Goal: Task Accomplishment & Management: Manage account settings

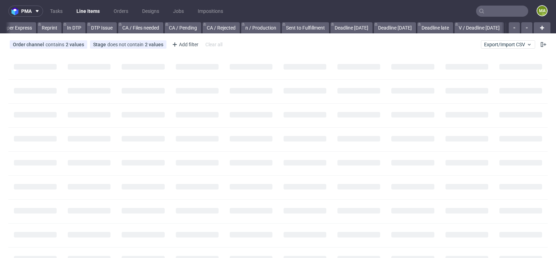
click at [499, 7] on input "text" at bounding box center [502, 11] width 52 height 11
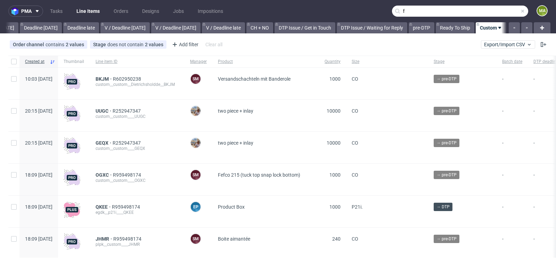
scroll to position [0, 785]
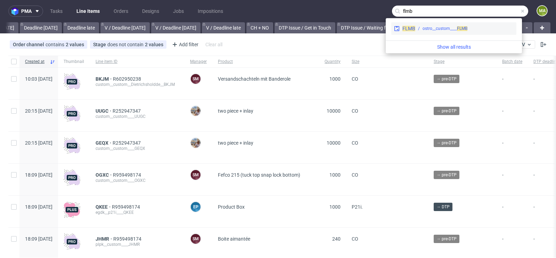
type input "flmb"
click at [449, 31] on div "ostro__custom____ FLMB" at bounding box center [444, 28] width 45 height 6
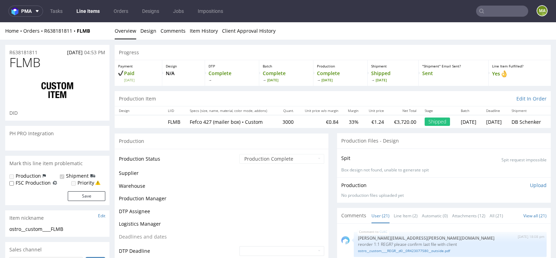
scroll to position [594, 0]
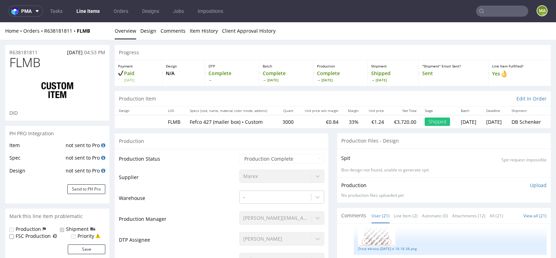
select select "in_progress"
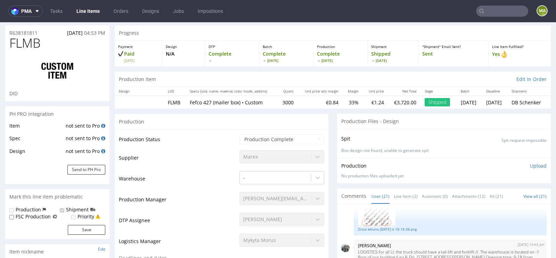
scroll to position [27, 0]
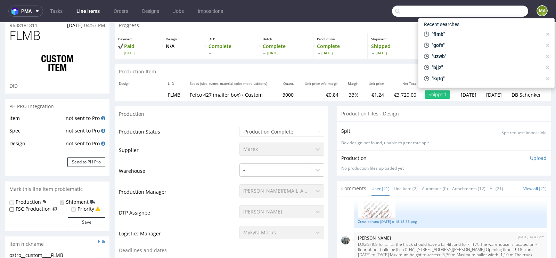
click at [506, 14] on input "text" at bounding box center [460, 11] width 136 height 11
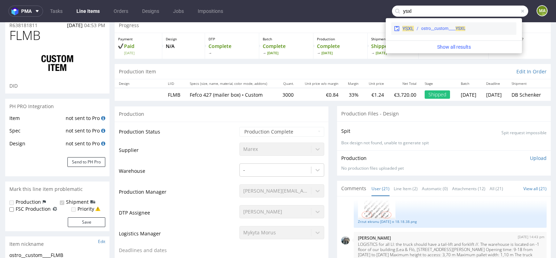
type input "ysxl"
click at [436, 33] on div "YSXL ostro__custom____ YSXL" at bounding box center [453, 28] width 125 height 13
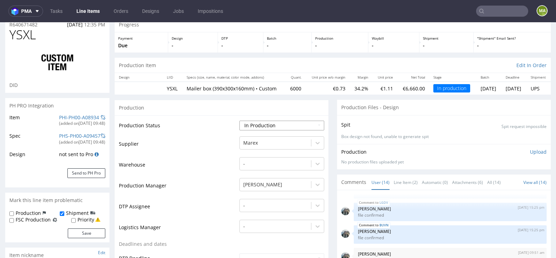
scroll to position [33, 0]
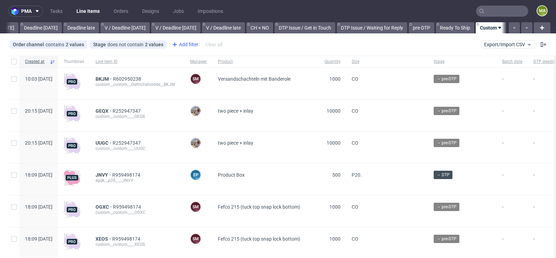
scroll to position [0, 785]
click at [191, 46] on div "Add filter" at bounding box center [184, 44] width 31 height 11
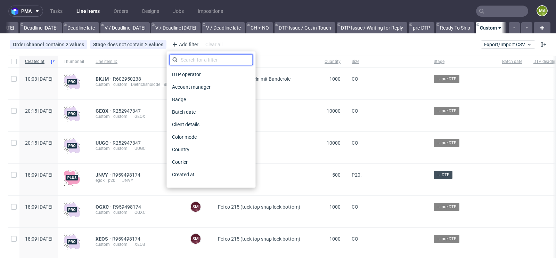
click at [190, 57] on input "text" at bounding box center [210, 59] width 83 height 11
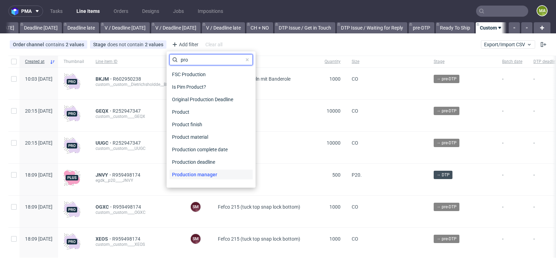
type input "pro"
click at [214, 175] on span "Production manager" at bounding box center [194, 174] width 51 height 10
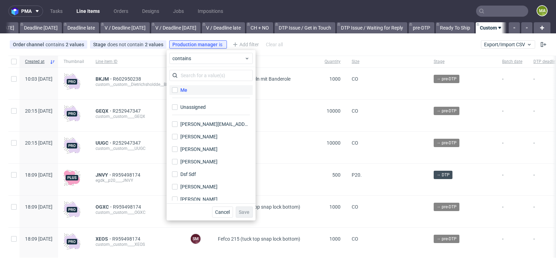
click at [207, 91] on label "Me" at bounding box center [210, 90] width 83 height 10
click at [177, 91] on input "Me" at bounding box center [175, 90] width 6 height 6
checkbox input "true"
click at [244, 215] on button "Save" at bounding box center [243, 211] width 17 height 11
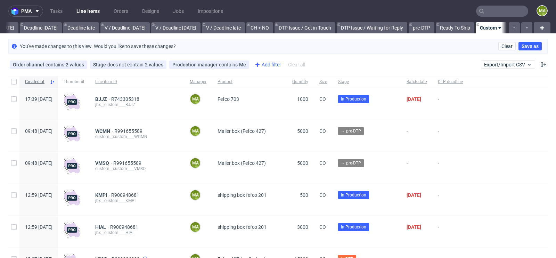
click at [262, 60] on div "Add filter" at bounding box center [267, 64] width 31 height 11
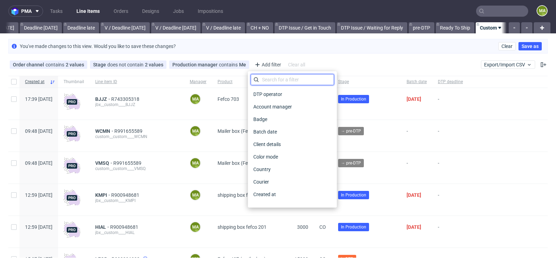
click at [270, 75] on input "text" at bounding box center [291, 79] width 83 height 11
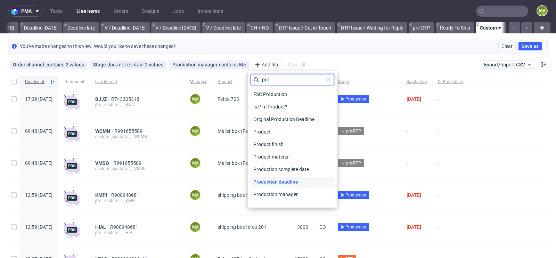
type input "pro"
click at [294, 182] on span "Production deadline" at bounding box center [275, 182] width 50 height 10
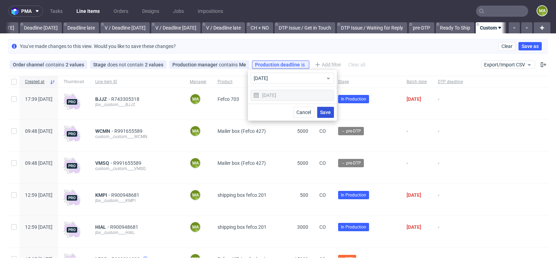
click at [327, 110] on span "Save" at bounding box center [325, 112] width 11 height 5
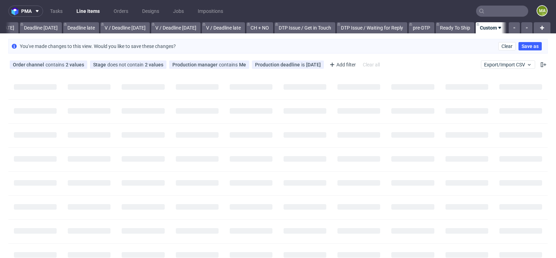
scroll to position [0, 779]
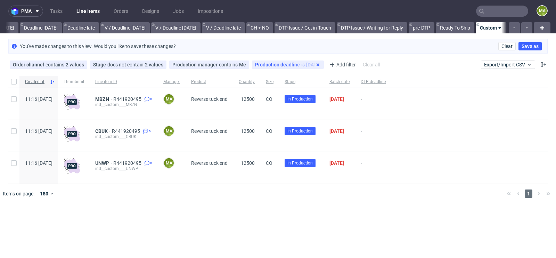
click at [315, 63] on icon at bounding box center [318, 65] width 6 height 6
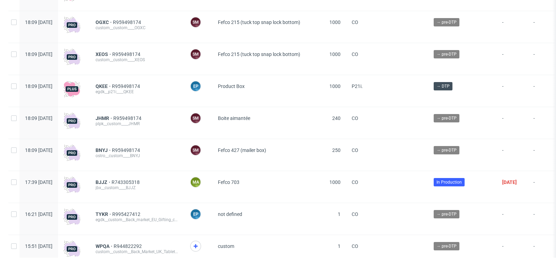
scroll to position [206, 0]
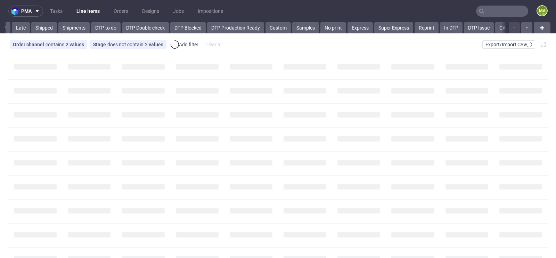
click at [488, 18] on nav "pma Tasks Line Items Orders Designs Jobs Impositions ma" at bounding box center [278, 11] width 556 height 22
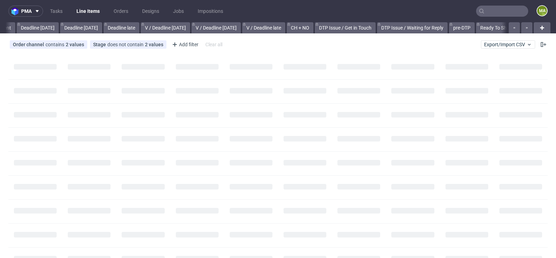
click at [490, 16] on input "text" at bounding box center [502, 11] width 52 height 11
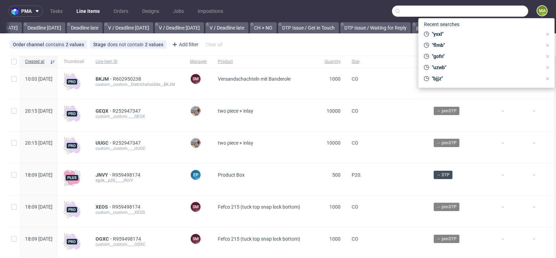
scroll to position [0, 785]
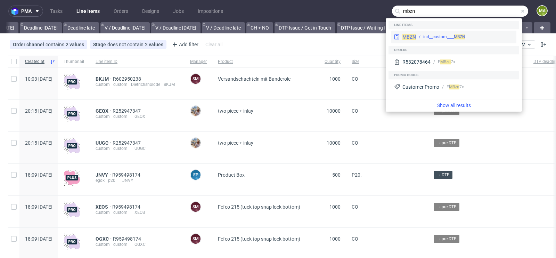
type input "mbzn"
click at [437, 32] on div "MBZN ind__custom____ MBZN" at bounding box center [453, 37] width 125 height 13
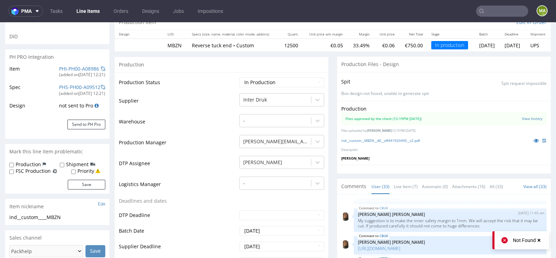
scroll to position [77, 0]
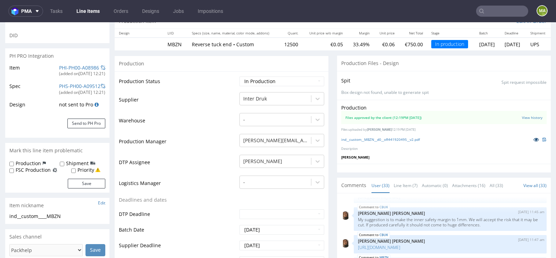
click at [530, 137] on link at bounding box center [536, 139] width 13 height 8
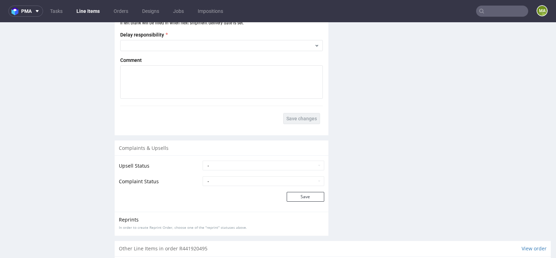
scroll to position [1253, 0]
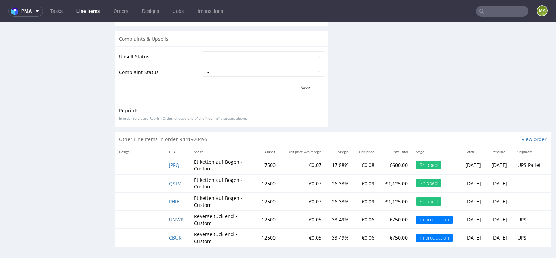
click at [173, 218] on span "UNWP" at bounding box center [176, 219] width 15 height 7
click at [169, 234] on span "CBUK" at bounding box center [175, 237] width 13 height 7
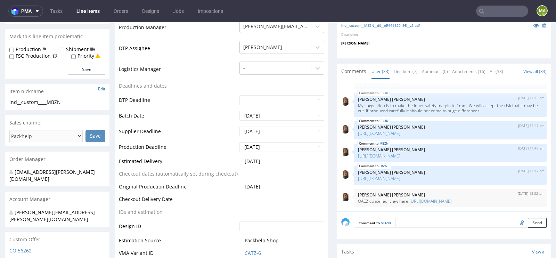
scroll to position [0, 0]
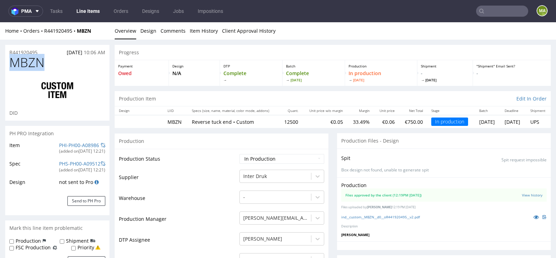
drag, startPoint x: 57, startPoint y: 66, endPoint x: 0, endPoint y: 66, distance: 56.6
copy span "MBZN"
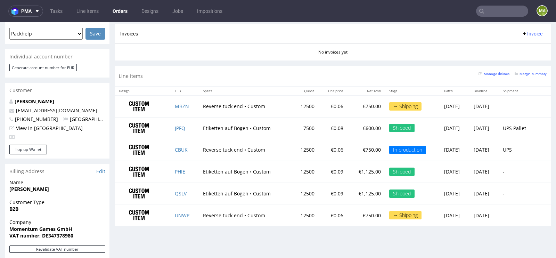
scroll to position [308, 0]
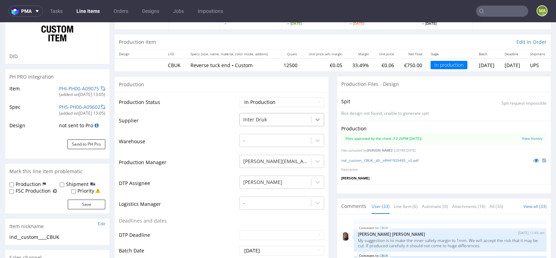
scroll to position [61, 0]
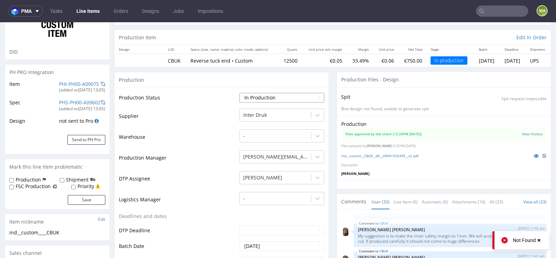
click at [281, 99] on select "Waiting for Artwork Waiting for Diecut Waiting for Mockup Waiting for DTP Waiti…" at bounding box center [281, 98] width 85 height 10
select select "production_complete"
click at [239, 93] on select "Waiting for Artwork Waiting for Diecut Waiting for Mockup Waiting for DTP Waiti…" at bounding box center [281, 98] width 85 height 10
click at [206, 160] on td "Production Manager" at bounding box center [178, 159] width 119 height 21
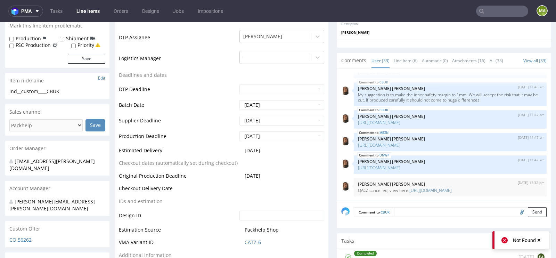
scroll to position [278, 0]
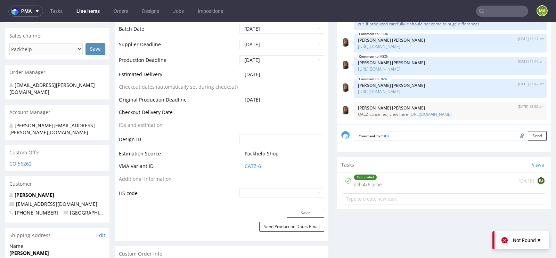
click at [302, 209] on button "Save" at bounding box center [306, 213] width 38 height 10
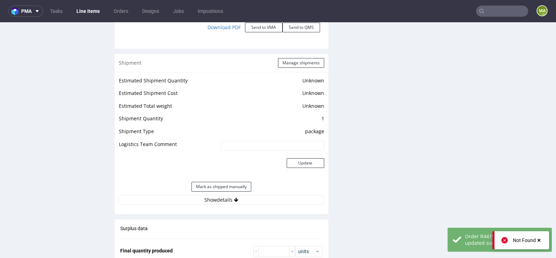
scroll to position [835, 0]
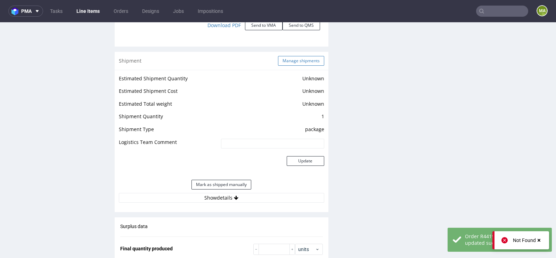
click at [289, 61] on button "Manage shipments" at bounding box center [301, 61] width 46 height 10
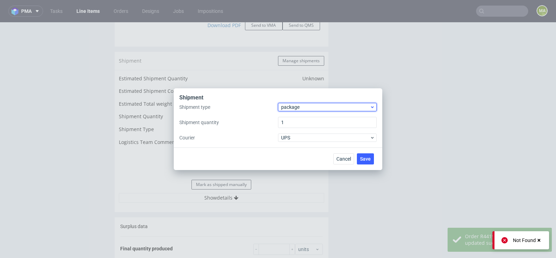
click at [288, 104] on span "package" at bounding box center [325, 107] width 89 height 7
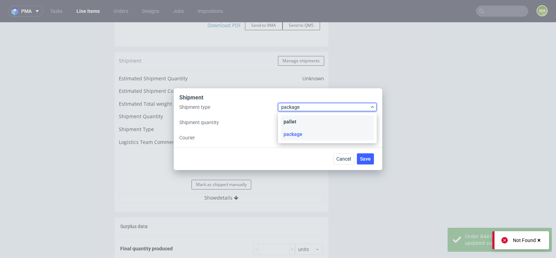
click at [288, 118] on div "pallet" at bounding box center [327, 121] width 93 height 13
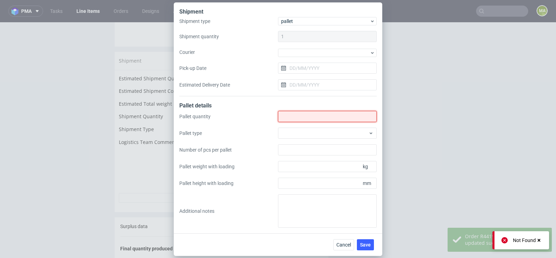
click at [288, 118] on input "Shipment type" at bounding box center [327, 116] width 99 height 11
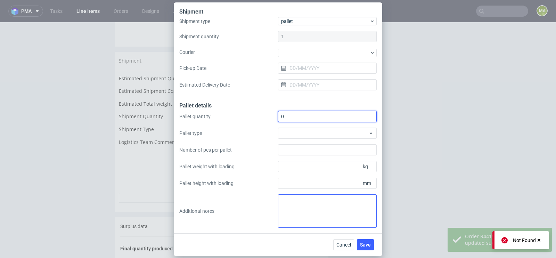
type input "0"
click at [296, 203] on textarea at bounding box center [327, 210] width 99 height 33
paste textarea "Pick-up location: Interdruk S.A., [STREET_ADDRESS]"
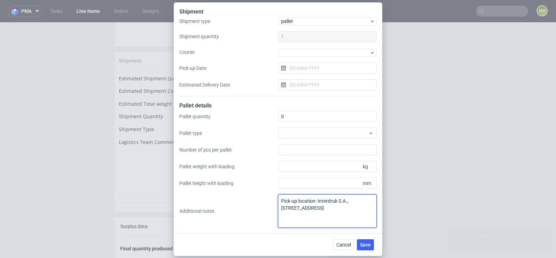
click at [326, 206] on textarea "Pick-up location: Interdruk S.A., [STREET_ADDRESS]" at bounding box center [327, 210] width 99 height 33
type textarea "paletyzacja w MBZN"
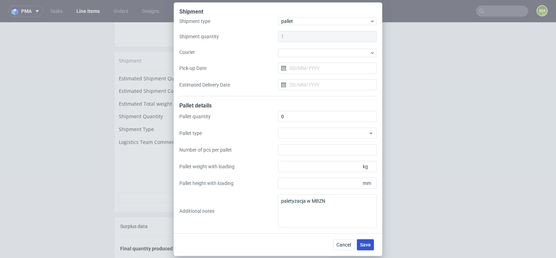
click at [366, 241] on button "Save" at bounding box center [365, 244] width 17 height 11
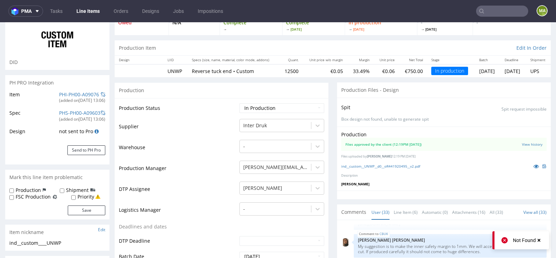
scroll to position [53, 0]
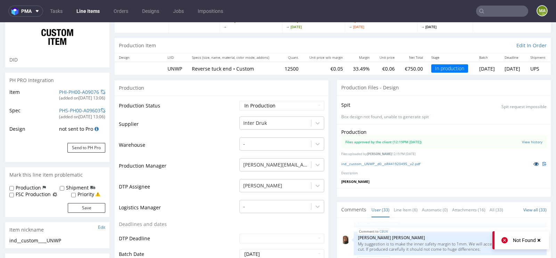
click at [533, 161] on icon at bounding box center [536, 163] width 6 height 5
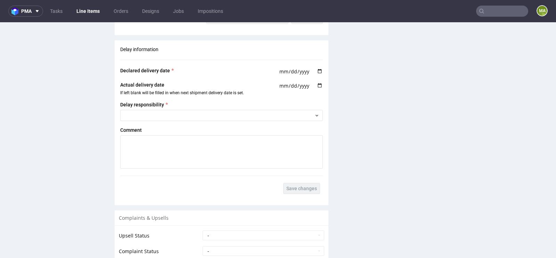
scroll to position [1253, 0]
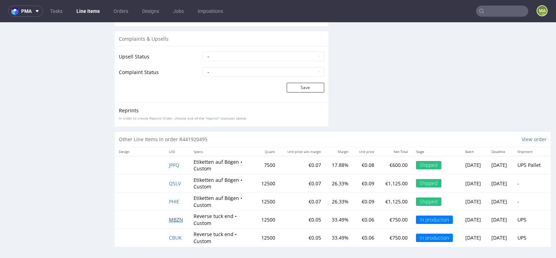
click at [175, 218] on span "MBZN" at bounding box center [176, 219] width 14 height 7
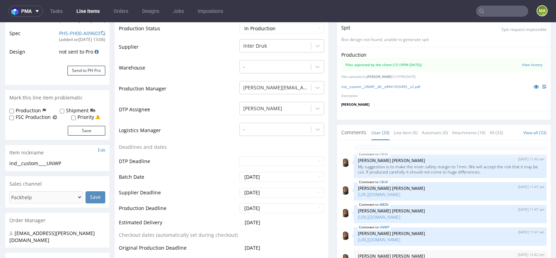
scroll to position [0, 0]
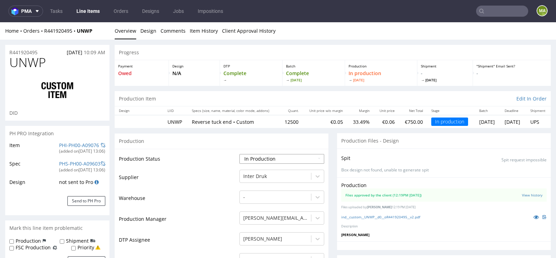
click at [262, 159] on select "Waiting for Artwork Waiting for Diecut Waiting for Mockup Waiting for DTP Waiti…" at bounding box center [281, 159] width 85 height 10
select select "production_complete"
click at [239, 154] on select "Waiting for Artwork Waiting for Diecut Waiting for Mockup Waiting for DTP Waiti…" at bounding box center [281, 159] width 85 height 10
click at [198, 204] on td "Warehouse" at bounding box center [178, 200] width 119 height 21
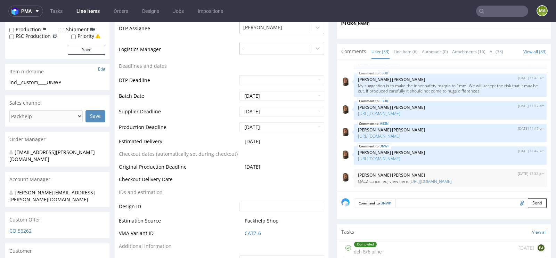
scroll to position [285, 0]
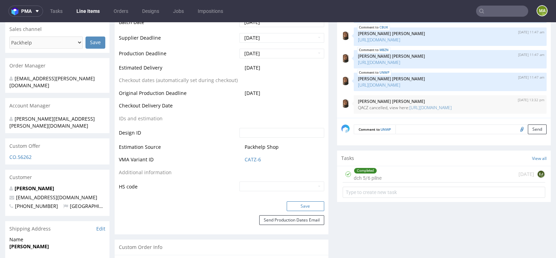
click at [300, 202] on button "Save" at bounding box center [306, 206] width 38 height 10
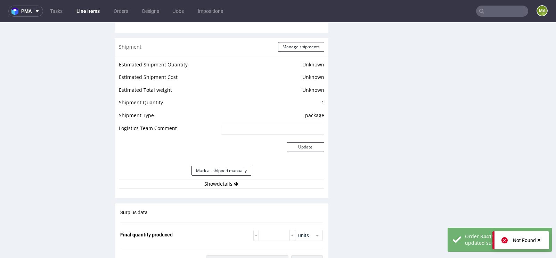
scroll to position [836, 0]
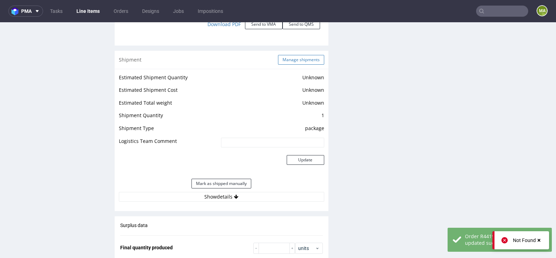
click at [304, 59] on button "Manage shipments" at bounding box center [301, 60] width 46 height 10
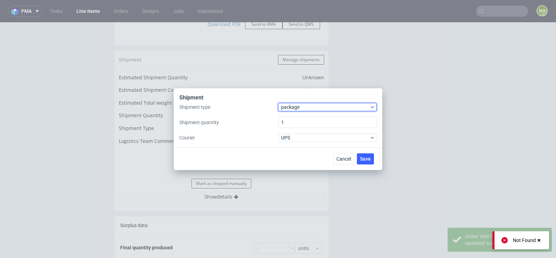
click at [299, 105] on span "package" at bounding box center [325, 107] width 89 height 7
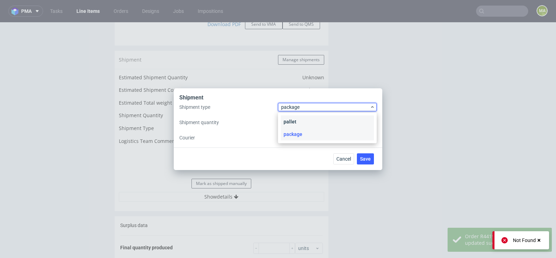
click at [297, 116] on div "pallet" at bounding box center [327, 121] width 93 height 13
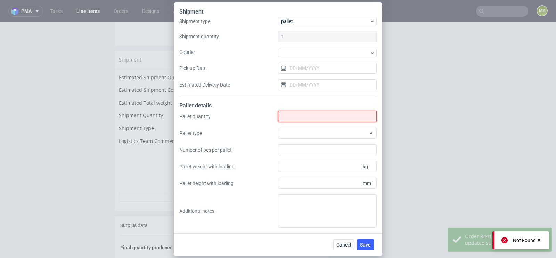
click at [297, 116] on input "Shipment type" at bounding box center [327, 116] width 99 height 11
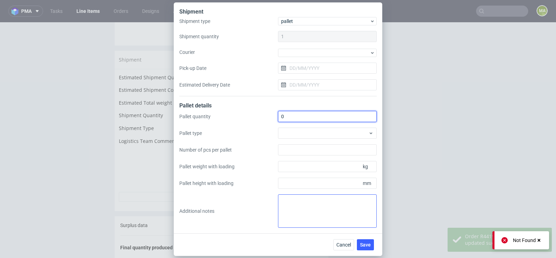
type input "0"
click at [293, 215] on textarea at bounding box center [327, 210] width 99 height 33
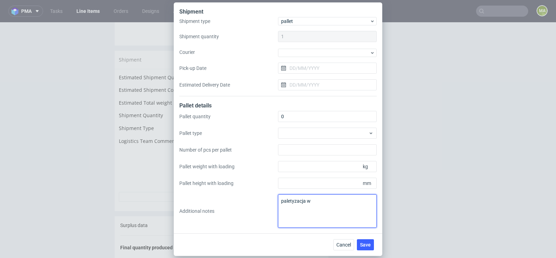
paste textarea "MBZN"
click at [318, 195] on textarea "paletyzacja w MBZN" at bounding box center [327, 210] width 99 height 33
type textarea "paletyzacja w MBZN"
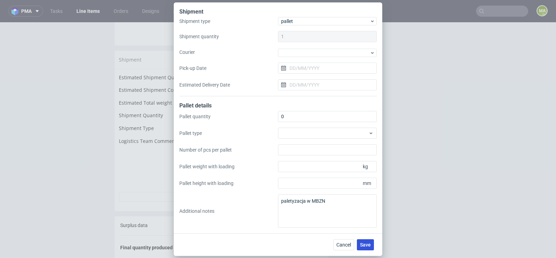
click at [366, 241] on button "Save" at bounding box center [365, 244] width 17 height 11
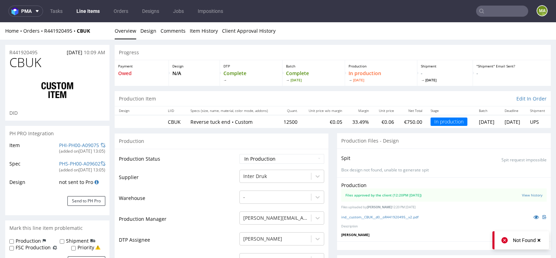
scroll to position [13, 0]
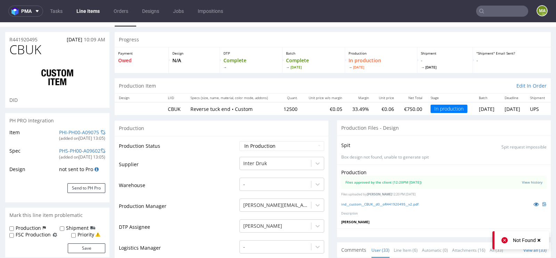
click at [530, 200] on p at bounding box center [538, 204] width 17 height 8
click at [530, 201] on link at bounding box center [536, 204] width 13 height 8
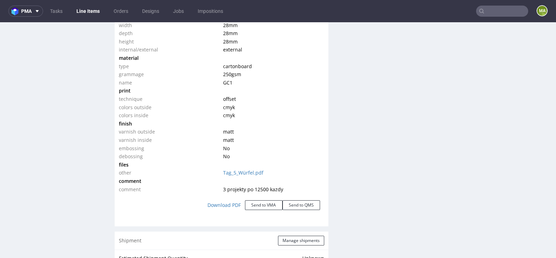
scroll to position [656, 0]
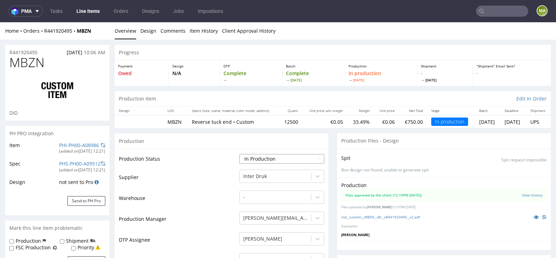
click at [263, 159] on select "Waiting for Artwork Waiting for Diecut Waiting for Mockup Waiting for DTP Waiti…" at bounding box center [281, 159] width 85 height 10
select select "production_complete"
click at [239, 154] on select "Waiting for Artwork Waiting for Diecut Waiting for Mockup Waiting for DTP Waiti…" at bounding box center [281, 159] width 85 height 10
click at [195, 201] on td "Warehouse" at bounding box center [178, 200] width 119 height 21
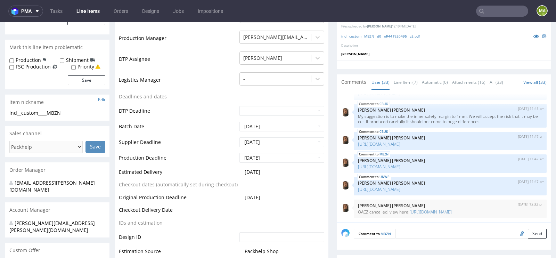
scroll to position [290, 0]
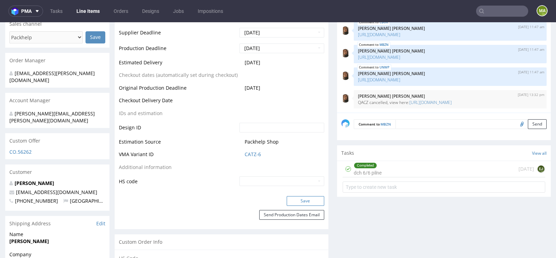
click at [305, 197] on button "Save" at bounding box center [306, 201] width 38 height 10
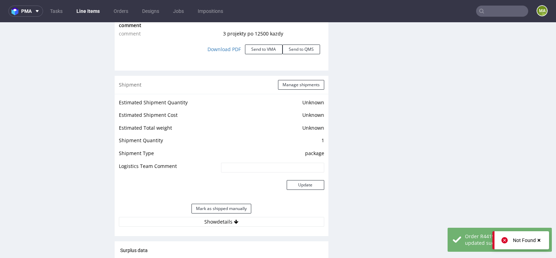
scroll to position [861, 0]
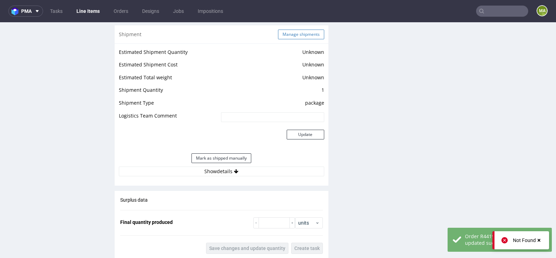
click at [318, 37] on button "Manage shipments" at bounding box center [301, 35] width 46 height 10
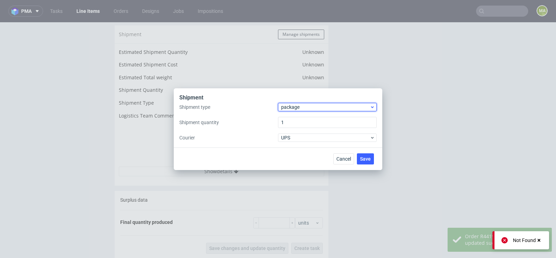
click at [301, 108] on span "package" at bounding box center [325, 107] width 89 height 7
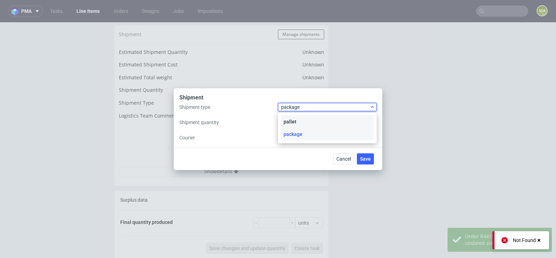
click at [298, 117] on div "pallet" at bounding box center [327, 121] width 93 height 13
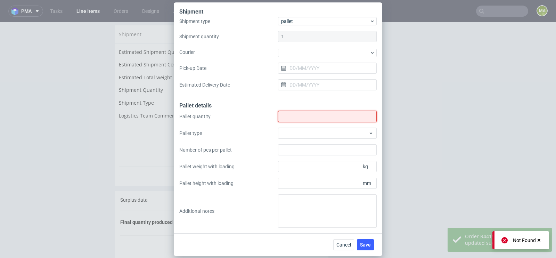
click at [298, 117] on input "Shipment type" at bounding box center [327, 116] width 99 height 11
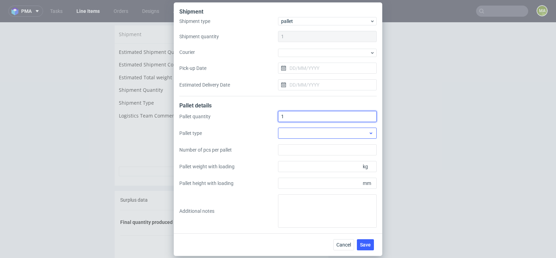
type input "1"
click at [346, 137] on div at bounding box center [327, 132] width 99 height 11
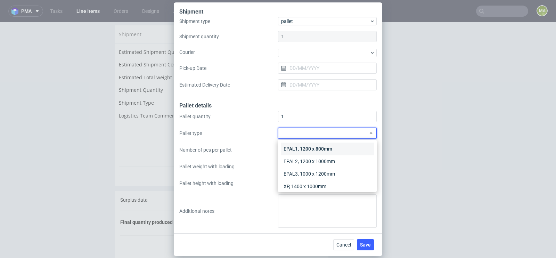
click at [337, 148] on div "EPAL1, 1200 x 800mm" at bounding box center [327, 148] width 93 height 13
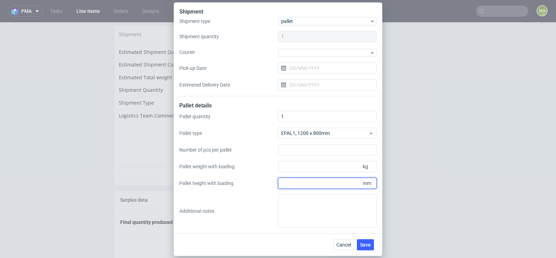
click at [322, 179] on input "Pallet height with loading" at bounding box center [327, 182] width 99 height 11
type input "1300"
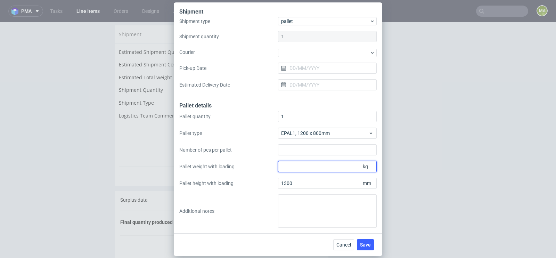
click at [340, 163] on input "Pallet weight with loading" at bounding box center [327, 166] width 99 height 11
type input "300"
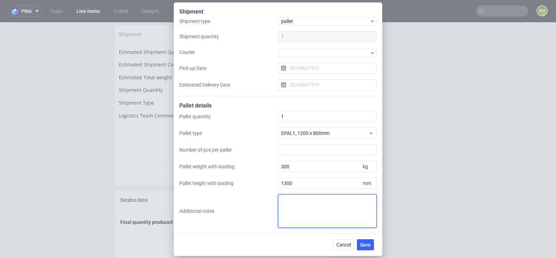
click at [336, 205] on textarea at bounding box center [327, 210] width 99 height 33
paste textarea "Pick-up location: Interdruk S.A., Drukarska 3, 08-400 Garwolin"
type textarea "Pick-up location: Interdruk S.A., Drukarska 3, 08-400 Garwolin"
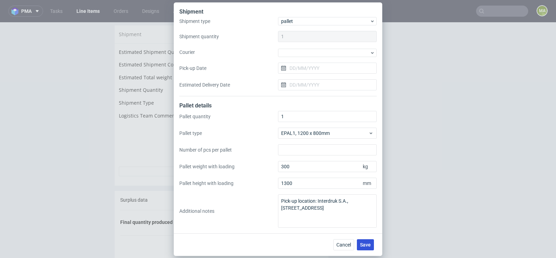
click at [373, 246] on button "Save" at bounding box center [365, 244] width 17 height 11
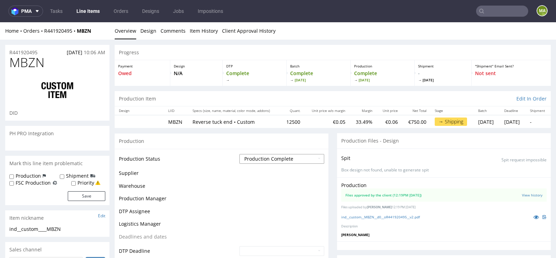
scroll to position [930, 0]
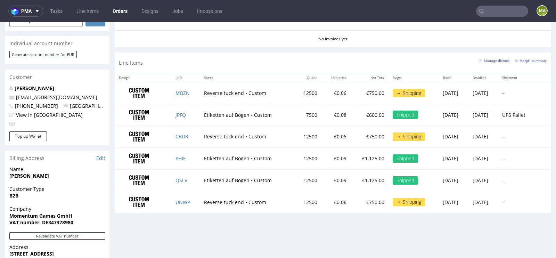
scroll to position [323, 0]
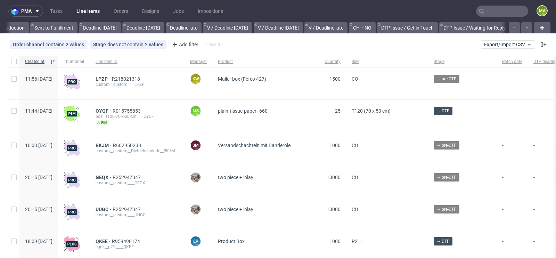
scroll to position [0, 785]
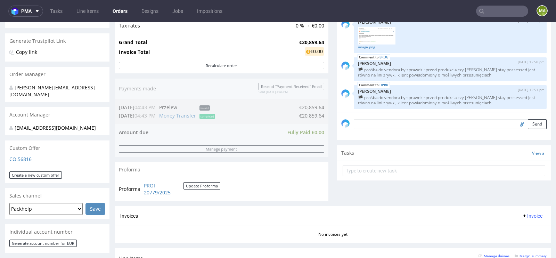
scroll to position [88, 0]
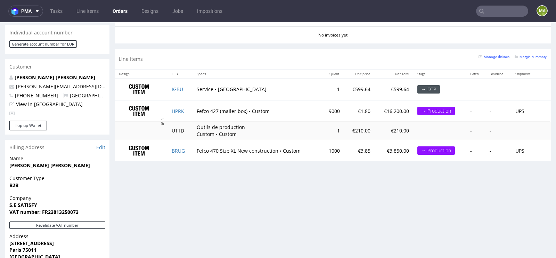
scroll to position [312, 0]
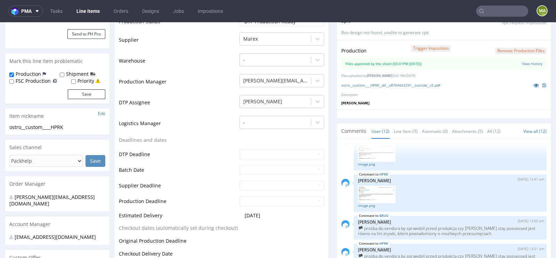
scroll to position [155, 0]
click at [410, 131] on link "Line Item (5)" at bounding box center [406, 130] width 24 height 15
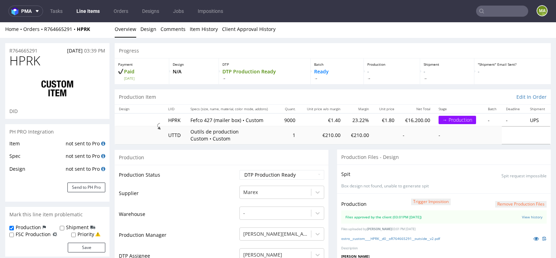
scroll to position [0, 0]
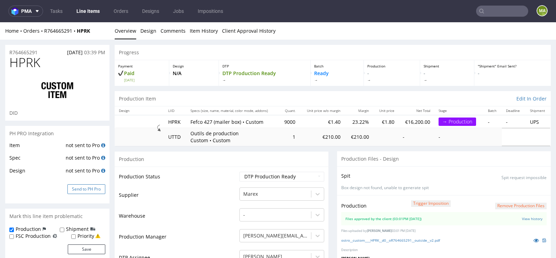
click at [86, 190] on button "Send to PH Pro" at bounding box center [86, 189] width 38 height 10
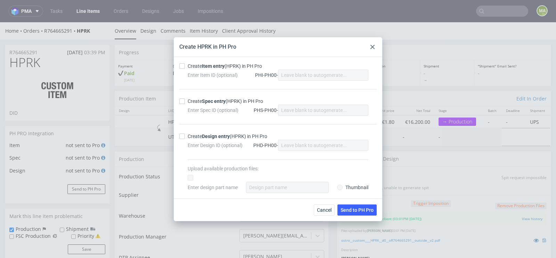
click at [215, 70] on div "Enter Item ID (optional) PHI-PH00-" at bounding box center [278, 74] width 181 height 11
click at [214, 69] on div "Create Item entry (HPRK) in PH Pro" at bounding box center [225, 66] width 74 height 7
click at [185, 69] on input "Create Item entry (HPRK) in PH Pro" at bounding box center [182, 66] width 6 height 6
checkbox input "true"
click at [210, 105] on div "Enter Spec ID (optional) PHS-PH00-" at bounding box center [278, 110] width 181 height 11
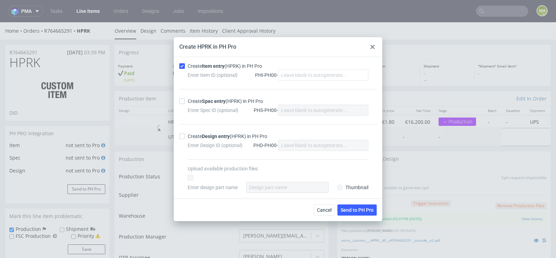
click at [209, 102] on strong "Spec entry" at bounding box center [214, 101] width 24 height 6
click at [185, 102] on input "Create Spec entry (HPRK) in PH Pro" at bounding box center [182, 101] width 6 height 6
checkbox input "true"
click at [357, 206] on button "Send to PH Pro" at bounding box center [356, 209] width 39 height 11
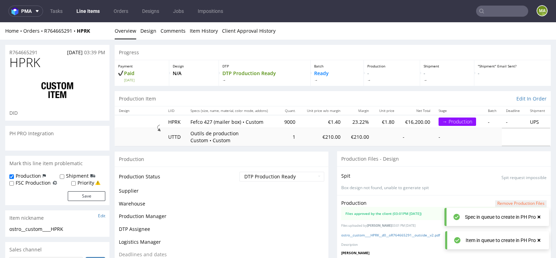
scroll to position [181, 0]
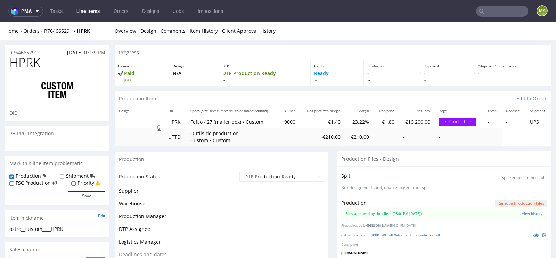
scroll to position [215, 0]
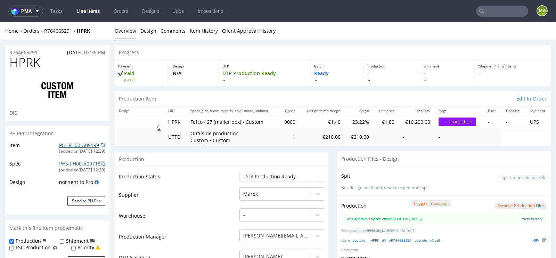
click at [75, 144] on link "PHI-PH00-A09199" at bounding box center [79, 145] width 40 height 7
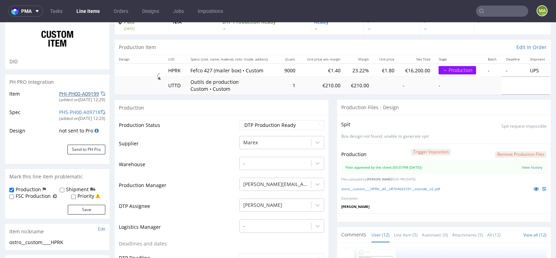
scroll to position [74, 0]
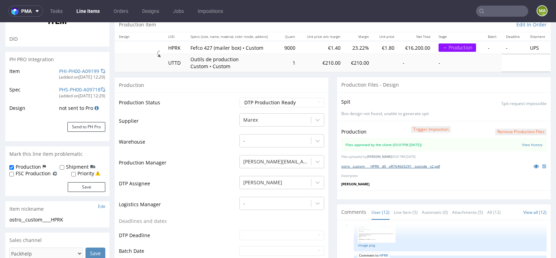
click at [394, 164] on link "ostro__custom____HPRK__d0__oR764665291__outside__v2.pdf" at bounding box center [390, 166] width 99 height 5
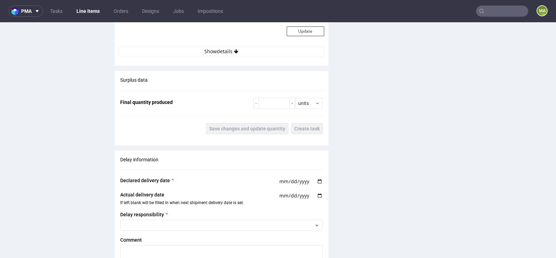
scroll to position [1272, 0]
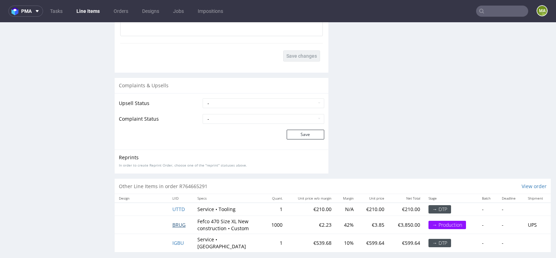
click at [175, 222] on span "BRUG" at bounding box center [178, 224] width 13 height 7
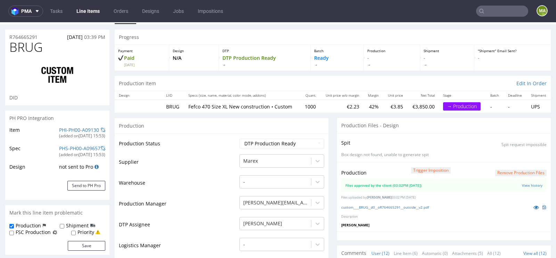
scroll to position [21, 0]
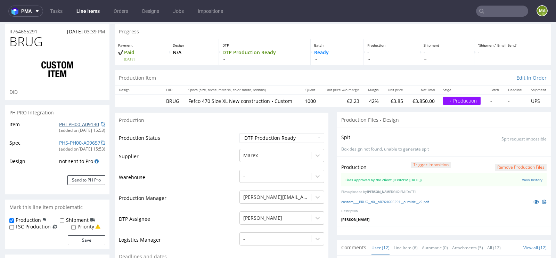
click at [74, 124] on link "PHI-PH00-A09130" at bounding box center [79, 124] width 40 height 7
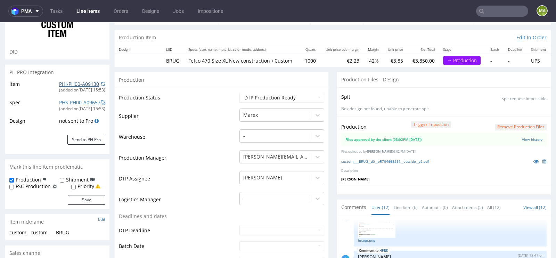
scroll to position [76, 0]
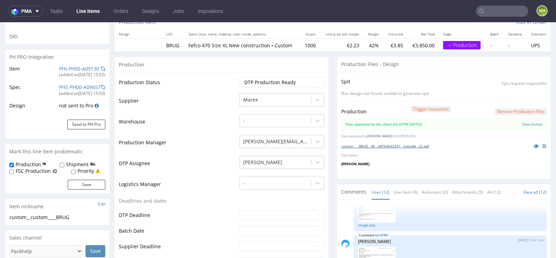
click at [363, 144] on link "custom____BRUG__d0__oR764665291__outside__v2.pdf" at bounding box center [385, 145] width 88 height 5
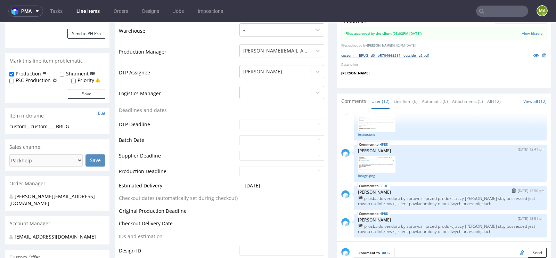
scroll to position [222, 0]
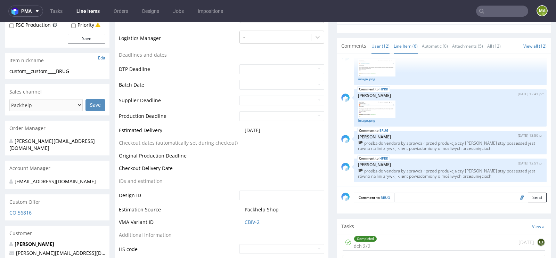
click at [412, 43] on link "Line Item (6)" at bounding box center [406, 46] width 24 height 15
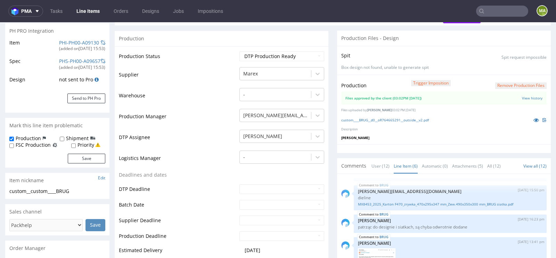
scroll to position [0, 0]
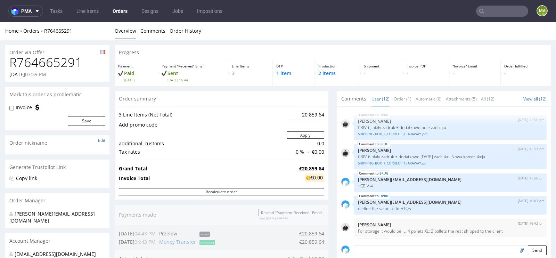
scroll to position [215, 0]
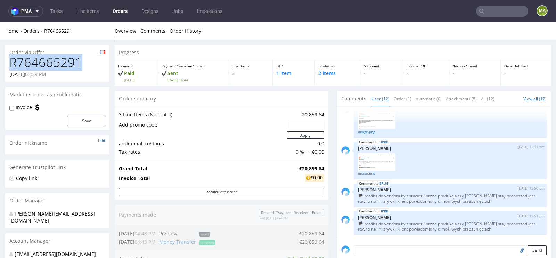
drag, startPoint x: 88, startPoint y: 63, endPoint x: 6, endPoint y: 63, distance: 82.3
click at [6, 63] on div "R764665291 22.09.2025 03:39 PM" at bounding box center [57, 69] width 104 height 26
copy h1 "R764665291"
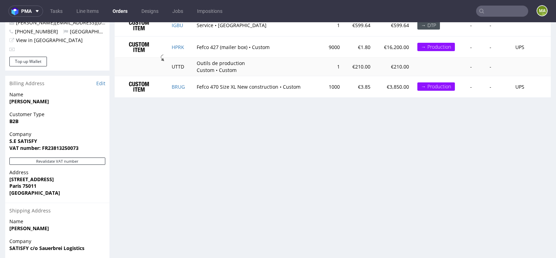
scroll to position [348, 0]
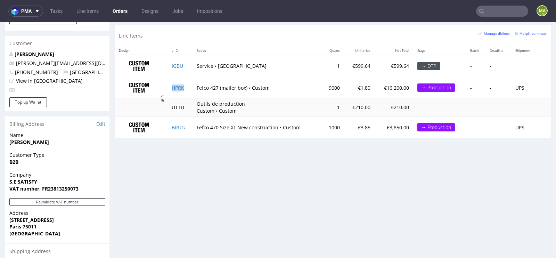
click at [180, 89] on td "HPRK" at bounding box center [179, 88] width 25 height 22
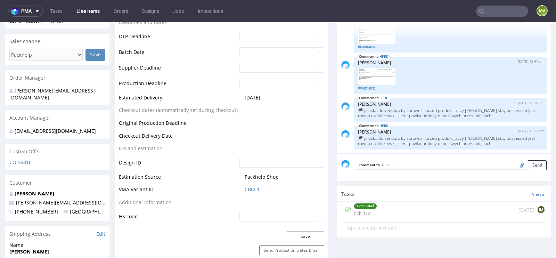
scroll to position [316, 0]
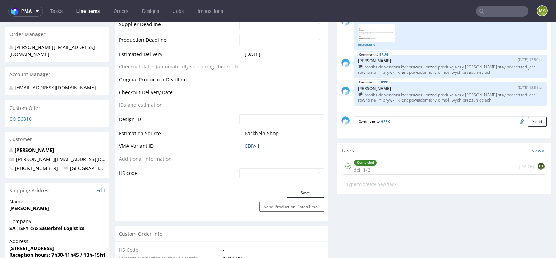
click at [245, 143] on link "CBIV-1" at bounding box center [252, 145] width 15 height 7
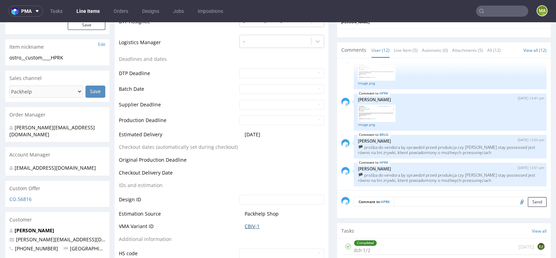
scroll to position [214, 0]
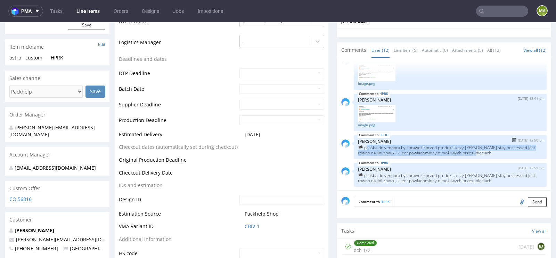
drag, startPoint x: 475, startPoint y: 150, endPoint x: 362, endPoint y: 147, distance: 113.3
click at [362, 147] on p "🏴 prośba do vendora by sprawdził przed produkcja czy fraza stay possessed jest …" at bounding box center [450, 150] width 184 height 10
copy p "ośba do vendora by sprawdził przed produkcja czy fraza stay possessed jest równ…"
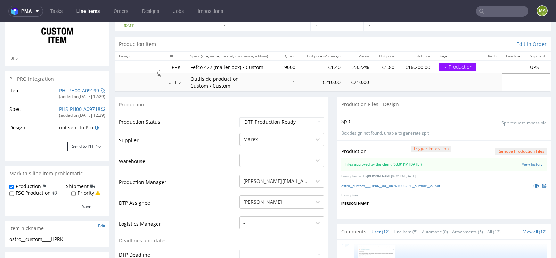
scroll to position [68, 0]
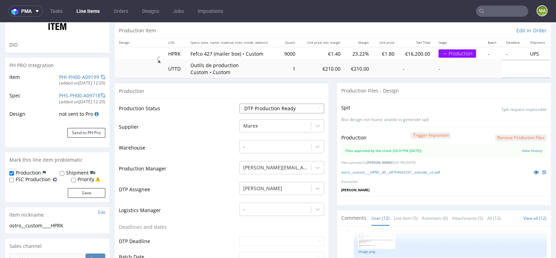
click at [273, 108] on select "Waiting for Artwork Waiting for Diecut Waiting for Mockup Waiting for DTP Waiti…" at bounding box center [281, 109] width 85 height 10
select select "production_in_process"
click at [239, 104] on select "Waiting for Artwork Waiting for Diecut Waiting for Mockup Waiting for DTP Waiti…" at bounding box center [281, 109] width 85 height 10
click at [208, 154] on td "Warehouse" at bounding box center [178, 149] width 119 height 21
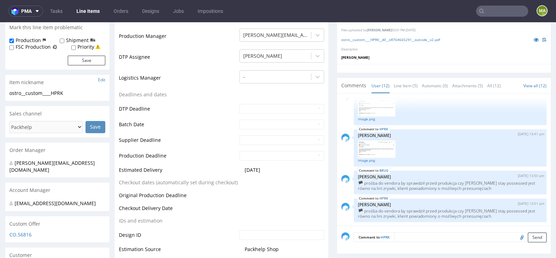
scroll to position [208, 0]
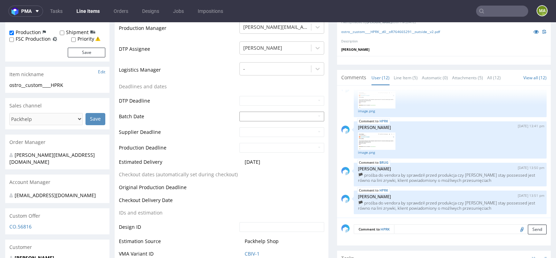
click at [256, 116] on input "text" at bounding box center [281, 116] width 85 height 10
click at [274, 54] on td "1" at bounding box center [275, 53] width 11 height 10
type input "2025-10-01"
click at [205, 120] on td "Batch Date" at bounding box center [178, 119] width 119 height 16
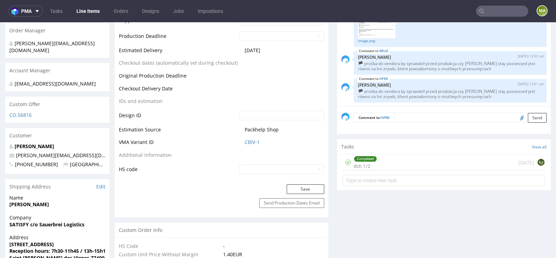
scroll to position [371, 0]
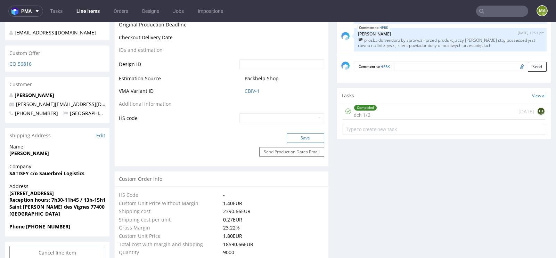
click at [308, 136] on button "Save" at bounding box center [306, 138] width 38 height 10
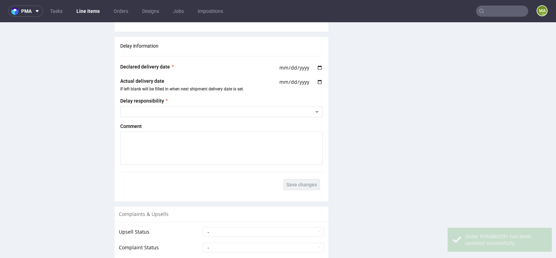
scroll to position [1279, 0]
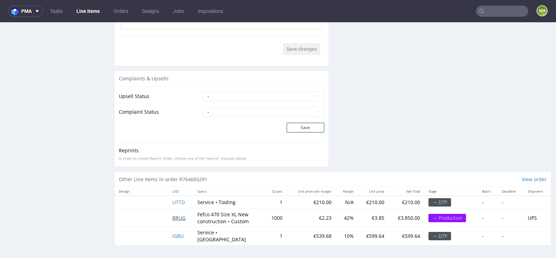
click at [174, 216] on span "BRUG" at bounding box center [178, 217] width 13 height 7
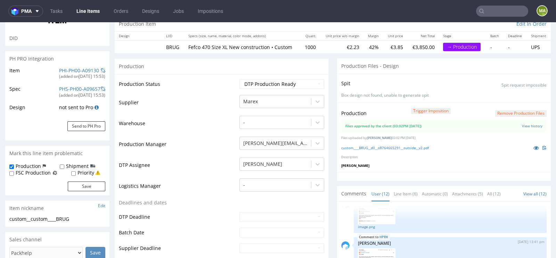
scroll to position [81, 0]
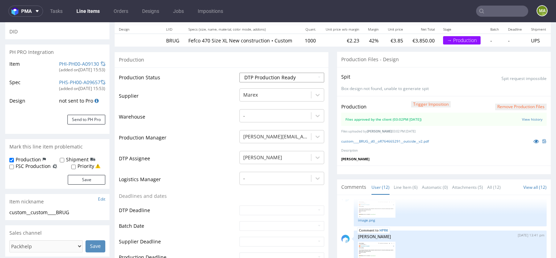
click at [267, 78] on select "Waiting for Artwork Waiting for Diecut Waiting for Mockup Waiting for DTP Waiti…" at bounding box center [281, 78] width 85 height 10
select select "production_in_process"
click at [239, 73] on select "Waiting for Artwork Waiting for Diecut Waiting for Mockup Waiting for DTP Waiti…" at bounding box center [281, 78] width 85 height 10
click at [194, 153] on td "DTP Assignee" at bounding box center [178, 160] width 119 height 21
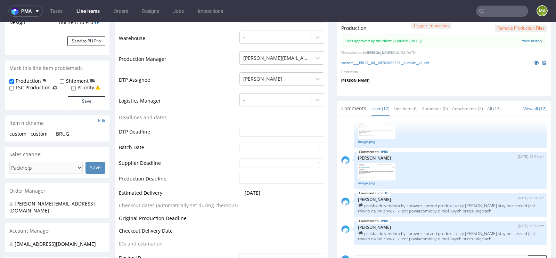
scroll to position [221, 0]
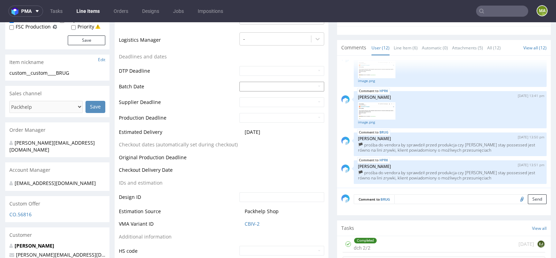
click at [259, 85] on input "text" at bounding box center [281, 87] width 85 height 10
click at [265, 125] on td "30" at bounding box center [265, 122] width 10 height 10
click at [272, 86] on input "2025-09-30" at bounding box center [281, 87] width 85 height 10
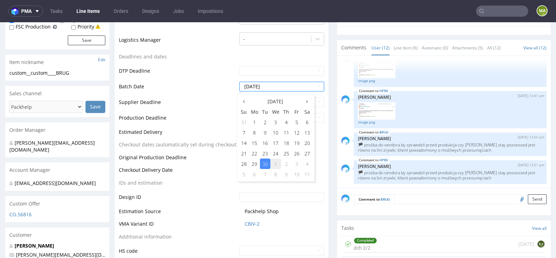
click at [273, 164] on td "1" at bounding box center [275, 163] width 11 height 10
type input "[DATE]"
click at [222, 157] on td "Original Production Deadline" at bounding box center [178, 159] width 119 height 13
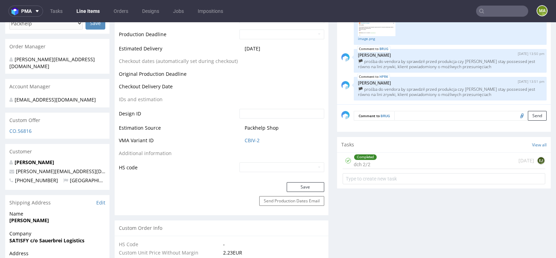
scroll to position [364, 0]
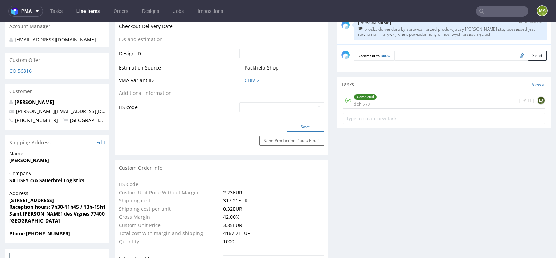
click at [300, 125] on button "Save" at bounding box center [306, 127] width 38 height 10
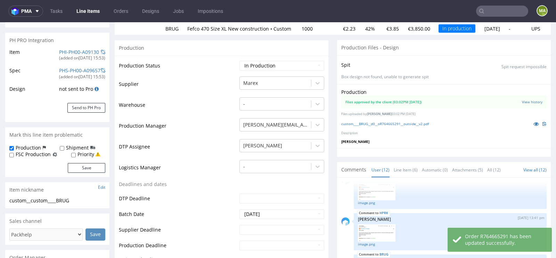
scroll to position [137, 0]
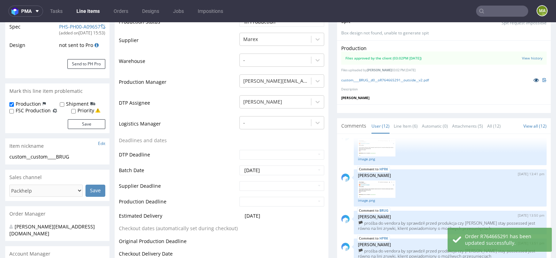
click at [530, 84] on link at bounding box center [536, 80] width 13 height 8
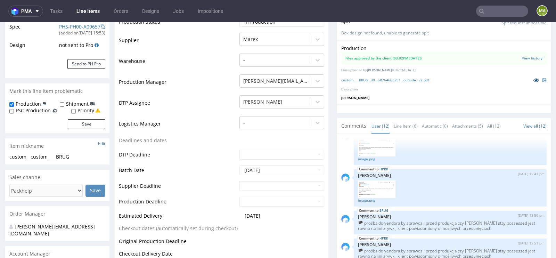
scroll to position [0, 0]
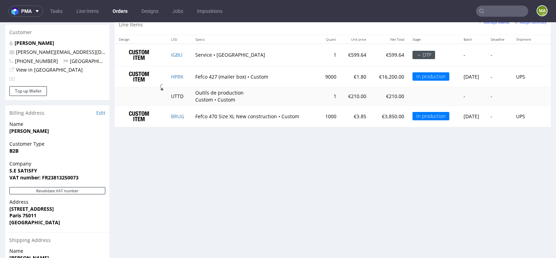
scroll to position [356, 0]
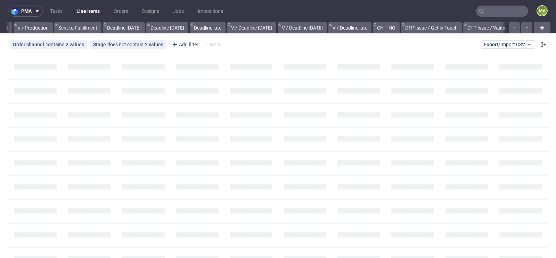
click at [506, 12] on input "text" at bounding box center [502, 11] width 52 height 11
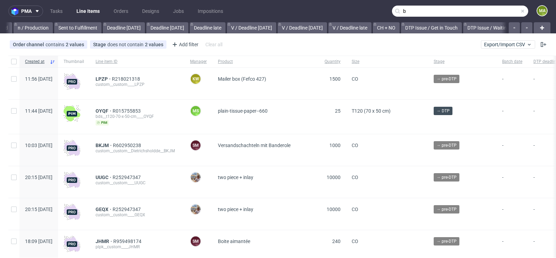
scroll to position [0, 785]
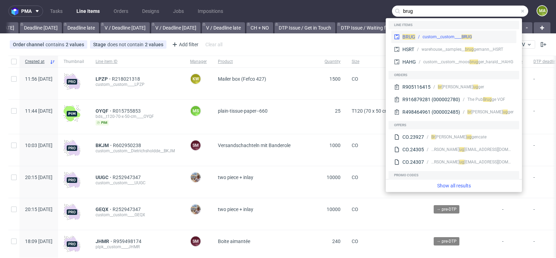
type input "brug"
click at [429, 36] on div "custom__custom____ BRUG" at bounding box center [446, 37] width 49 height 6
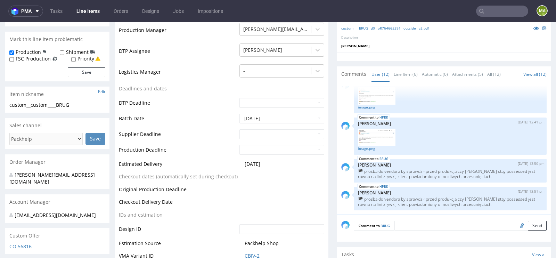
scroll to position [189, 0]
click at [294, 105] on td "24" at bounding box center [296, 107] width 10 height 10
type input "[DATE]"
click at [265, 120] on input "2025-10-01" at bounding box center [281, 118] width 85 height 10
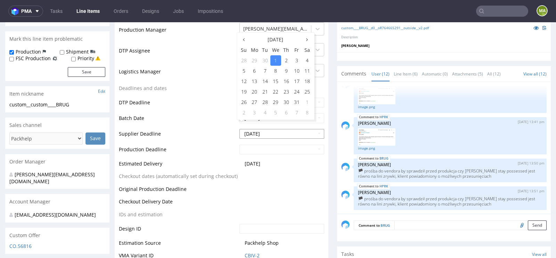
click at [257, 139] on input "2025-10-24" at bounding box center [281, 134] width 85 height 10
click at [257, 134] on td "27" at bounding box center [254, 133] width 11 height 10
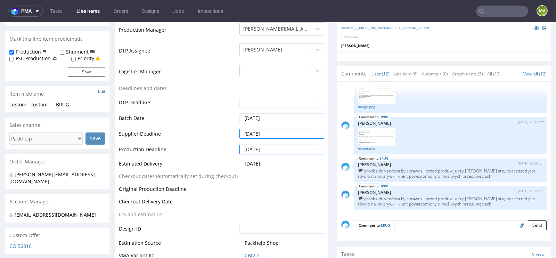
click at [206, 150] on td "Production Deadline" at bounding box center [178, 152] width 119 height 16
click at [251, 152] on input "2025-10-27" at bounding box center [281, 149] width 85 height 10
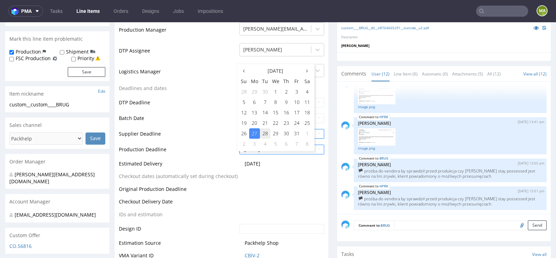
click at [267, 134] on td "28" at bounding box center [265, 133] width 10 height 10
type input "2025-10-28"
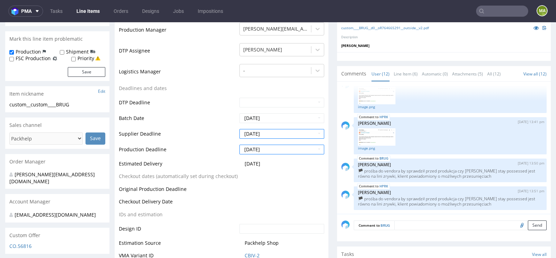
click at [207, 151] on td "Production Deadline" at bounding box center [178, 152] width 119 height 16
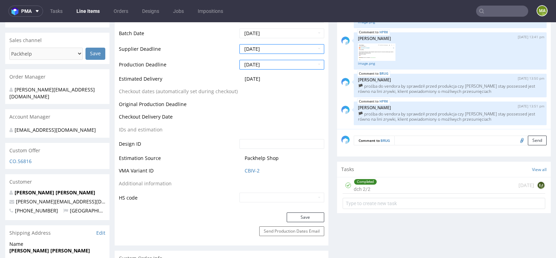
scroll to position [319, 0]
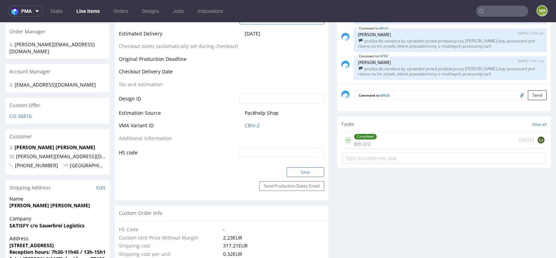
click at [291, 177] on button "Save" at bounding box center [306, 172] width 38 height 10
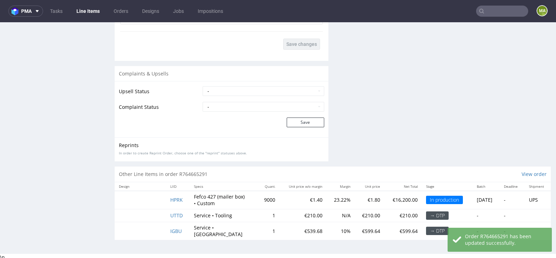
scroll to position [2, 0]
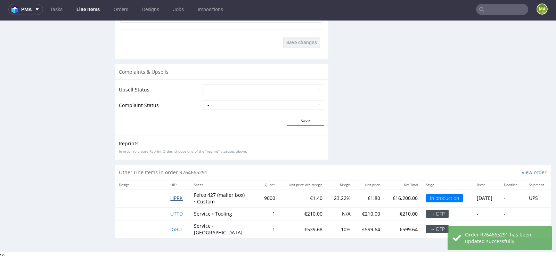
click at [176, 201] on span "HPRK" at bounding box center [176, 198] width 13 height 7
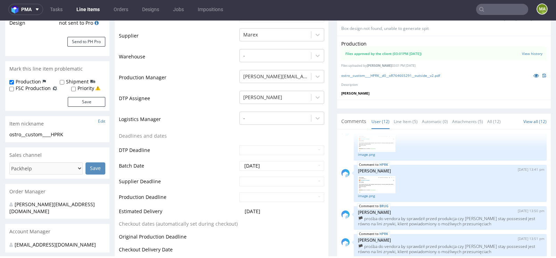
scroll to position [160, 0]
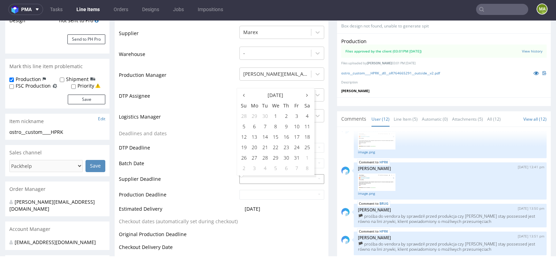
click at [257, 180] on input "text" at bounding box center [281, 179] width 85 height 10
click at [263, 149] on td "21" at bounding box center [265, 147] width 10 height 10
click at [259, 176] on input "2025-10-21" at bounding box center [281, 179] width 85 height 10
click at [294, 144] on td "24" at bounding box center [296, 147] width 10 height 10
type input "2025-10-24"
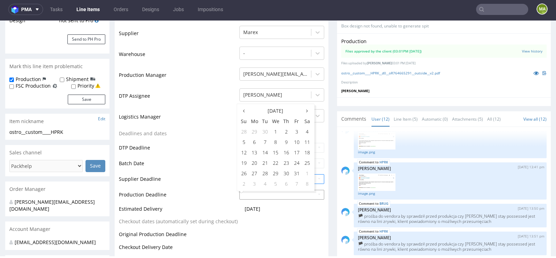
click at [257, 194] on input "text" at bounding box center [281, 195] width 85 height 10
click at [262, 173] on td "28" at bounding box center [265, 173] width 10 height 10
type input "2025-10-28"
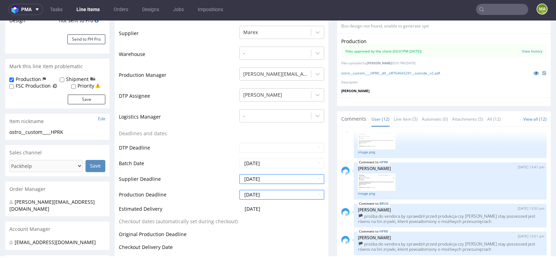
click at [221, 181] on td "Supplier Deadline" at bounding box center [178, 181] width 119 height 16
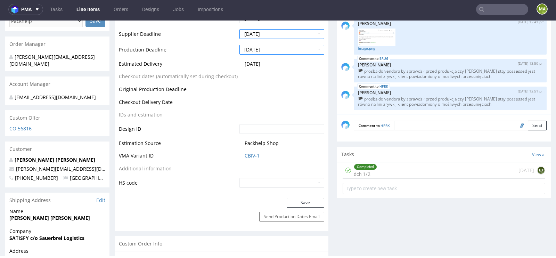
scroll to position [306, 0]
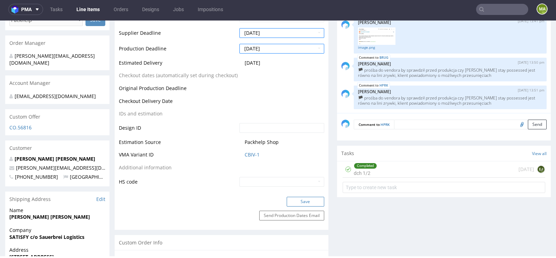
click at [300, 205] on button "Save" at bounding box center [306, 202] width 38 height 10
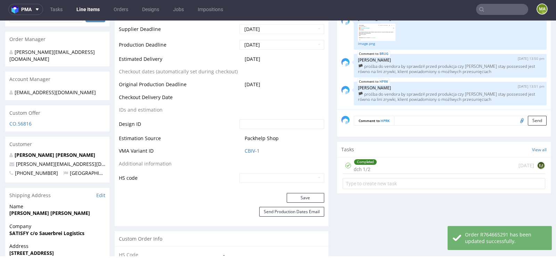
scroll to position [295, 0]
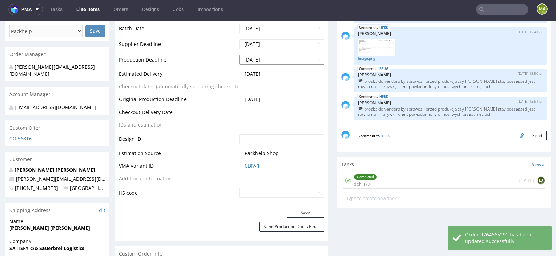
click at [267, 61] on input "2025-10-28" at bounding box center [281, 60] width 85 height 10
click at [188, 126] on td "IDs and estimation" at bounding box center [178, 127] width 119 height 13
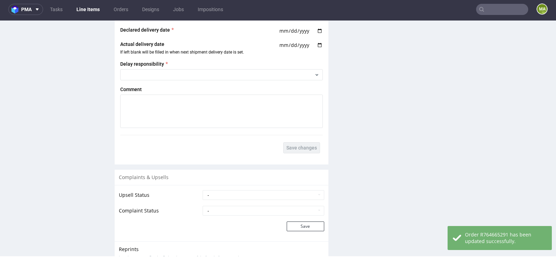
scroll to position [1279, 0]
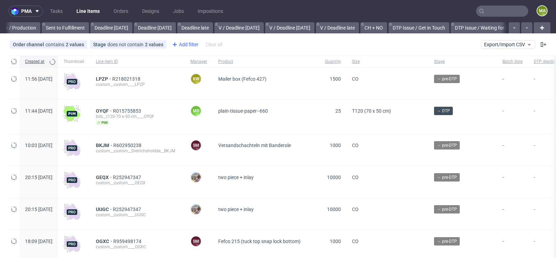
scroll to position [0, 785]
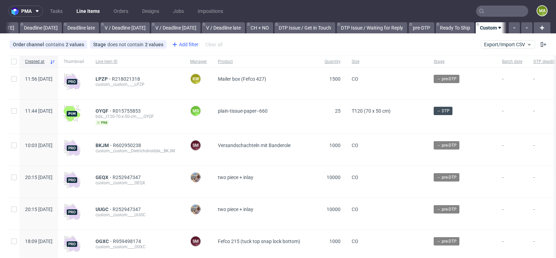
click at [188, 42] on div "Add filter" at bounding box center [184, 44] width 31 height 11
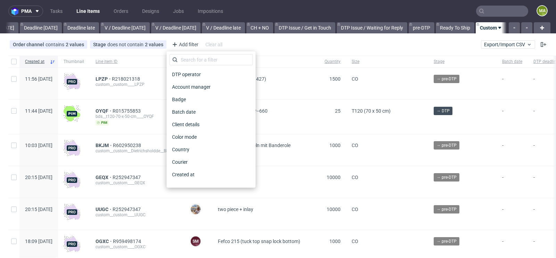
click at [187, 53] on div "DTP operator Account manager Badge Batch date Client details Color mode Country…" at bounding box center [210, 119] width 89 height 136
click at [186, 55] on input "text" at bounding box center [210, 59] width 83 height 11
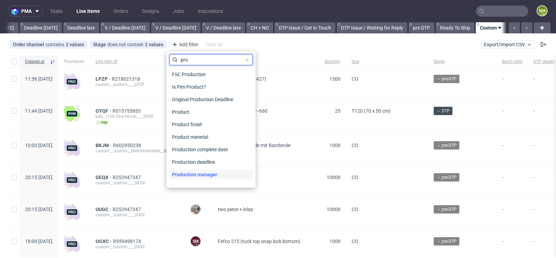
type input "pro"
click at [193, 173] on span "Production manager" at bounding box center [194, 174] width 51 height 10
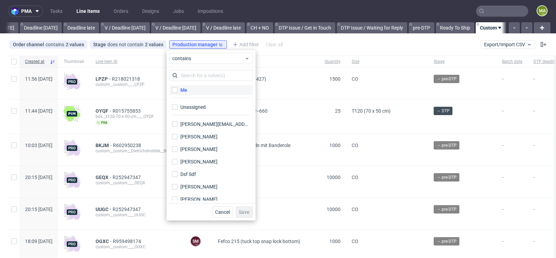
click at [189, 87] on label "Me" at bounding box center [210, 90] width 83 height 10
click at [177, 87] on input "Me" at bounding box center [175, 90] width 6 height 6
checkbox input "true"
click at [242, 210] on span "Save" at bounding box center [244, 211] width 11 height 5
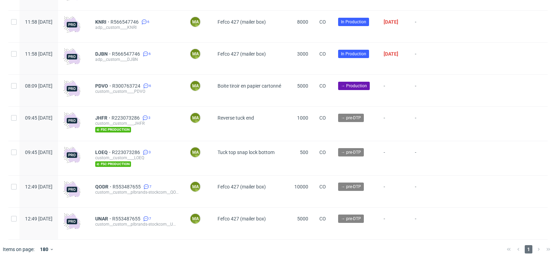
scroll to position [1753, 0]
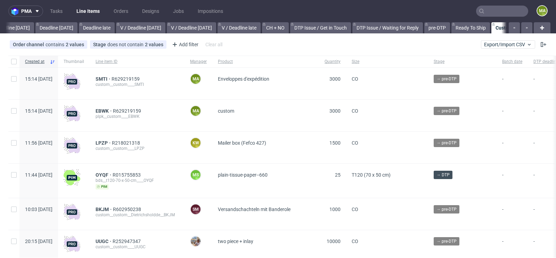
scroll to position [0, 785]
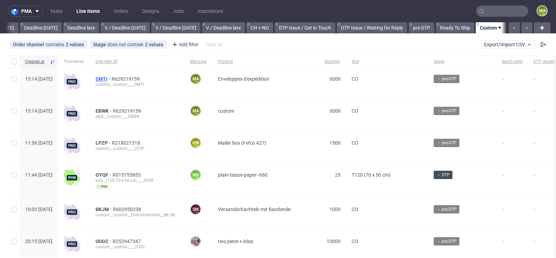
click at [111, 81] on span "SMTI" at bounding box center [104, 79] width 16 height 6
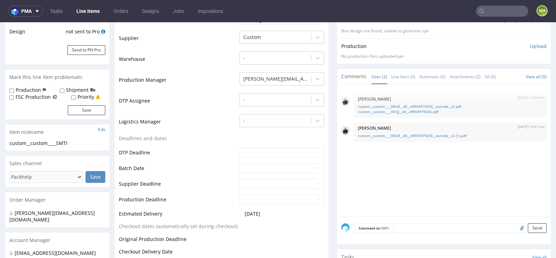
scroll to position [140, 0]
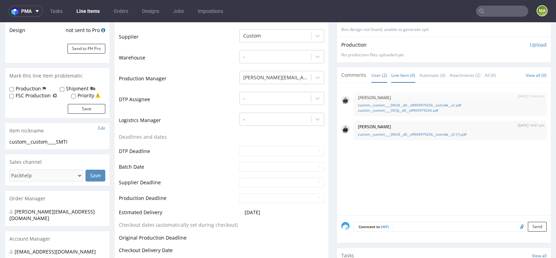
click at [395, 77] on link "Line Item (0)" at bounding box center [403, 75] width 24 height 15
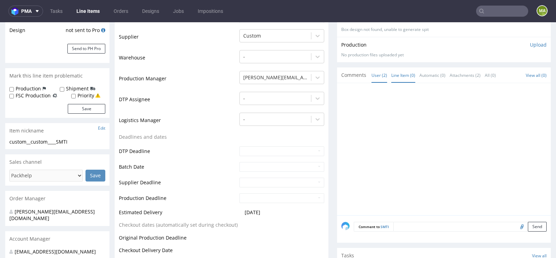
click at [379, 77] on link "User (2)" at bounding box center [379, 75] width 16 height 15
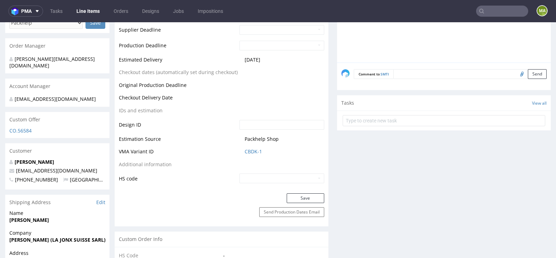
scroll to position [294, 0]
click at [248, 154] on td "CBDK-1" at bounding box center [281, 152] width 86 height 13
click at [250, 150] on link "CBDK-1" at bounding box center [253, 150] width 17 height 7
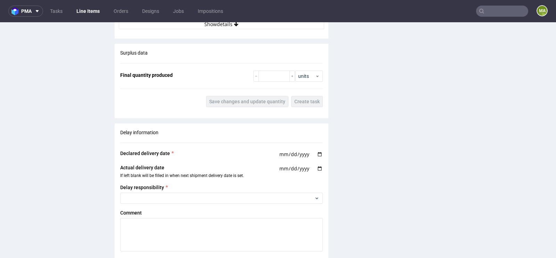
scroll to position [1242, 0]
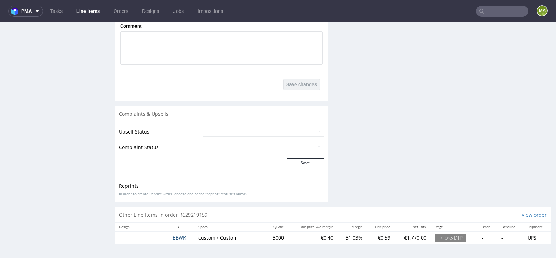
click at [176, 237] on span "EBWK" at bounding box center [180, 237] width 14 height 7
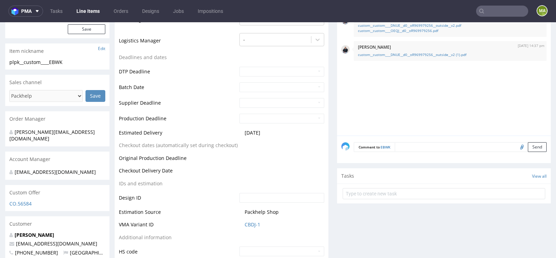
scroll to position [223, 0]
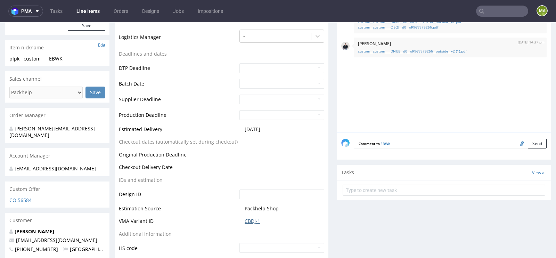
click at [251, 223] on link "CBDJ-1" at bounding box center [253, 220] width 16 height 7
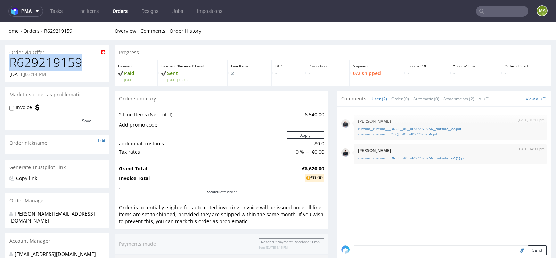
drag, startPoint x: 88, startPoint y: 63, endPoint x: 0, endPoint y: 63, distance: 87.9
copy h1 "R629219159"
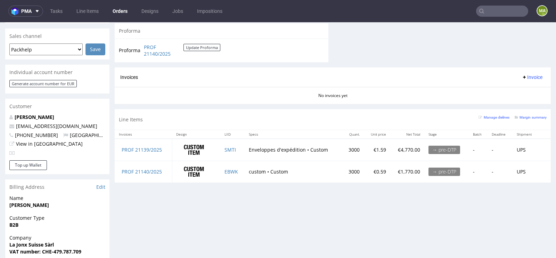
scroll to position [285, 0]
click at [230, 149] on link "SMTI" at bounding box center [229, 150] width 11 height 7
click at [232, 148] on link "SMTI" at bounding box center [229, 150] width 11 height 7
click at [523, 116] on small "Margin summary" at bounding box center [530, 118] width 32 height 4
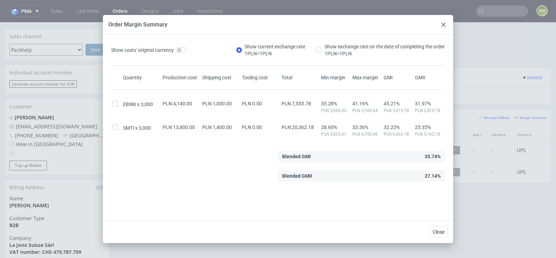
click at [441, 28] on div at bounding box center [443, 24] width 8 height 8
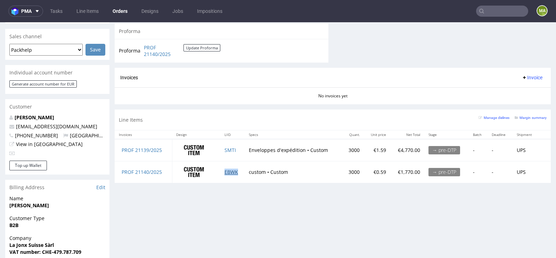
click at [229, 170] on link "EBWK" at bounding box center [231, 171] width 14 height 7
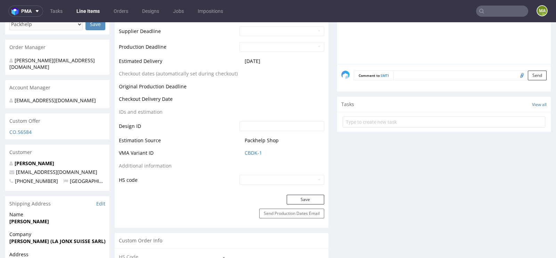
scroll to position [298, 0]
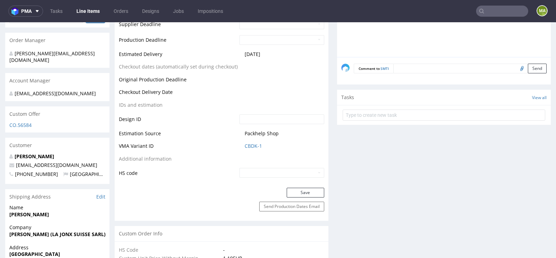
click at [245, 142] on td "CBDK-1" at bounding box center [281, 148] width 86 height 13
click at [245, 143] on link "CBDK-1" at bounding box center [253, 145] width 17 height 7
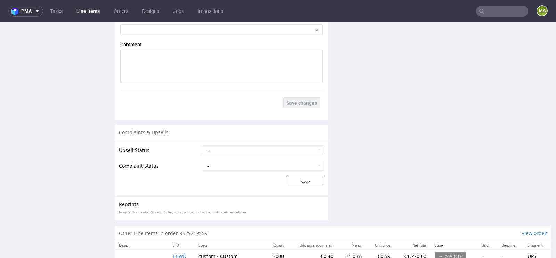
scroll to position [1242, 0]
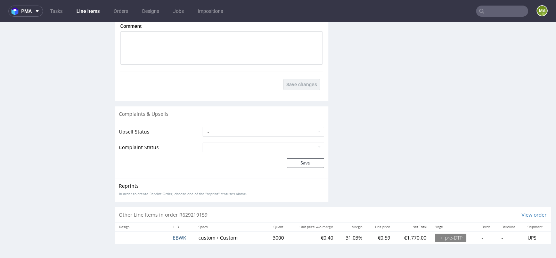
click at [179, 238] on span "EBWK" at bounding box center [180, 237] width 14 height 7
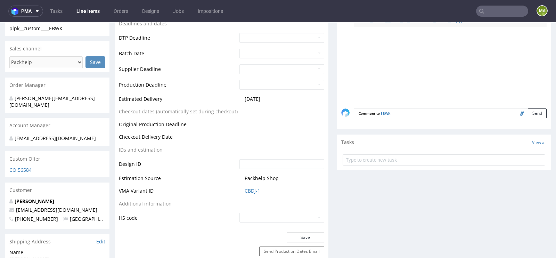
scroll to position [317, 0]
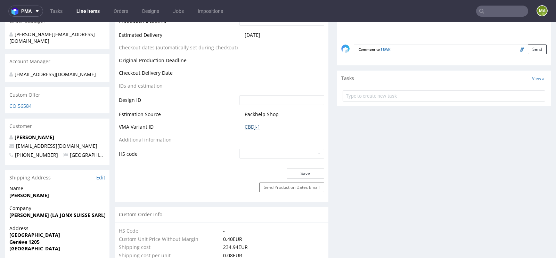
click at [253, 125] on link "CBDJ-1" at bounding box center [253, 126] width 16 height 7
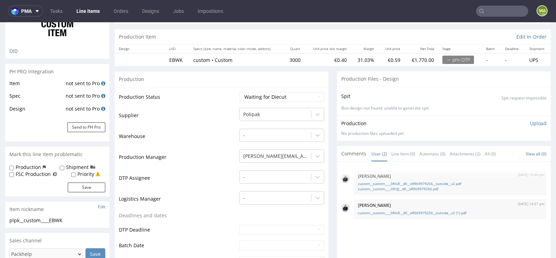
scroll to position [0, 0]
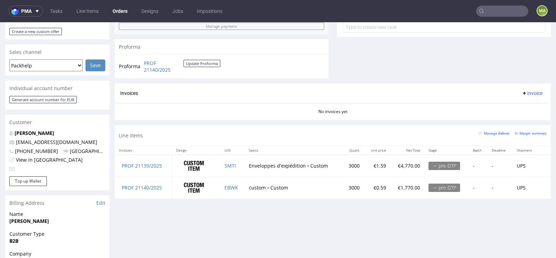
scroll to position [271, 0]
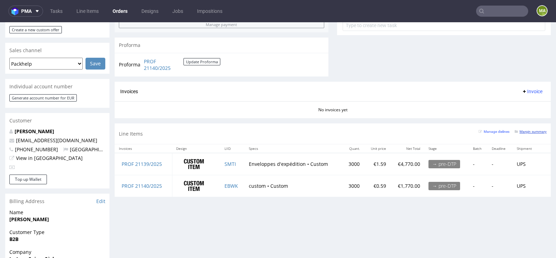
click at [522, 131] on small "Margin summary" at bounding box center [530, 132] width 32 height 4
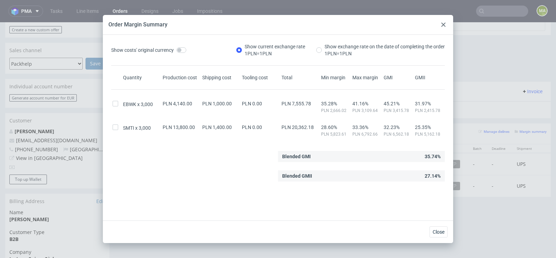
click at [443, 25] on use at bounding box center [443, 25] width 4 height 4
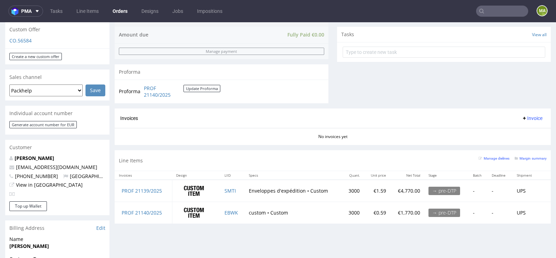
scroll to position [262, 0]
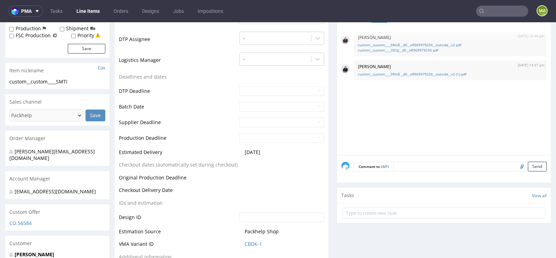
scroll to position [210, 0]
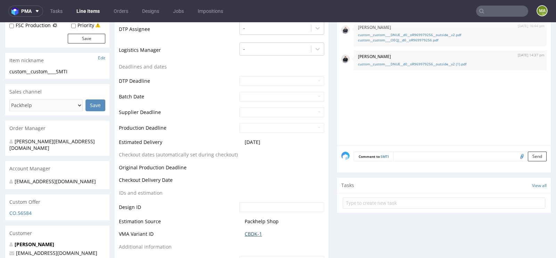
click at [249, 235] on link "CBDK-1" at bounding box center [253, 233] width 17 height 7
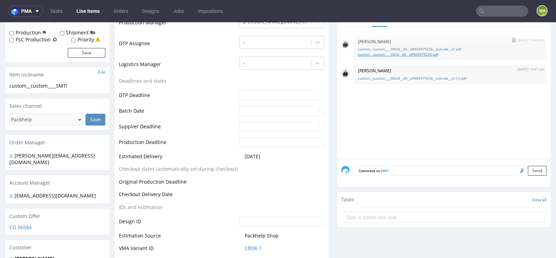
click at [384, 53] on link "custom__custom____OEQJ__d0__oR969979256.pdf" at bounding box center [450, 54] width 184 height 5
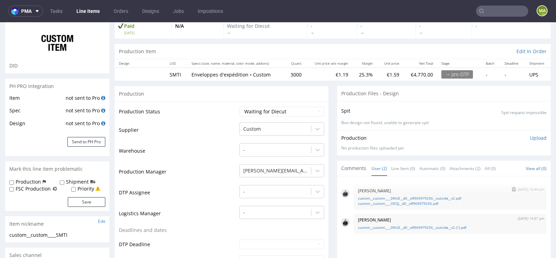
scroll to position [50, 0]
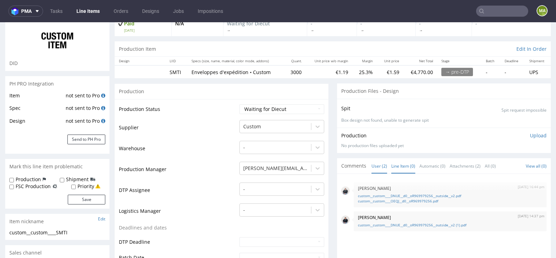
click at [402, 169] on link "Line Item (0)" at bounding box center [403, 165] width 24 height 15
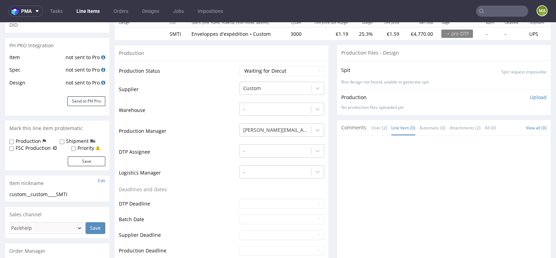
scroll to position [146, 0]
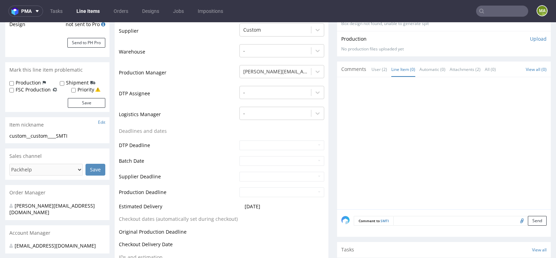
click at [424, 219] on textarea at bounding box center [469, 221] width 153 height 10
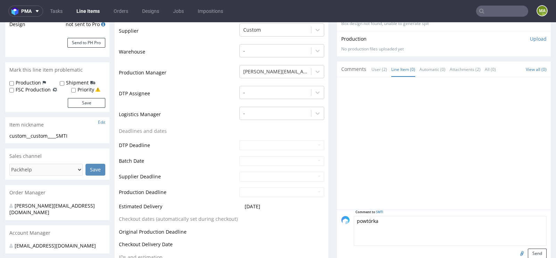
paste textarea "R116702940_ZKRG"
type textarea "powtórka R116702940_ZKRG"
click at [532, 253] on button "Send" at bounding box center [537, 253] width 19 height 10
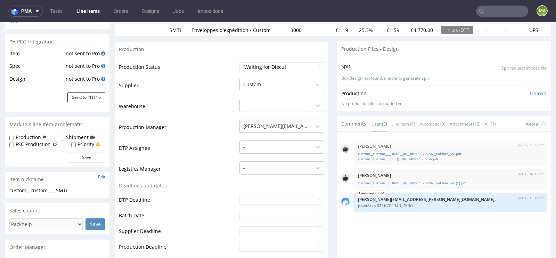
scroll to position [112, 0]
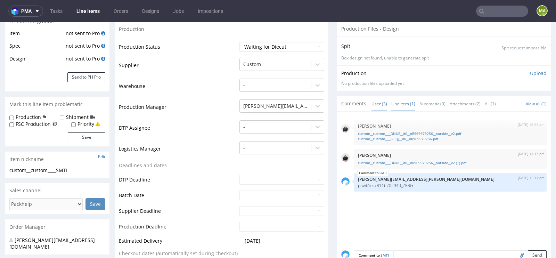
click at [398, 105] on link "Line Item (1)" at bounding box center [403, 103] width 24 height 15
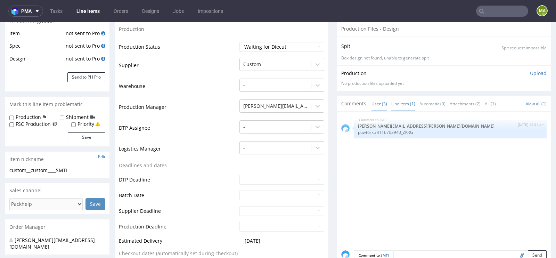
click at [381, 105] on link "User (3)" at bounding box center [379, 103] width 16 height 15
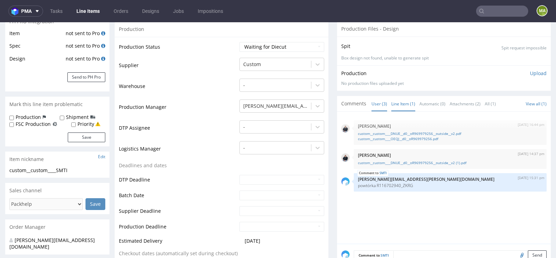
click at [397, 104] on link "Line Item (1)" at bounding box center [403, 103] width 24 height 15
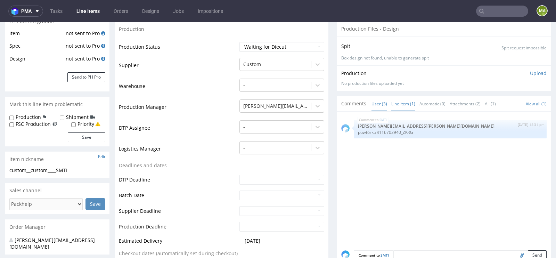
click at [383, 104] on link "User (3)" at bounding box center [379, 103] width 16 height 15
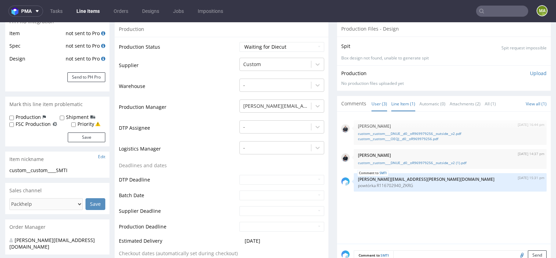
click at [394, 104] on link "Line Item (1)" at bounding box center [403, 103] width 24 height 15
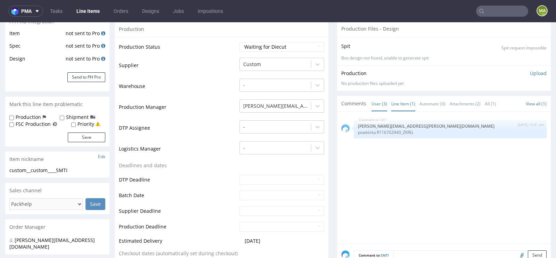
click at [379, 103] on link "User (3)" at bounding box center [379, 103] width 16 height 15
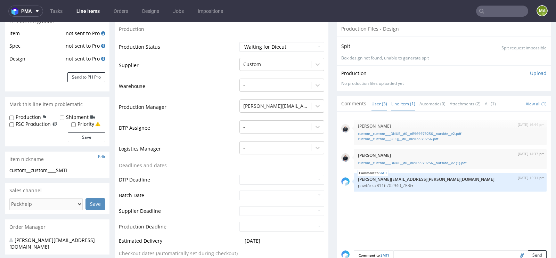
click at [396, 103] on link "Line Item (1)" at bounding box center [403, 103] width 24 height 15
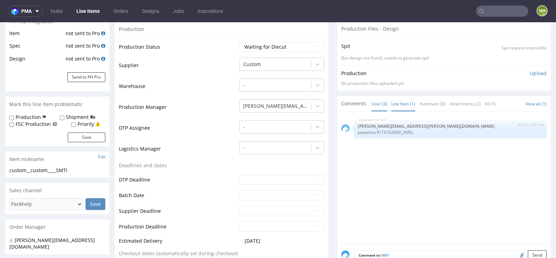
click at [375, 104] on link "User (3)" at bounding box center [379, 103] width 16 height 15
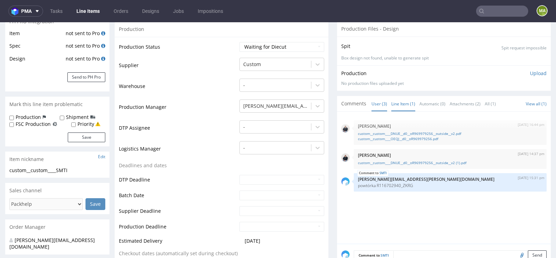
click at [392, 102] on link "Line Item (1)" at bounding box center [403, 103] width 24 height 15
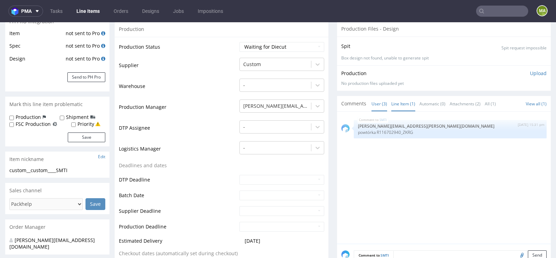
click at [374, 102] on link "User (3)" at bounding box center [379, 103] width 16 height 15
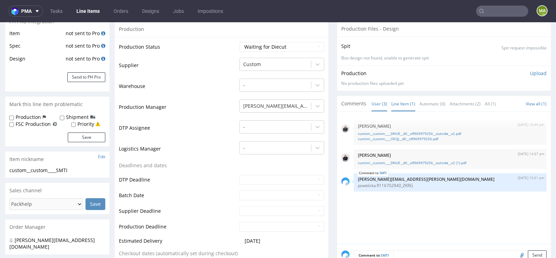
click at [396, 103] on link "Line Item (1)" at bounding box center [403, 103] width 24 height 15
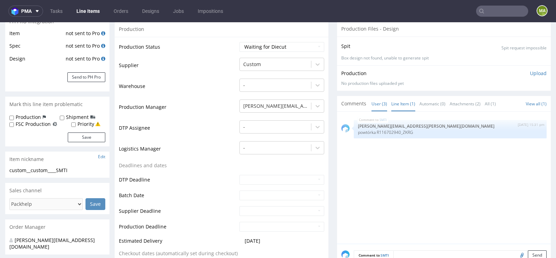
click at [378, 104] on link "User (3)" at bounding box center [379, 103] width 16 height 15
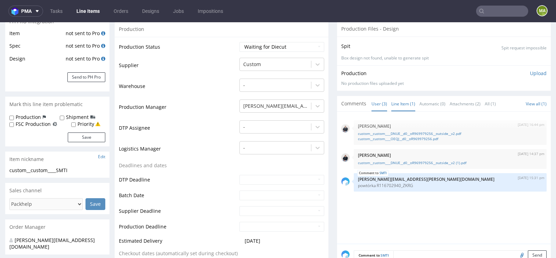
click at [394, 104] on link "Line Item (1)" at bounding box center [403, 103] width 24 height 15
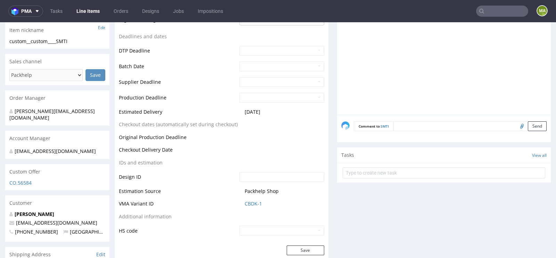
scroll to position [248, 0]
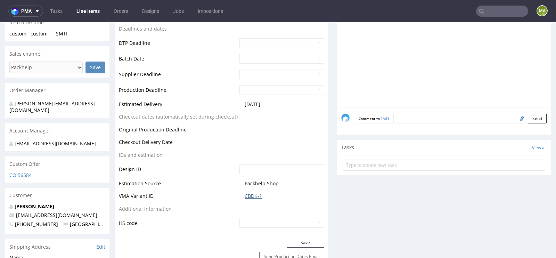
click at [252, 197] on link "CBDK-1" at bounding box center [253, 195] width 17 height 7
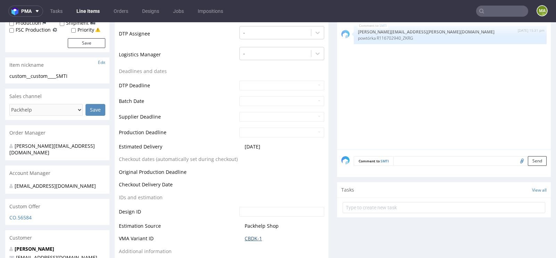
scroll to position [0, 0]
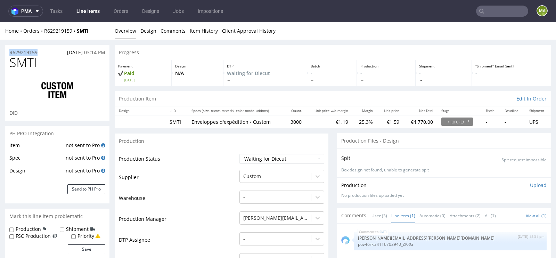
drag, startPoint x: 43, startPoint y: 53, endPoint x: 0, endPoint y: 53, distance: 42.7
copy p "R629219159"
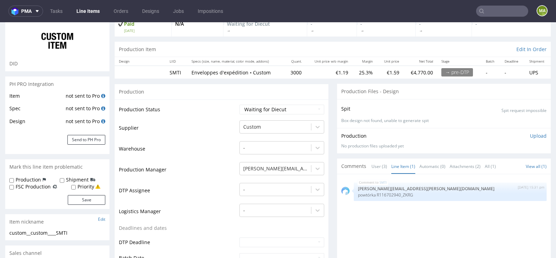
scroll to position [60, 0]
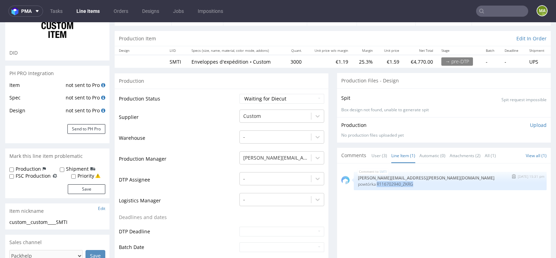
drag, startPoint x: 413, startPoint y: 181, endPoint x: 375, endPoint y: 182, distance: 38.2
click at [375, 182] on p "powtórka R116702940_ZKRG" at bounding box center [450, 183] width 184 height 5
copy p "R116702940_ZKRG"
click at [274, 100] on select "Waiting for Artwork Waiting for Diecut Waiting for Mockup Waiting for DTP Waiti…" at bounding box center [281, 99] width 85 height 10
select select "production_in_process"
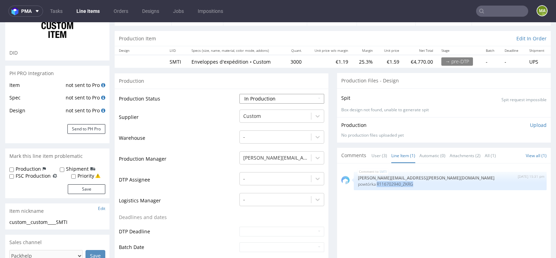
click at [239, 94] on select "Waiting for Artwork Waiting for Diecut Waiting for Mockup Waiting for DTP Waiti…" at bounding box center [281, 99] width 85 height 10
click at [277, 116] on div at bounding box center [275, 116] width 64 height 8
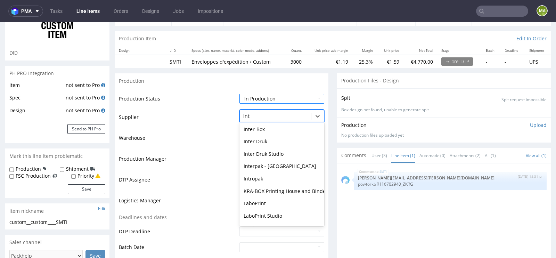
scroll to position [0, 0]
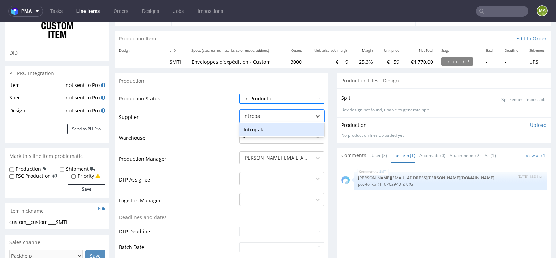
type input "intropak"
click at [251, 126] on div "Intropak" at bounding box center [281, 129] width 85 height 13
click at [204, 146] on td "Warehouse" at bounding box center [178, 140] width 119 height 21
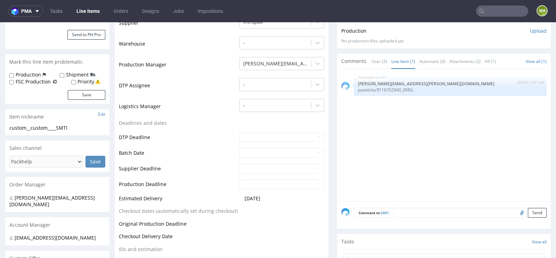
scroll to position [161, 0]
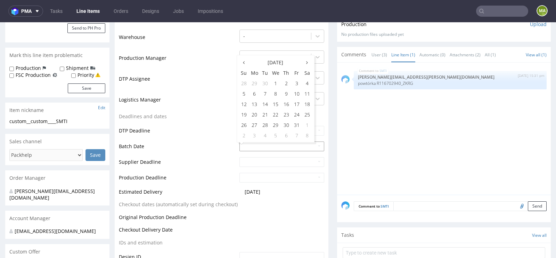
click at [250, 144] on input "text" at bounding box center [281, 146] width 85 height 10
click at [273, 86] on td "1" at bounding box center [275, 83] width 11 height 10
type input "[DATE]"
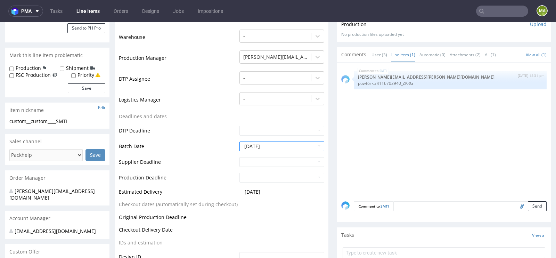
click at [198, 139] on td "DTP Deadline" at bounding box center [178, 133] width 119 height 16
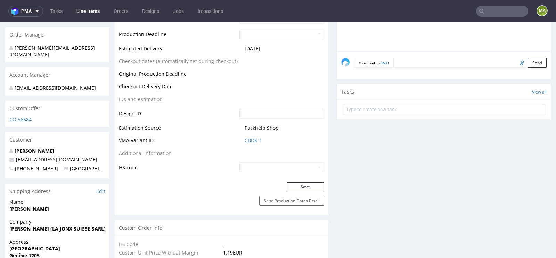
scroll to position [309, 0]
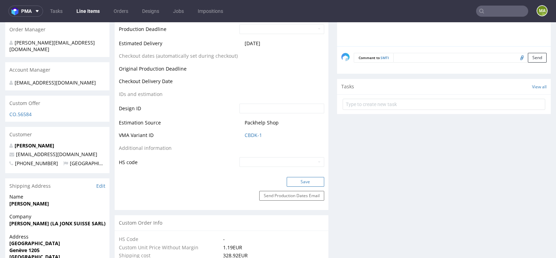
click at [287, 179] on button "Save" at bounding box center [306, 182] width 38 height 10
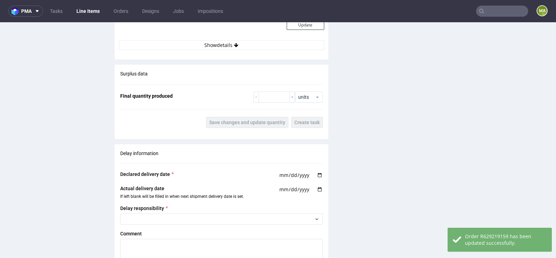
scroll to position [1249, 0]
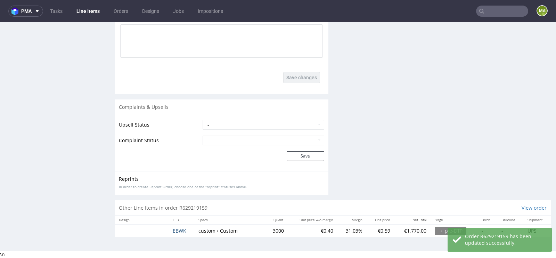
click at [174, 232] on span "EBWK" at bounding box center [180, 230] width 14 height 7
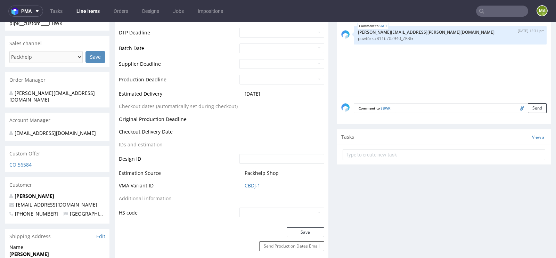
scroll to position [271, 0]
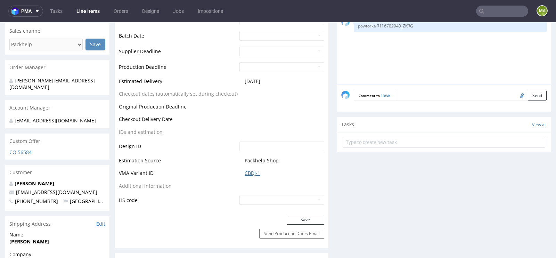
click at [254, 171] on link "CBDJ-1" at bounding box center [253, 172] width 16 height 7
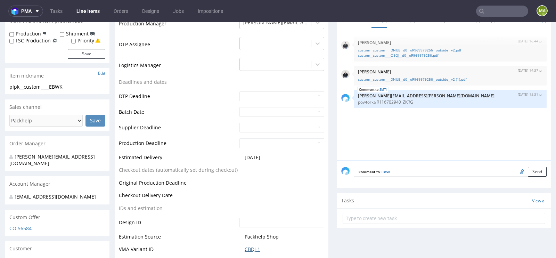
scroll to position [0, 0]
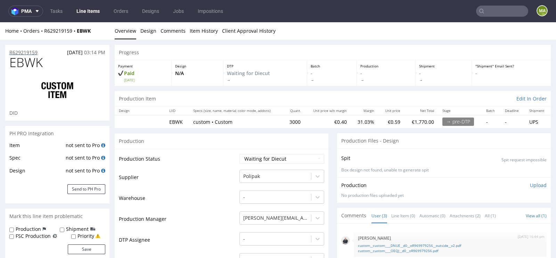
click at [35, 51] on p "R629219159" at bounding box center [23, 52] width 28 height 7
drag, startPoint x: 43, startPoint y: 49, endPoint x: 0, endPoint y: 50, distance: 42.7
copy p "R629219159"
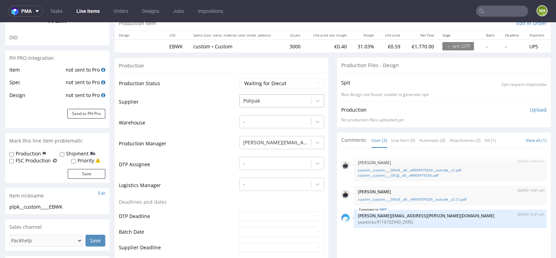
scroll to position [100, 0]
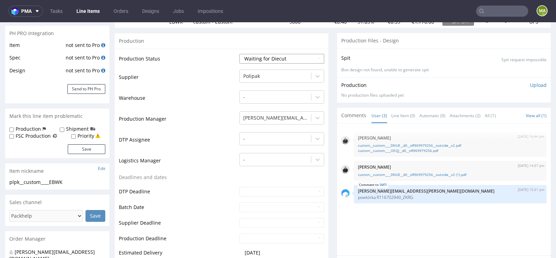
click at [283, 57] on select "Waiting for Artwork Waiting for Diecut Waiting for Mockup Waiting for DTP Waiti…" at bounding box center [281, 59] width 85 height 10
select select "production_in_process"
click at [239, 54] on select "Waiting for Artwork Waiting for Diecut Waiting for Mockup Waiting for DTP Waiti…" at bounding box center [281, 59] width 85 height 10
click at [208, 159] on td "Logistics Manager" at bounding box center [178, 162] width 119 height 21
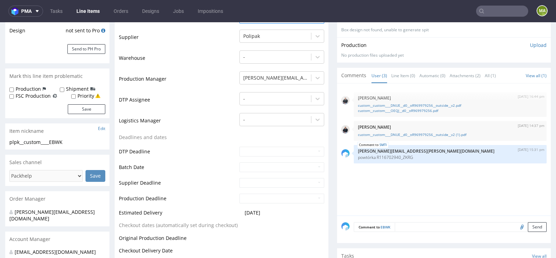
scroll to position [145, 0]
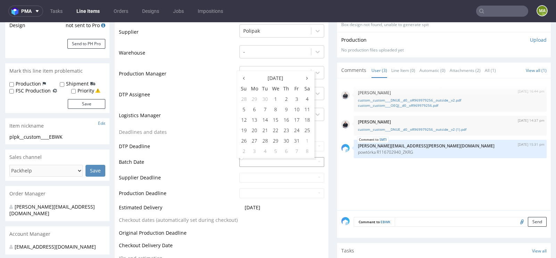
click at [248, 158] on input "text" at bounding box center [281, 162] width 85 height 10
click at [277, 99] on td "1" at bounding box center [275, 98] width 11 height 10
type input "2025-10-01"
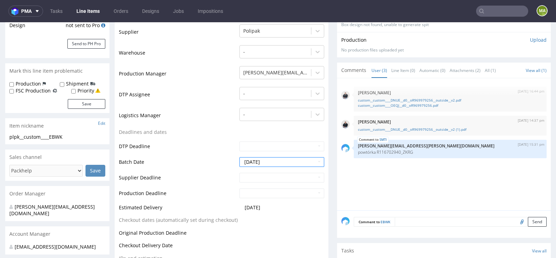
click at [181, 149] on td "DTP Deadline" at bounding box center [178, 149] width 119 height 16
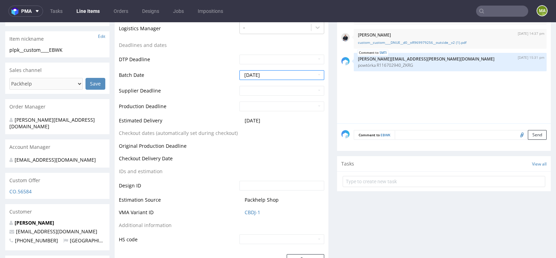
scroll to position [288, 0]
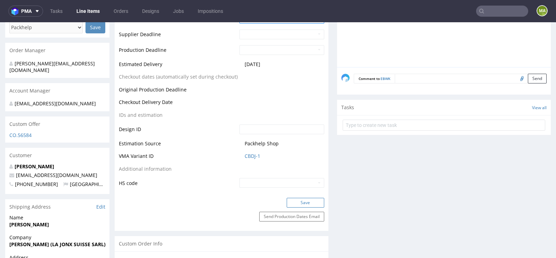
click at [304, 199] on button "Save" at bounding box center [306, 203] width 38 height 10
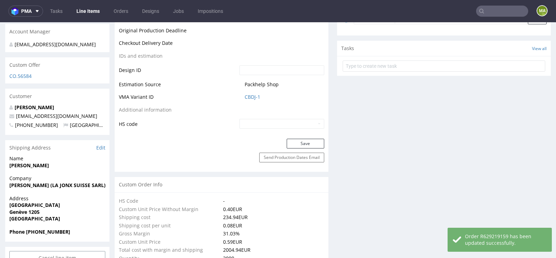
scroll to position [351, 0]
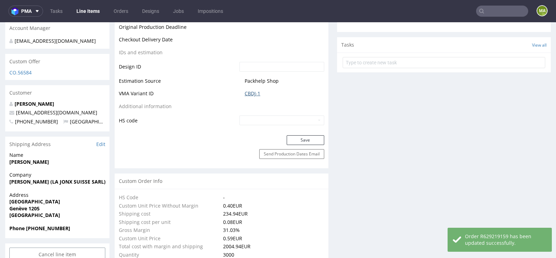
click at [252, 94] on link "CBDJ-1" at bounding box center [253, 93] width 16 height 7
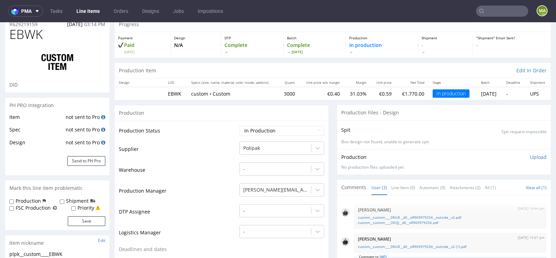
scroll to position [24, 0]
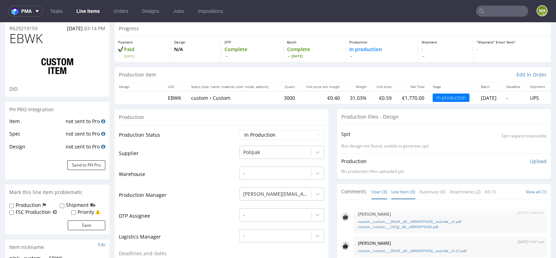
click at [403, 196] on link "Line Item (0)" at bounding box center [403, 191] width 24 height 15
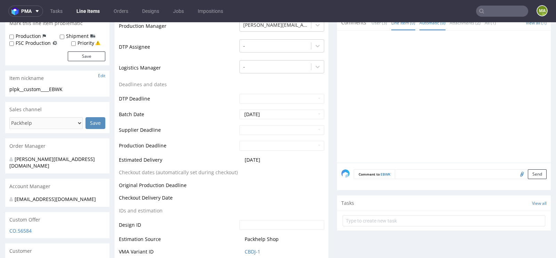
scroll to position [208, 0]
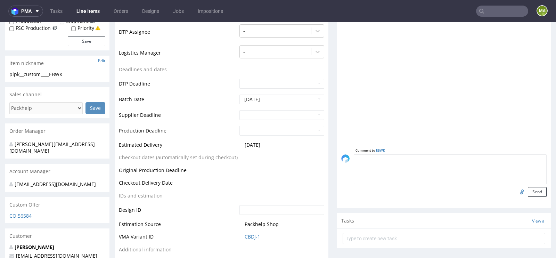
click at [419, 161] on textarea at bounding box center [450, 169] width 193 height 30
paste textarea "powtórka R116702940_WEUX"
type textarea "powtórka R116702940_WEUX"
click at [532, 195] on button "Send" at bounding box center [537, 192] width 19 height 10
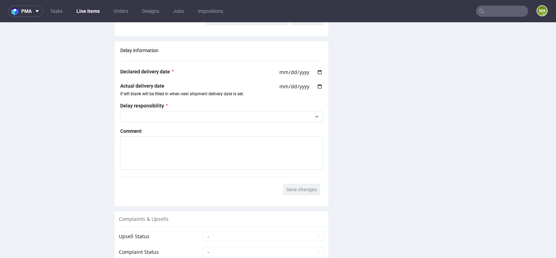
scroll to position [1122, 0]
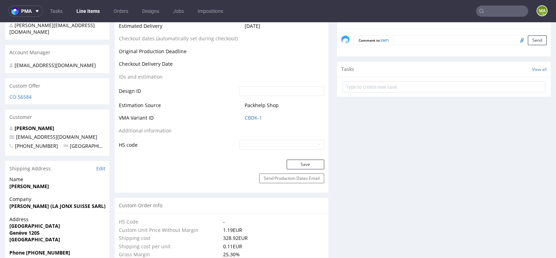
scroll to position [327, 0]
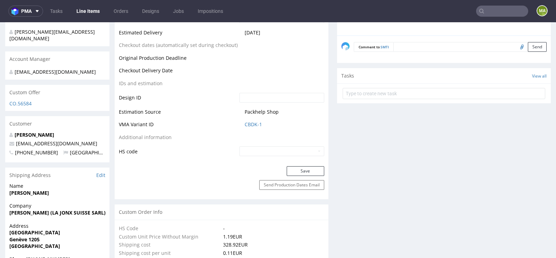
scroll to position [328, 0]
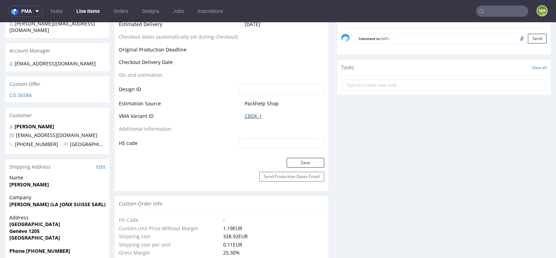
click at [254, 116] on link "CBDK-1" at bounding box center [253, 116] width 17 height 7
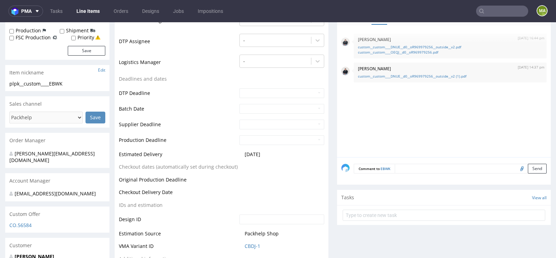
scroll to position [231, 0]
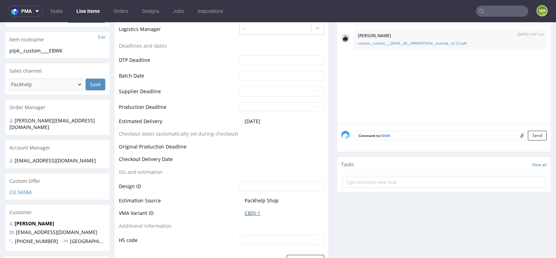
click at [258, 209] on link "CBDJ-1" at bounding box center [253, 212] width 16 height 7
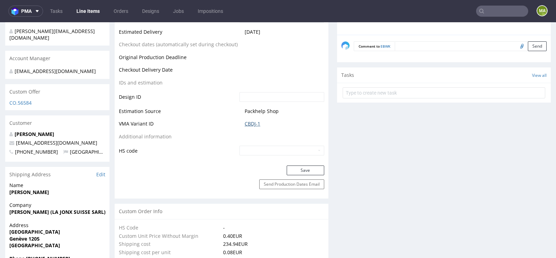
scroll to position [322, 0]
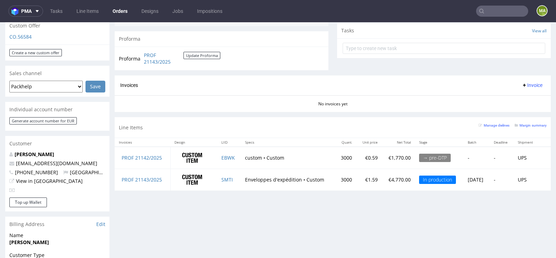
scroll to position [267, 0]
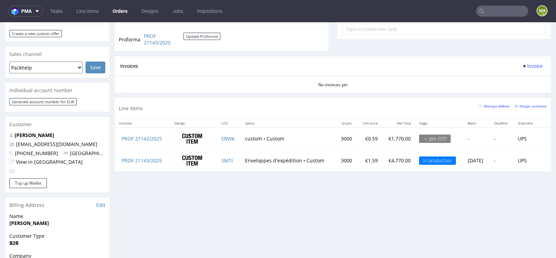
click at [521, 107] on div "Margin summary" at bounding box center [530, 105] width 32 height 7
click at [525, 105] on small "Margin summary" at bounding box center [530, 106] width 32 height 4
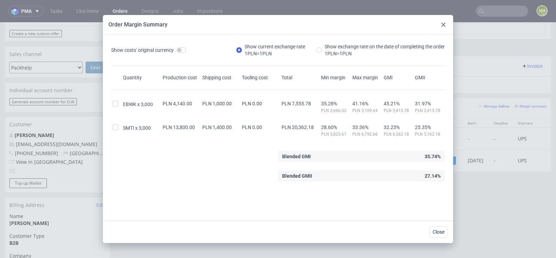
click at [440, 25] on div at bounding box center [443, 24] width 8 height 8
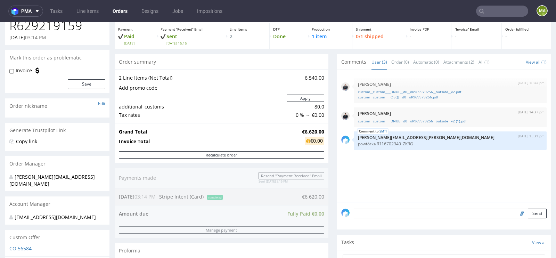
scroll to position [0, 0]
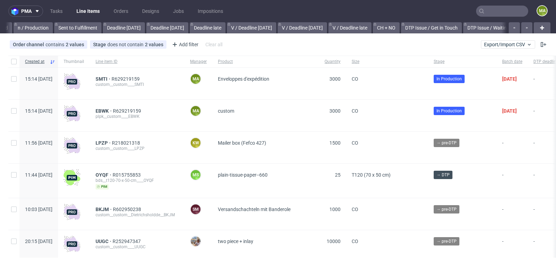
scroll to position [0, 785]
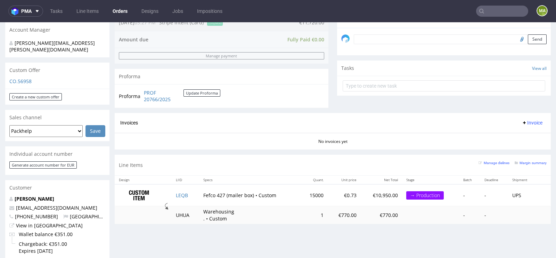
scroll to position [231, 0]
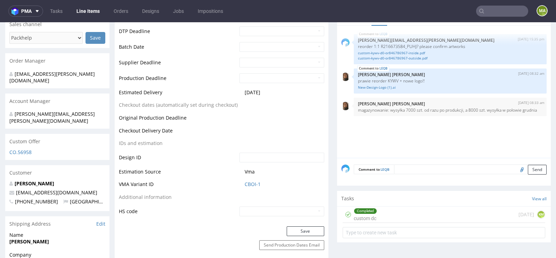
scroll to position [282, 0]
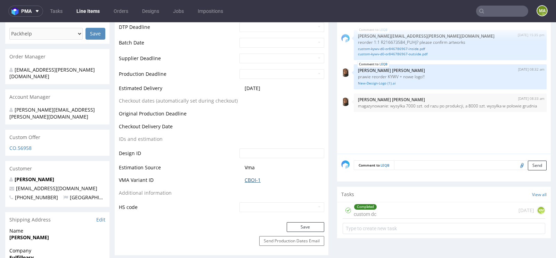
click at [246, 176] on link "CBOI-1" at bounding box center [253, 179] width 16 height 7
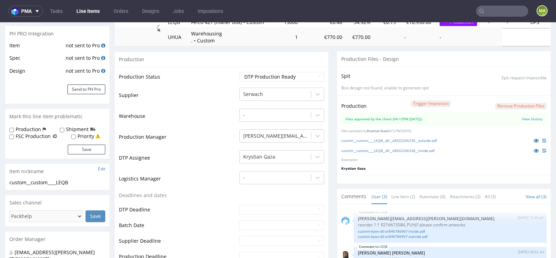
scroll to position [97, 0]
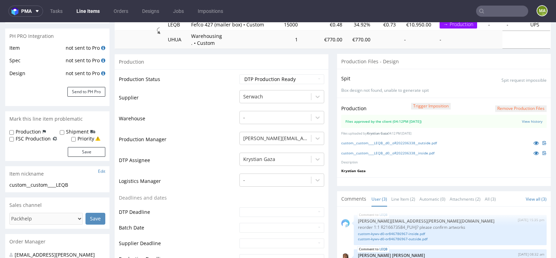
click at [92, 98] on div "Item not sent to Pro Spec not sent to Pro Design not sent to Pro Send to PH Pro" at bounding box center [57, 75] width 104 height 63
click at [92, 93] on button "Send to PH Pro" at bounding box center [86, 92] width 38 height 10
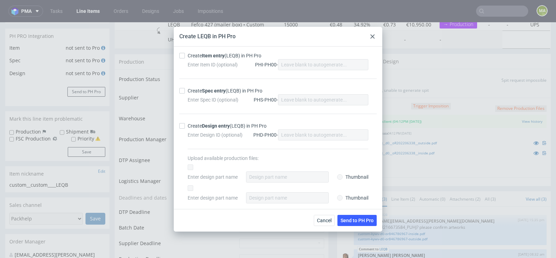
click at [223, 57] on strong "Item entry" at bounding box center [213, 56] width 23 height 6
click at [185, 57] on input "Create Item entry (LEQB) in PH Pro" at bounding box center [182, 56] width 6 height 6
checkbox input "true"
click at [208, 94] on div "Create Spec entry (LEQB) in PH Pro" at bounding box center [225, 90] width 75 height 7
click at [185, 93] on input "Create Spec entry (LEQB) in PH Pro" at bounding box center [182, 91] width 6 height 6
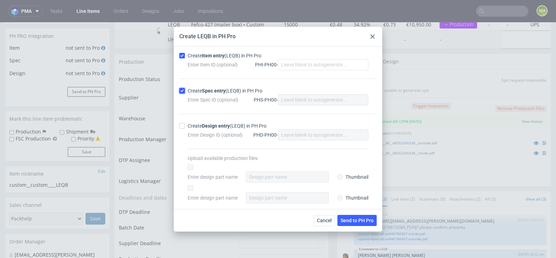
checkbox input "true"
click at [352, 216] on button "Send to PH Pro" at bounding box center [356, 220] width 39 height 11
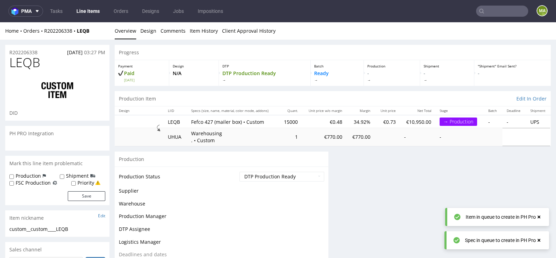
scroll to position [0, 0]
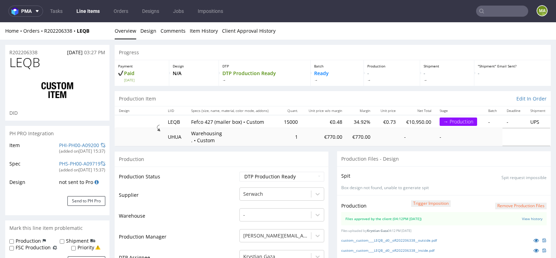
click at [398, 236] on div "custom__custom____LEQB__d0__oR202206338__outside.pdf" at bounding box center [443, 240] width 205 height 8
click at [393, 238] on link "custom__custom____LEQB__d0__oR202206338__outside.pdf" at bounding box center [389, 240] width 96 height 5
click at [382, 248] on link "custom__custom____LEQB__d0__oR202206338__inside.pdf" at bounding box center [387, 250] width 93 height 5
click at [77, 139] on div "PH PRO Integration" at bounding box center [57, 133] width 104 height 15
click at [66, 144] on link "PHI-PH00-A09200" at bounding box center [79, 145] width 40 height 7
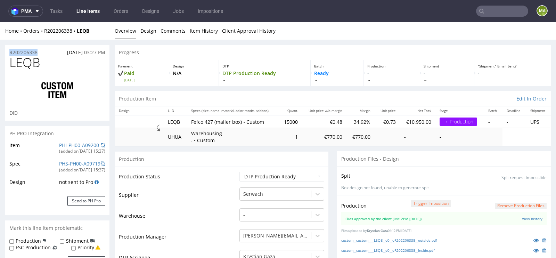
drag, startPoint x: 50, startPoint y: 48, endPoint x: 0, endPoint y: 48, distance: 49.7
copy p "R202206338"
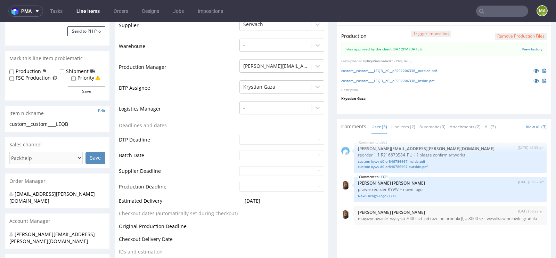
scroll to position [173, 0]
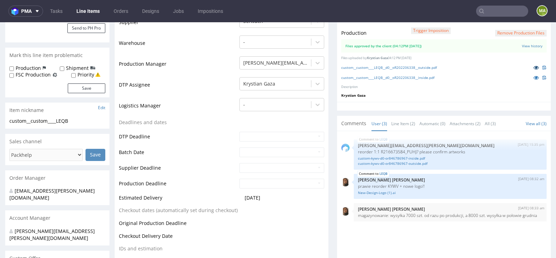
click at [533, 69] on icon at bounding box center [536, 67] width 6 height 5
click at [533, 78] on icon at bounding box center [536, 77] width 6 height 5
click at [533, 65] on icon at bounding box center [536, 67] width 6 height 5
click at [533, 76] on icon at bounding box center [536, 77] width 6 height 5
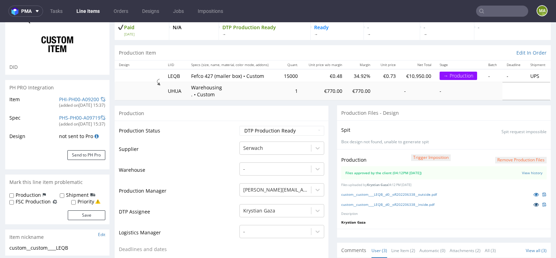
scroll to position [62, 0]
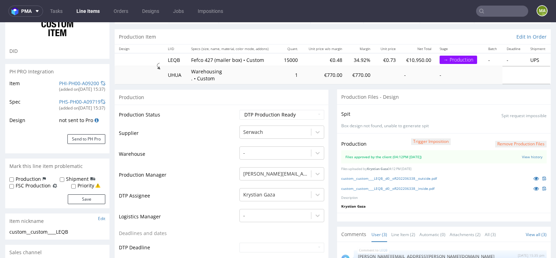
click at [264, 120] on td "Waiting for Artwork Waiting for Diecut Waiting for Mockup Waiting for DTP Waiti…" at bounding box center [281, 117] width 86 height 16
click at [266, 116] on select "Waiting for Artwork Waiting for Diecut Waiting for Mockup Waiting for DTP Waiti…" at bounding box center [281, 115] width 85 height 10
select select "production_in_process"
click at [239, 110] on select "Waiting for Artwork Waiting for Diecut Waiting for Mockup Waiting for DTP Waiti…" at bounding box center [281, 115] width 85 height 10
click at [205, 155] on td "Warehouse" at bounding box center [178, 156] width 119 height 21
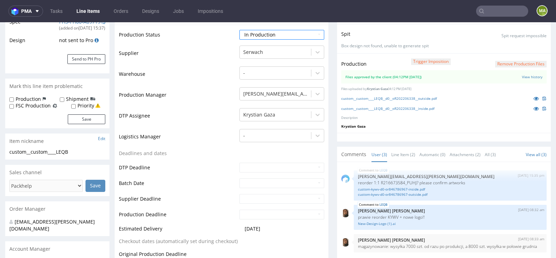
scroll to position [196, 0]
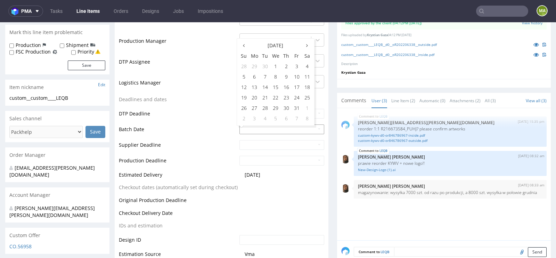
click at [250, 127] on input "text" at bounding box center [281, 129] width 85 height 10
click at [275, 69] on td "1" at bounding box center [275, 66] width 11 height 10
type input "2025-10-01"
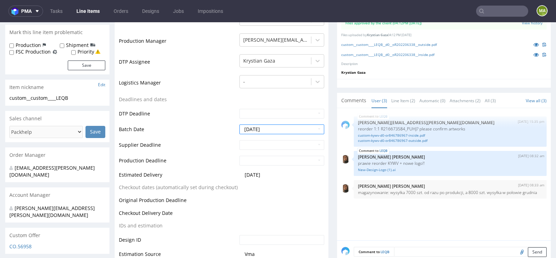
click at [199, 106] on td "Deadlines and dates" at bounding box center [178, 101] width 119 height 13
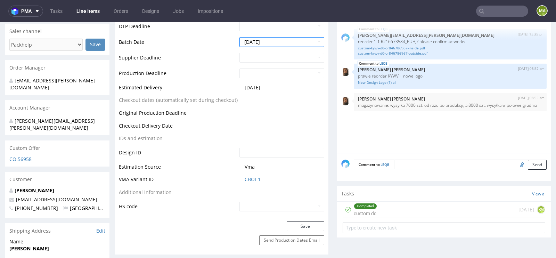
scroll to position [347, 0]
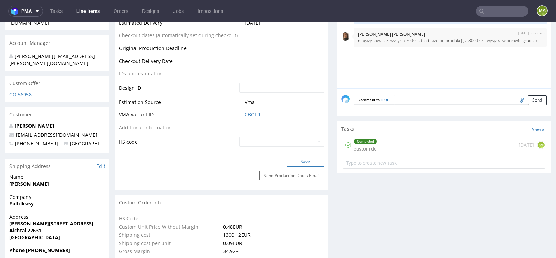
click at [305, 158] on button "Save" at bounding box center [306, 162] width 38 height 10
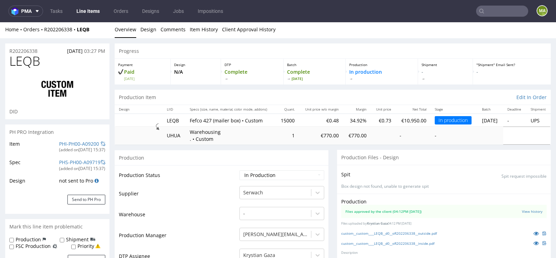
scroll to position [0, 0]
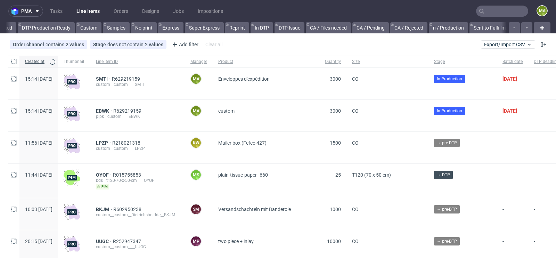
click at [485, 11] on input "text" at bounding box center [502, 11] width 52 height 11
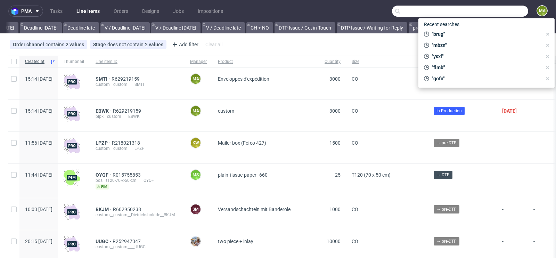
scroll to position [0, 785]
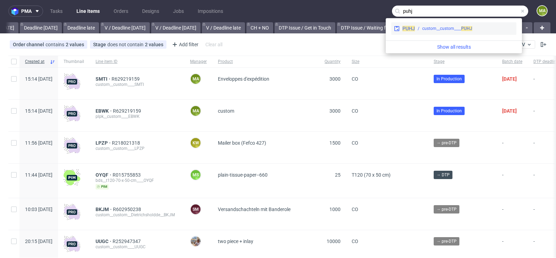
type input "puhj"
click at [417, 26] on div "custom__custom____ PUHJ" at bounding box center [464, 28] width 99 height 6
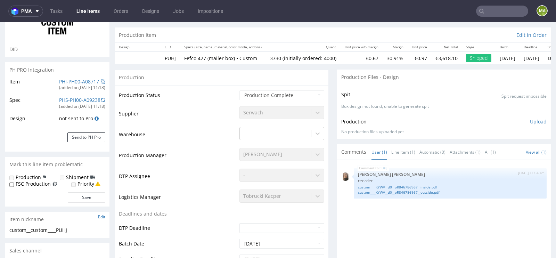
scroll to position [66, 0]
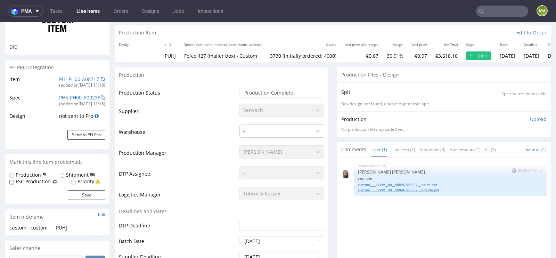
click at [404, 190] on link "custom____KYWV__d0__oR846786967__outside.pdf" at bounding box center [450, 189] width 184 height 5
click at [424, 184] on link "custom____KYWV__d0__oR846786967__inside.pdf" at bounding box center [450, 184] width 184 height 5
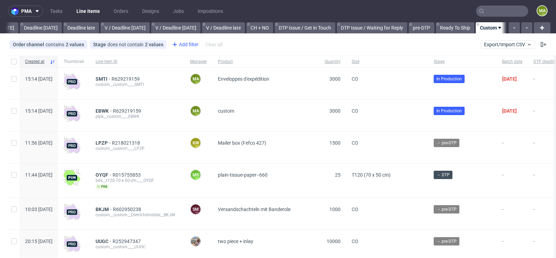
scroll to position [0, 785]
click at [180, 46] on div "Add filter" at bounding box center [184, 44] width 31 height 11
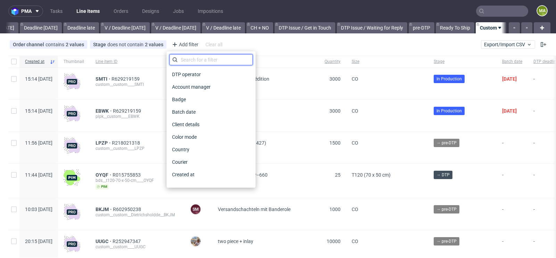
click at [189, 55] on input "text" at bounding box center [210, 59] width 83 height 11
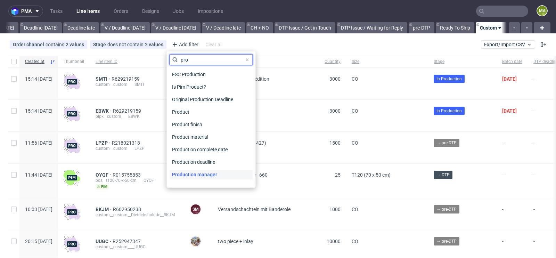
type input "pro"
click at [187, 176] on span "Production manager" at bounding box center [194, 174] width 51 height 10
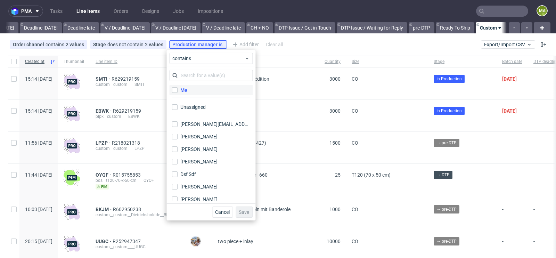
click at [192, 88] on label "Me" at bounding box center [210, 90] width 83 height 10
click at [177, 88] on input "Me" at bounding box center [175, 90] width 6 height 6
checkbox input "true"
click at [243, 215] on button "Save" at bounding box center [243, 211] width 17 height 11
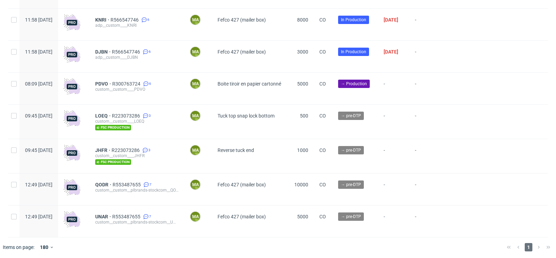
scroll to position [1817, 0]
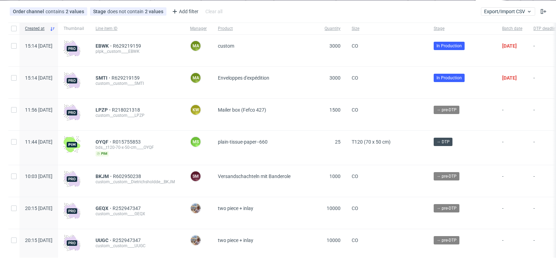
scroll to position [35, 0]
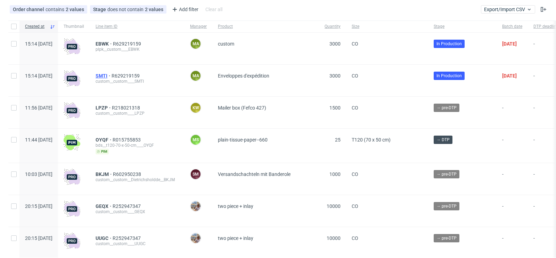
click at [111, 76] on span "SMTI" at bounding box center [104, 76] width 16 height 6
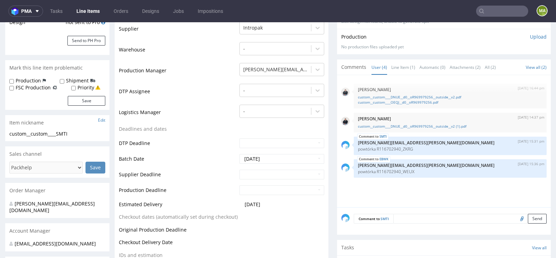
scroll to position [147, 0]
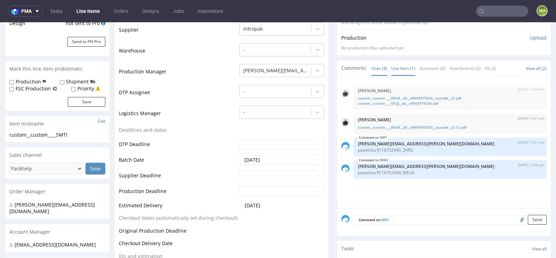
click at [399, 69] on link "Line Item (1)" at bounding box center [403, 68] width 24 height 15
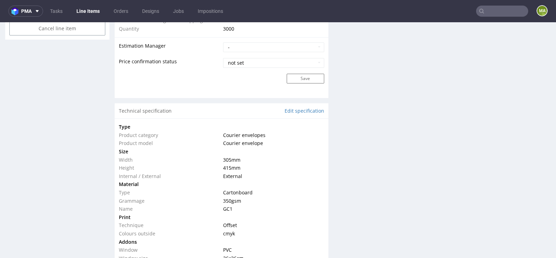
scroll to position [0, 0]
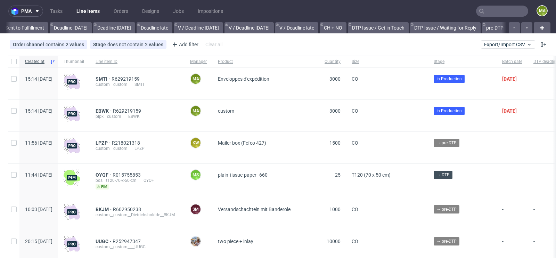
scroll to position [0, 785]
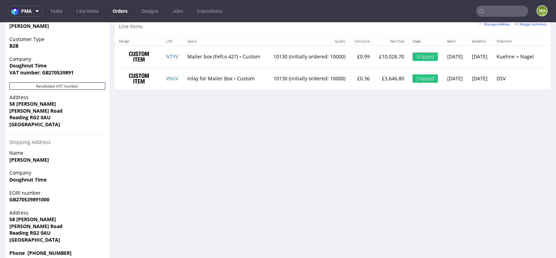
scroll to position [451, 0]
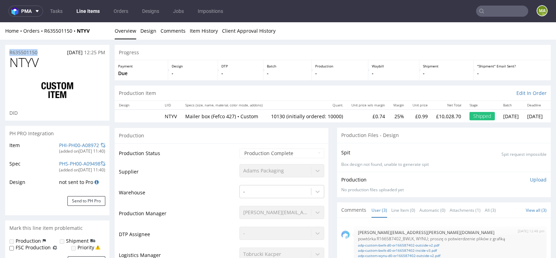
drag, startPoint x: 43, startPoint y: 50, endPoint x: 0, endPoint y: 51, distance: 42.7
copy p "R635501150"
click at [48, 55] on div "R635501150 13.08.2025 12:25 PM" at bounding box center [57, 50] width 104 height 11
drag, startPoint x: 46, startPoint y: 51, endPoint x: 0, endPoint y: 51, distance: 45.5
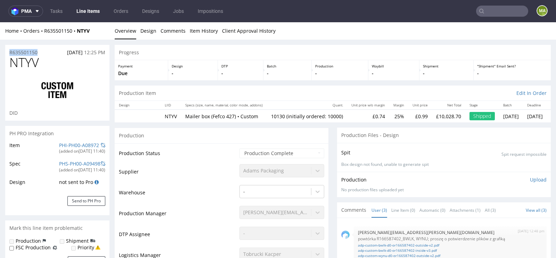
copy p "R635501150"
click at [62, 146] on link "PHI-PH00-A08972" at bounding box center [79, 145] width 40 height 7
click at [195, 30] on link "Item History" at bounding box center [204, 30] width 28 height 17
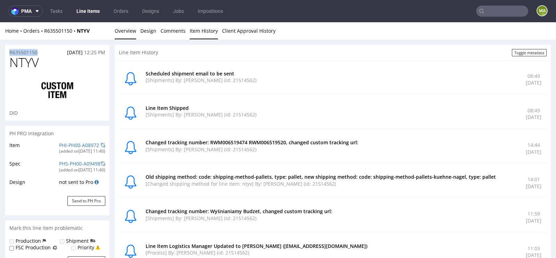
click at [125, 24] on link "Overview" at bounding box center [126, 30] width 22 height 17
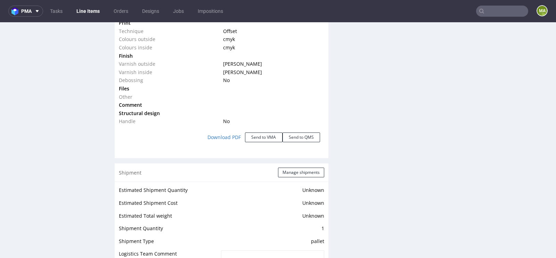
scroll to position [853, 0]
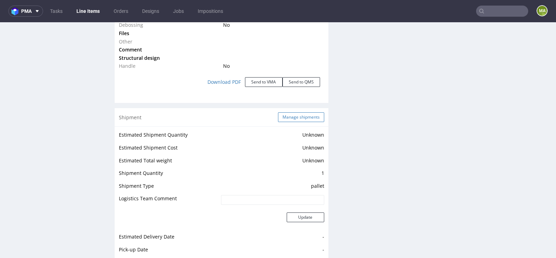
click at [292, 116] on button "Manage shipments" at bounding box center [301, 117] width 46 height 10
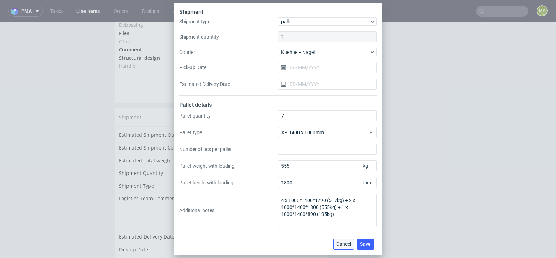
click at [346, 248] on button "Cancel" at bounding box center [343, 243] width 21 height 11
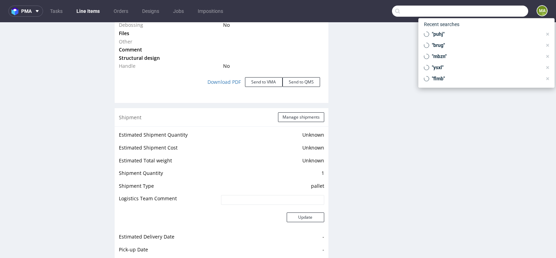
click at [471, 7] on input "text" at bounding box center [460, 11] width 136 height 11
click at [475, 7] on input "text" at bounding box center [460, 11] width 136 height 11
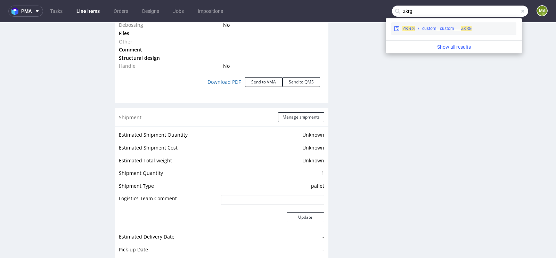
type input "zkrg"
click at [430, 30] on div "custom__custom____ ZKRG" at bounding box center [446, 28] width 49 height 6
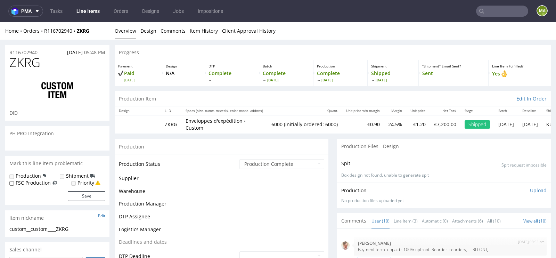
scroll to position [132, 0]
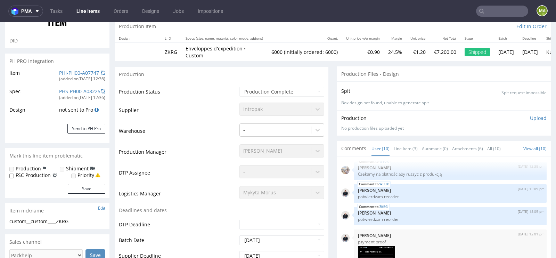
select select "in_progress"
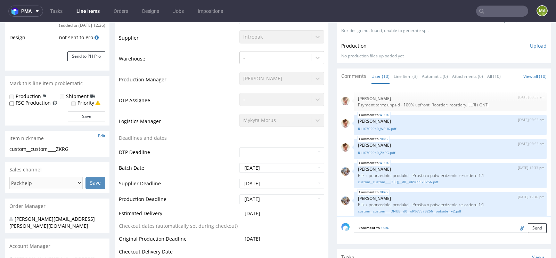
scroll to position [140, 0]
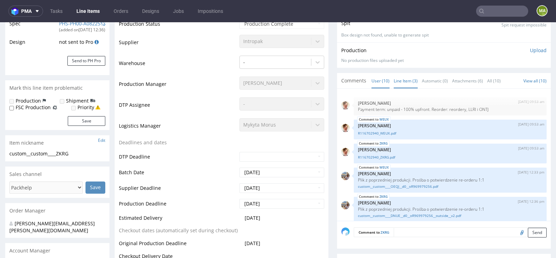
click at [403, 73] on link "Line Item (3)" at bounding box center [406, 80] width 24 height 15
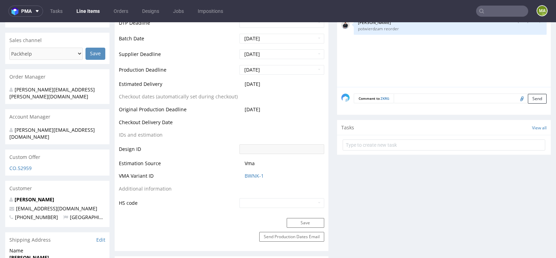
scroll to position [280, 0]
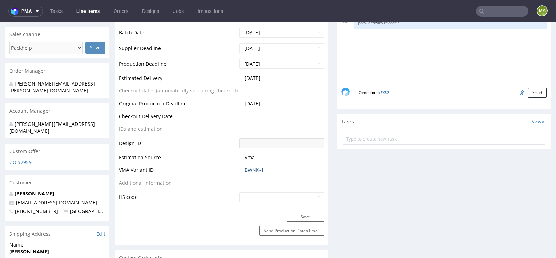
click at [245, 166] on link "BWNK-1" at bounding box center [254, 169] width 19 height 7
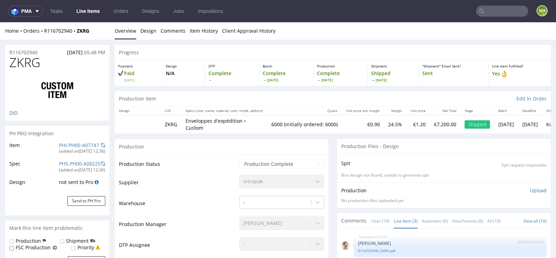
click at [493, 18] on nav "pma Tasks Line Items Orders Designs Jobs Impositions ma" at bounding box center [278, 11] width 556 height 22
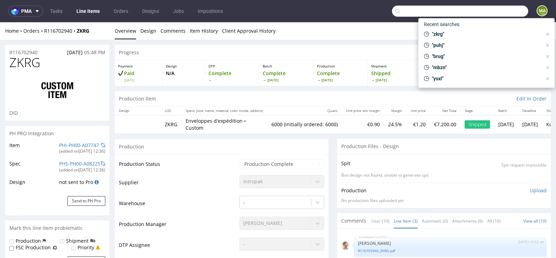
click at [494, 15] on input "text" at bounding box center [460, 11] width 136 height 11
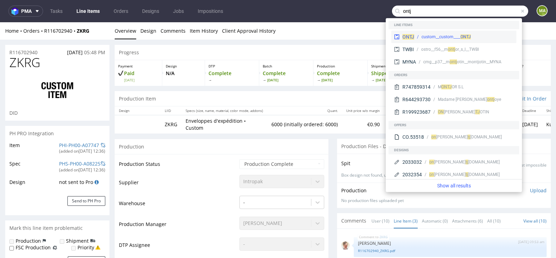
type input "ontj"
click at [424, 33] on div "ONTJ custom__custom____ ONTJ" at bounding box center [453, 37] width 125 height 13
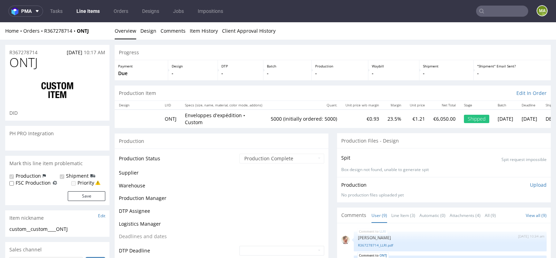
scroll to position [127, 0]
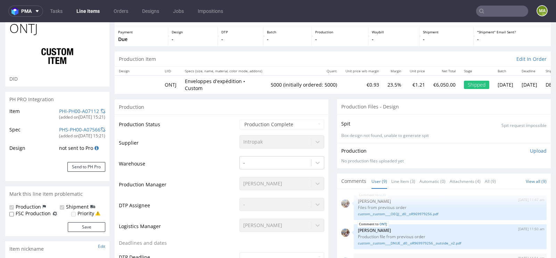
select select "in_progress"
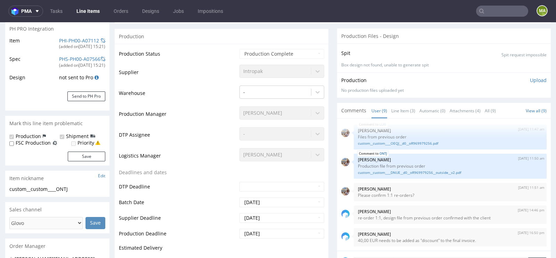
scroll to position [110, 0]
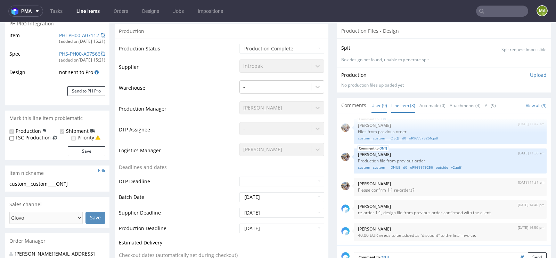
click at [411, 104] on link "Line Item (3)" at bounding box center [403, 105] width 24 height 15
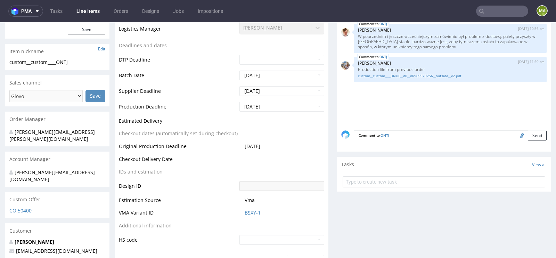
scroll to position [251, 0]
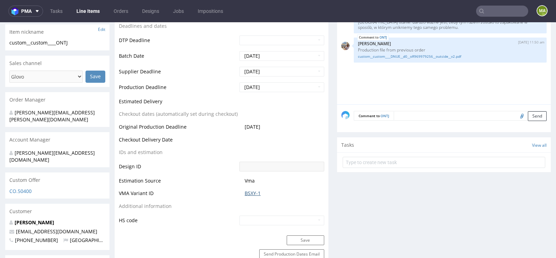
click at [247, 190] on link "BSXY-1" at bounding box center [253, 193] width 16 height 7
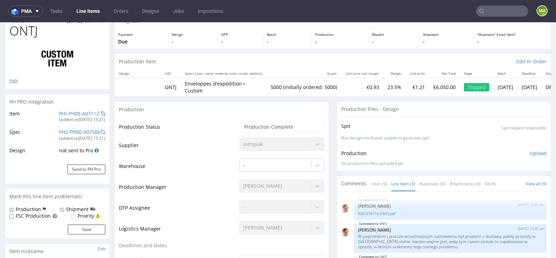
scroll to position [0, 0]
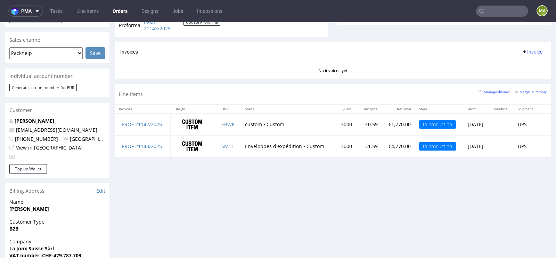
scroll to position [282, 0]
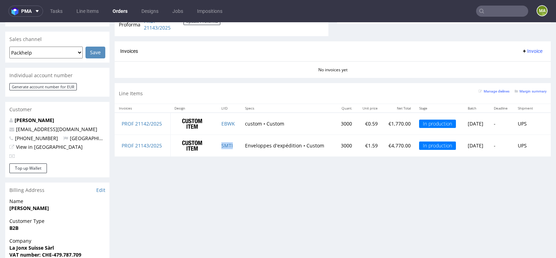
click at [230, 143] on td "SMTI" at bounding box center [229, 146] width 24 height 22
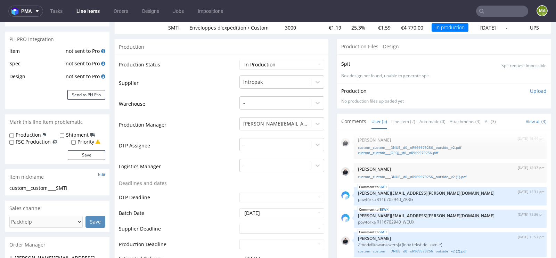
scroll to position [102, 0]
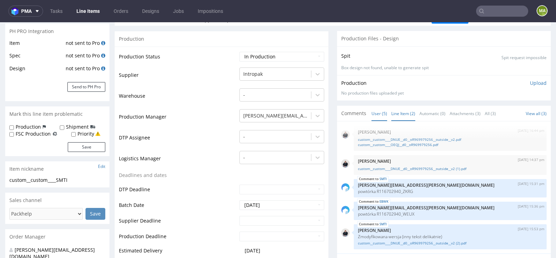
click at [404, 111] on link "Line Item (2)" at bounding box center [403, 113] width 24 height 15
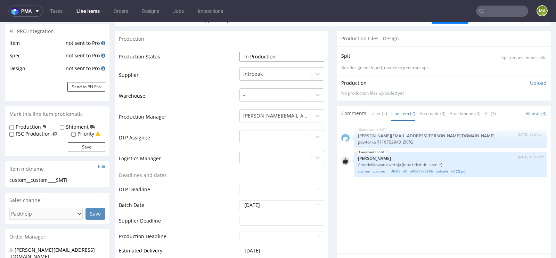
click at [275, 55] on select "Waiting for Artwork Waiting for Diecut Waiting for Mockup Waiting for DTP Waiti…" at bounding box center [281, 57] width 85 height 10
select select "dtp_waiting_for_check"
click at [239, 52] on select "Waiting for Artwork Waiting for Diecut Waiting for Mockup Waiting for DTP Waiti…" at bounding box center [281, 57] width 85 height 10
click at [172, 116] on td "Production Manager" at bounding box center [178, 118] width 119 height 21
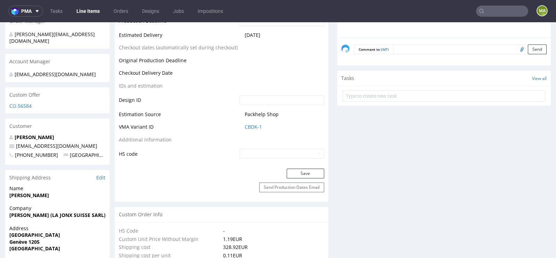
scroll to position [326, 0]
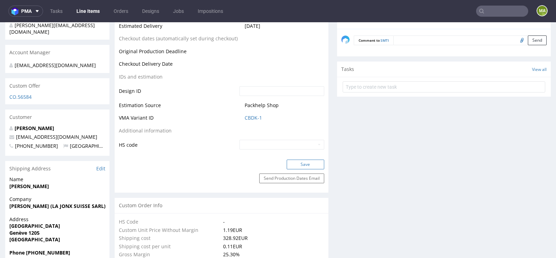
click at [291, 160] on button "Save" at bounding box center [306, 164] width 38 height 10
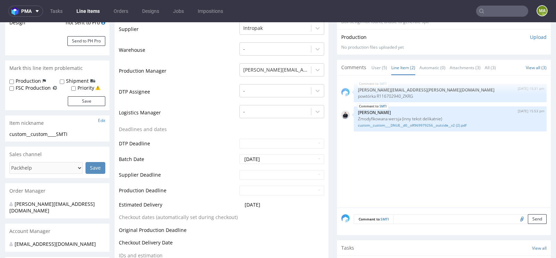
scroll to position [143, 0]
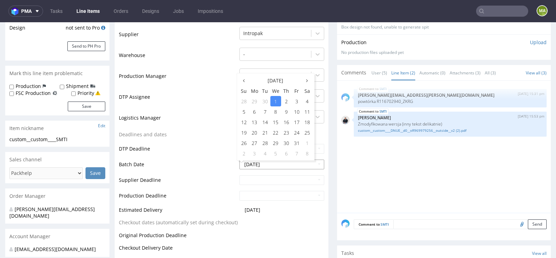
click at [264, 164] on input "2025-10-01" at bounding box center [281, 164] width 85 height 10
click at [190, 163] on td "Batch Date" at bounding box center [178, 167] width 119 height 16
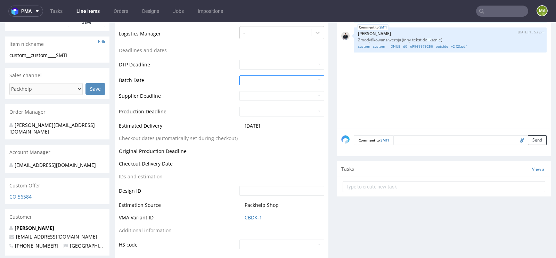
scroll to position [259, 0]
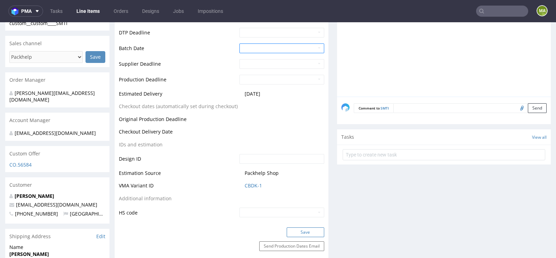
click at [295, 229] on button "Save" at bounding box center [306, 232] width 38 height 10
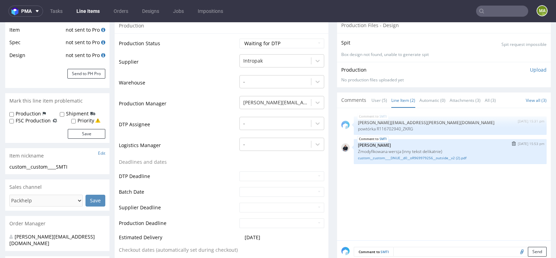
scroll to position [133, 0]
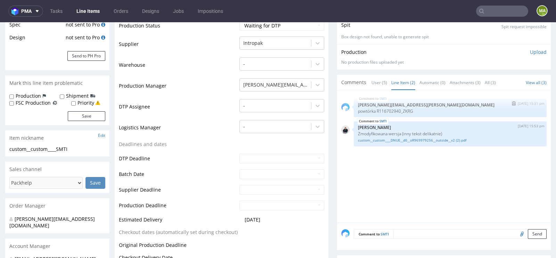
click at [512, 101] on img "submit" at bounding box center [514, 103] width 4 height 4
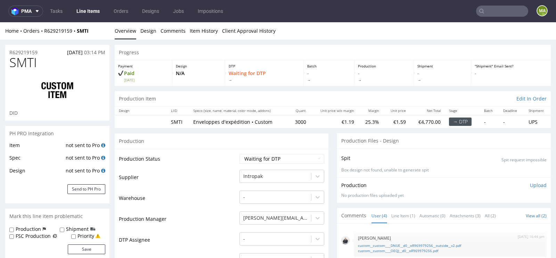
scroll to position [141, 0]
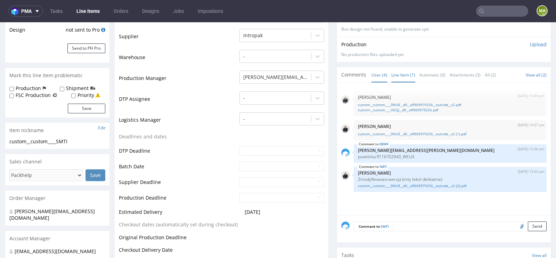
click at [402, 78] on link "Line Item (1)" at bounding box center [403, 74] width 24 height 15
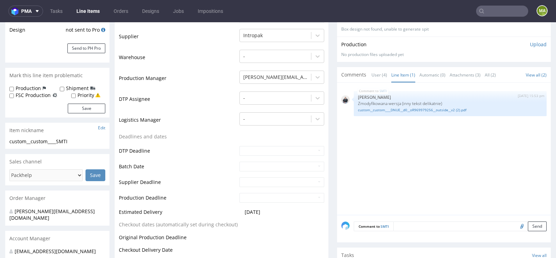
scroll to position [175, 0]
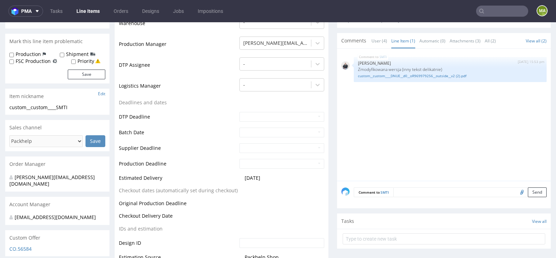
click at [409, 194] on textarea at bounding box center [469, 192] width 153 height 10
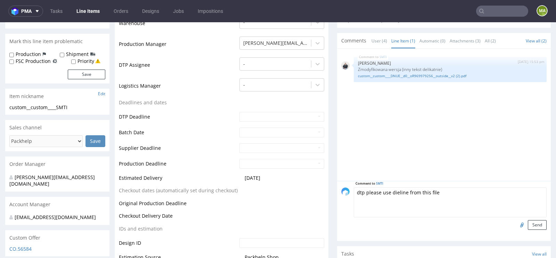
type textarea "dtp please use dieline from this file"
click at [516, 223] on input "file" at bounding box center [521, 224] width 10 height 9
type input "C:\fakepath\custom-custom-dnue-d0-or969979256-outside-v2 (1).pdf"
click at [529, 221] on button "Send" at bounding box center [537, 225] width 19 height 10
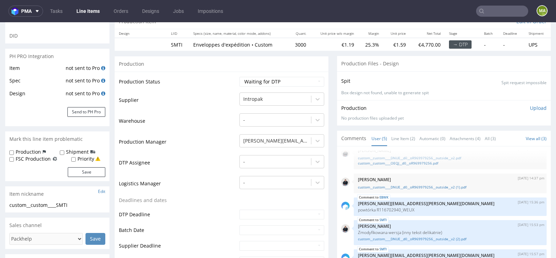
scroll to position [0, 0]
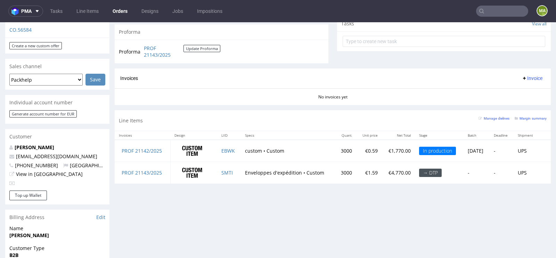
scroll to position [254, 0]
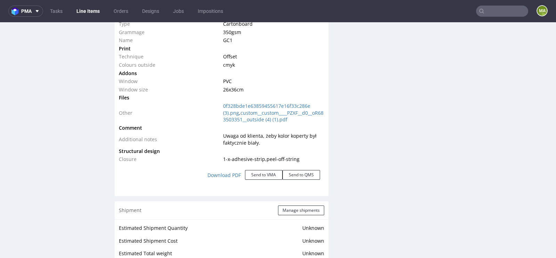
scroll to position [754, 0]
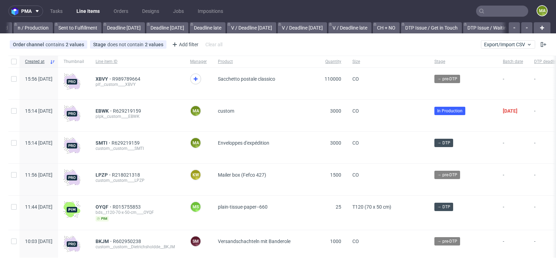
scroll to position [0, 785]
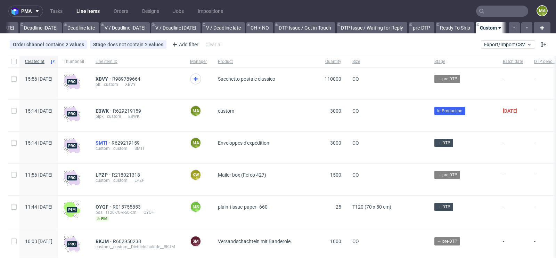
click at [111, 142] on span "SMTI" at bounding box center [104, 143] width 16 height 6
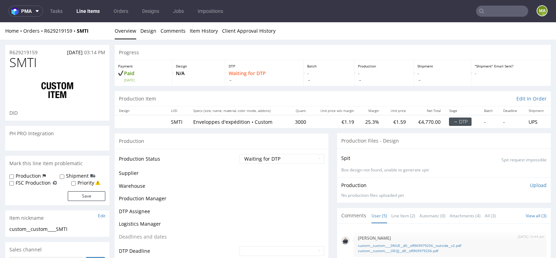
scroll to position [10, 0]
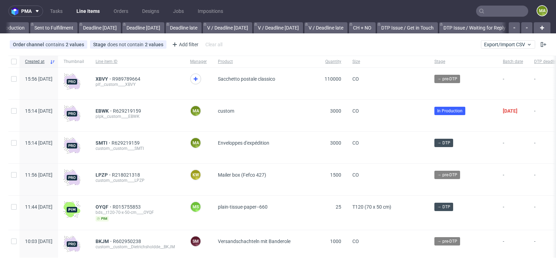
scroll to position [0, 785]
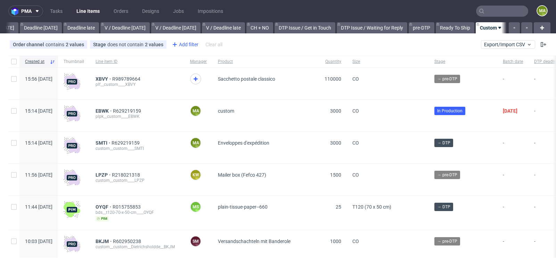
click at [183, 47] on div "Add filter" at bounding box center [184, 44] width 31 height 11
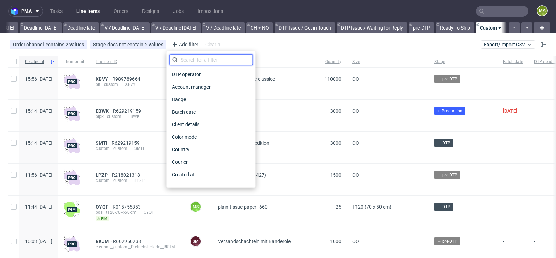
click at [183, 60] on input "text" at bounding box center [210, 59] width 83 height 11
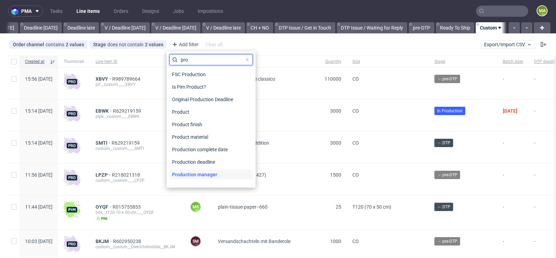
type input "pro"
click at [189, 174] on span "Production manager" at bounding box center [194, 174] width 51 height 10
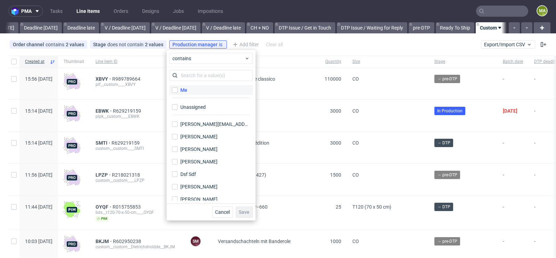
click at [194, 90] on label "Me" at bounding box center [210, 90] width 83 height 10
click at [177, 90] on input "Me" at bounding box center [175, 90] width 6 height 6
checkbox input "true"
click at [246, 210] on span "Save" at bounding box center [244, 211] width 11 height 5
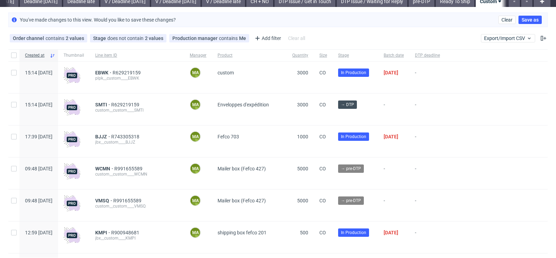
scroll to position [0, 0]
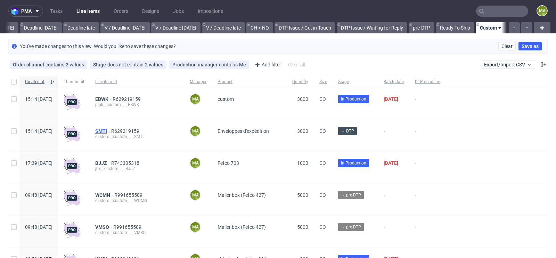
click at [111, 131] on span "SMTI" at bounding box center [103, 131] width 16 height 6
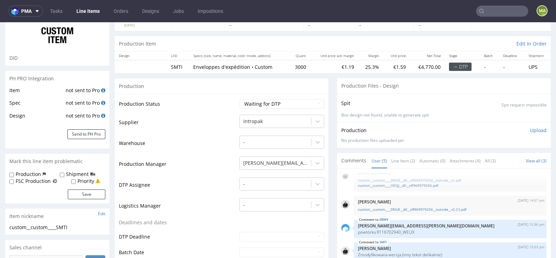
scroll to position [57, 0]
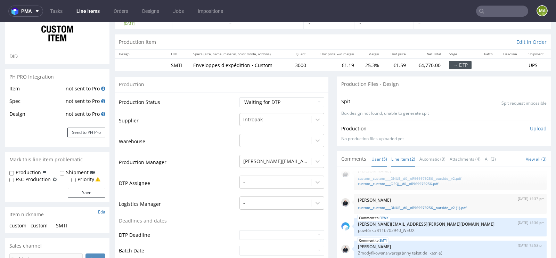
click at [402, 155] on link "Line Item (2)" at bounding box center [403, 158] width 24 height 15
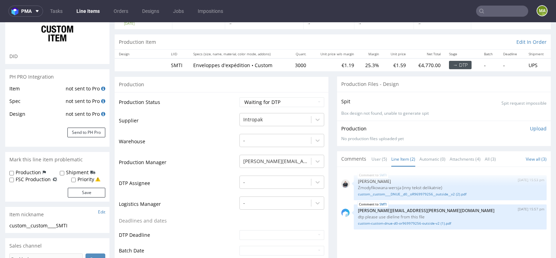
scroll to position [0, 0]
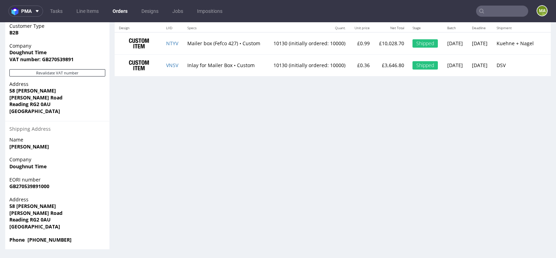
scroll to position [2, 0]
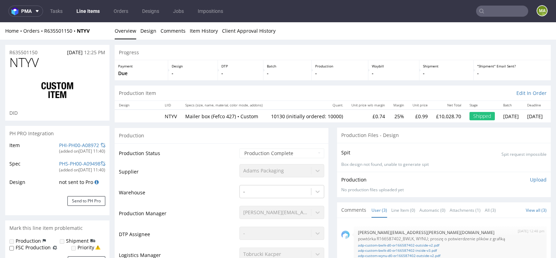
click at [73, 140] on div "PH PRO Integration" at bounding box center [57, 133] width 104 height 15
click at [69, 144] on link "PHI-PH00-A08972" at bounding box center [79, 145] width 40 height 7
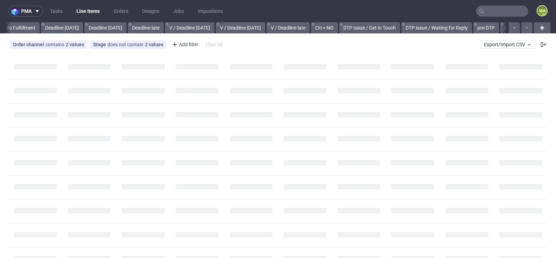
click at [498, 12] on input "text" at bounding box center [502, 11] width 52 height 11
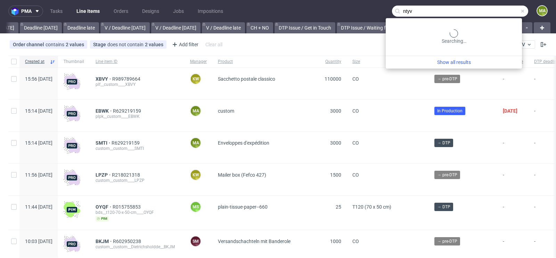
scroll to position [0, 785]
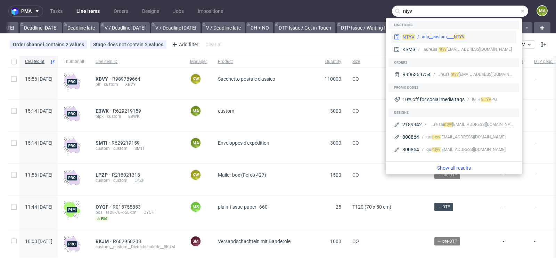
type input "ntyv"
click at [433, 37] on div "adp__custom____ NTYV" at bounding box center [443, 37] width 43 height 6
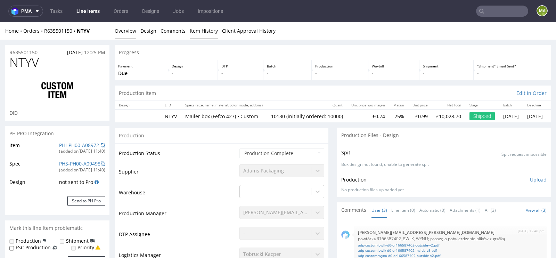
click at [203, 34] on link "Item History" at bounding box center [204, 30] width 28 height 17
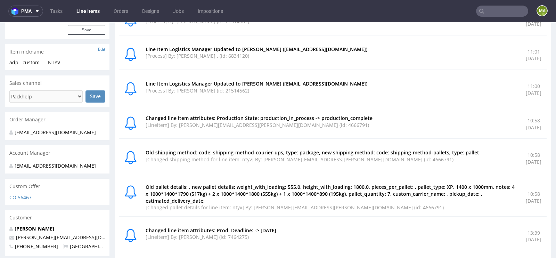
scroll to position [215, 0]
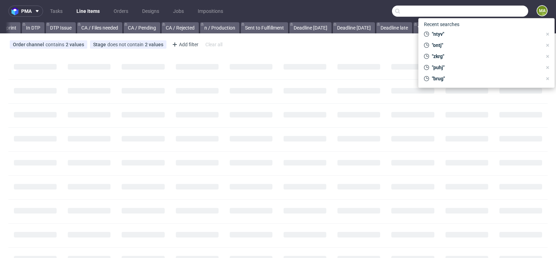
click at [495, 9] on input "text" at bounding box center [460, 11] width 136 height 11
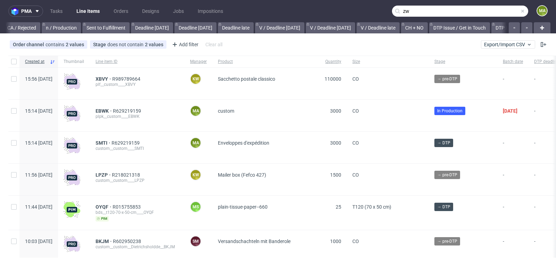
scroll to position [0, 785]
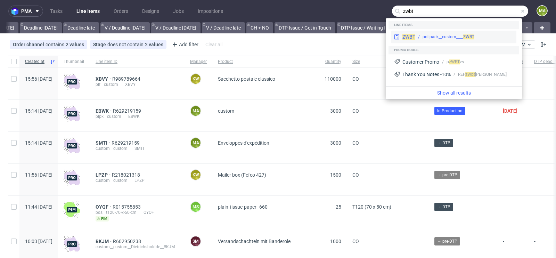
type input "zwbt"
click at [437, 34] on div "polipack__custom____ ZWBT" at bounding box center [448, 37] width 52 height 6
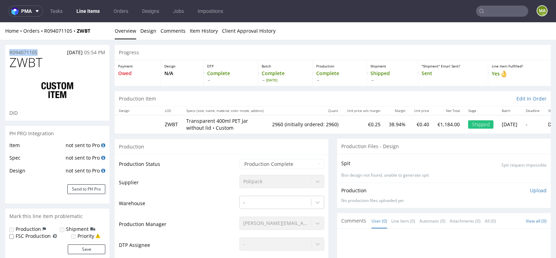
drag, startPoint x: 43, startPoint y: 52, endPoint x: 0, endPoint y: 52, distance: 42.7
copy p "R094071105"
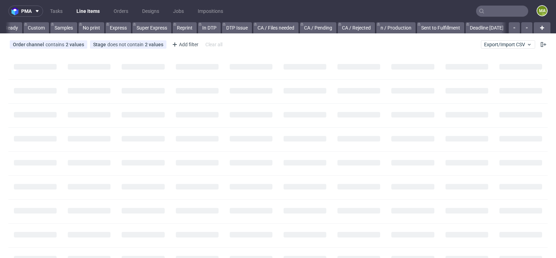
click at [494, 8] on input "text" at bounding box center [502, 11] width 52 height 11
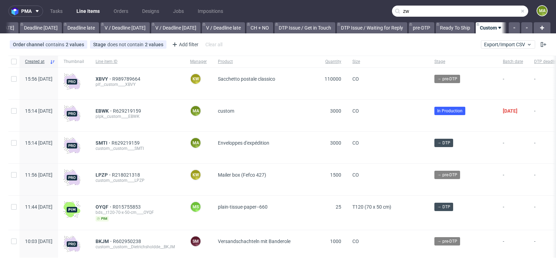
scroll to position [0, 785]
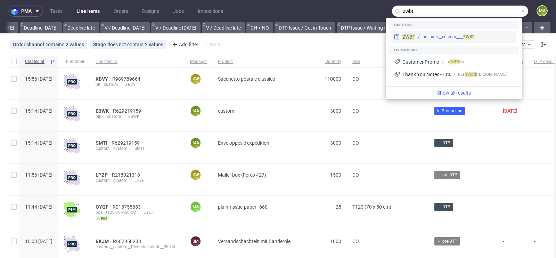
type input "zwbt"
click at [437, 33] on div "ZWBT polipack__custom____ ZWBT" at bounding box center [453, 37] width 125 height 13
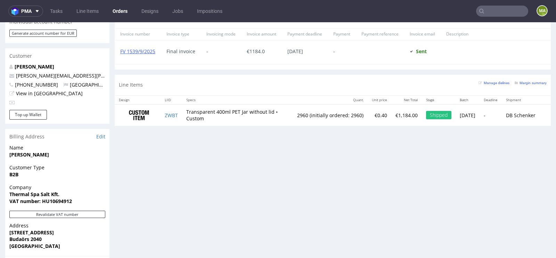
scroll to position [355, 0]
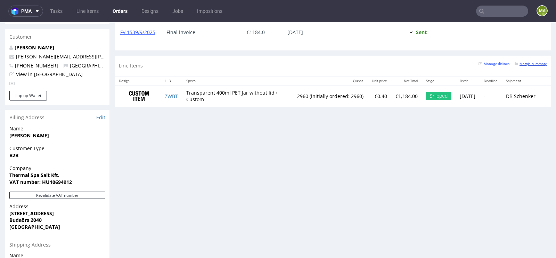
click at [530, 63] on small "Margin summary" at bounding box center [530, 64] width 32 height 4
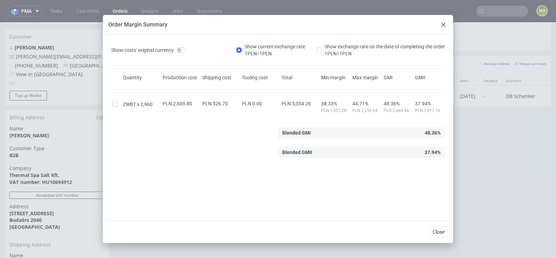
drag, startPoint x: 291, startPoint y: 101, endPoint x: 316, endPoint y: 101, distance: 25.4
click at [316, 101] on div "PLN 5,054.26" at bounding box center [300, 104] width 40 height 6
drag, startPoint x: 312, startPoint y: 102, endPoint x: 293, endPoint y: 103, distance: 19.5
click at [292, 103] on div "PLN 5,054.26" at bounding box center [300, 104] width 40 height 6
copy span "5,054.26"
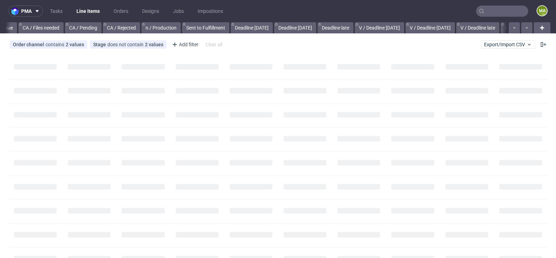
click at [491, 9] on input "text" at bounding box center [502, 11] width 52 height 11
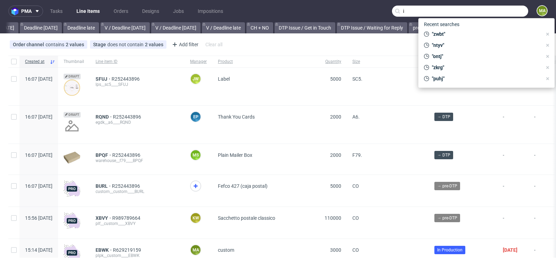
scroll to position [0, 785]
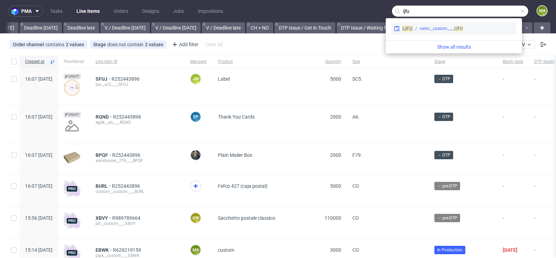
type input "ijfu"
click at [435, 25] on div "IJFU ostro__custom____ IJFU" at bounding box center [453, 28] width 125 height 13
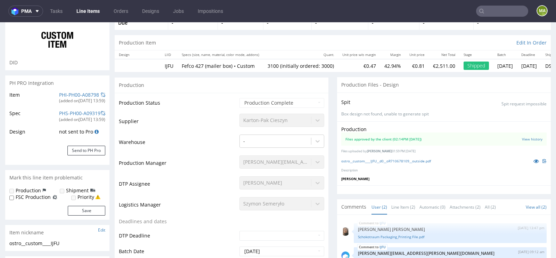
select select "in_progress"
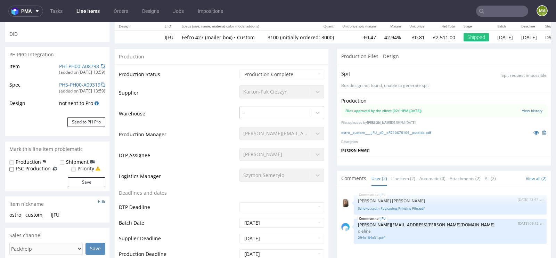
scroll to position [82, 0]
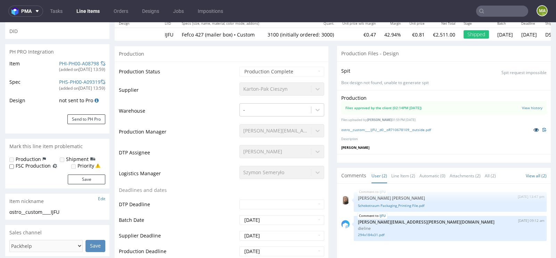
click at [530, 127] on link at bounding box center [536, 130] width 13 height 8
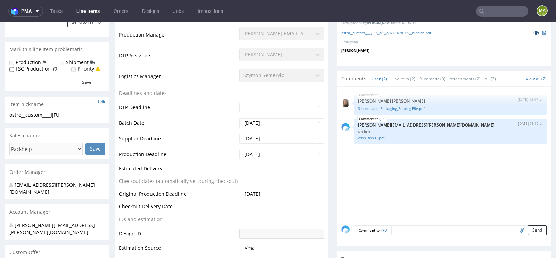
scroll to position [0, 0]
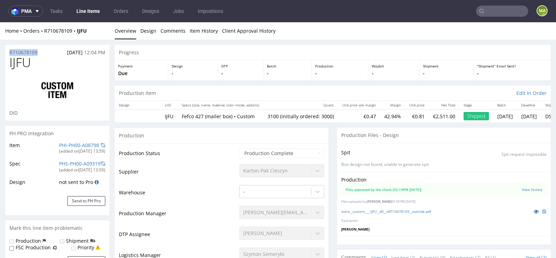
drag, startPoint x: 45, startPoint y: 51, endPoint x: 0, endPoint y: 51, distance: 45.2
copy p "R710678109"
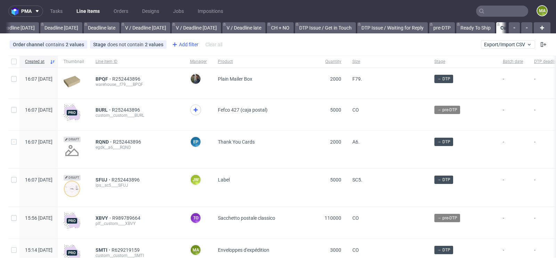
scroll to position [0, 785]
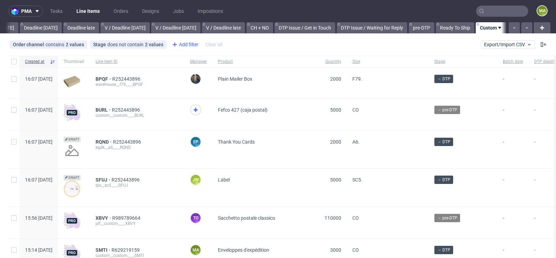
click at [185, 43] on div "Add filter" at bounding box center [184, 44] width 31 height 11
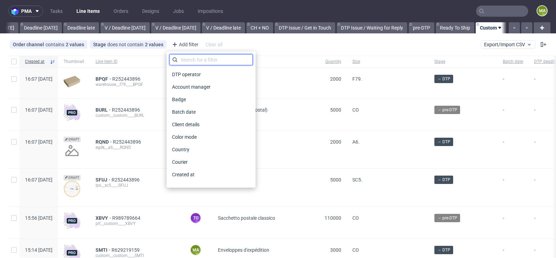
click at [187, 56] on input "text" at bounding box center [210, 59] width 83 height 11
type input "r"
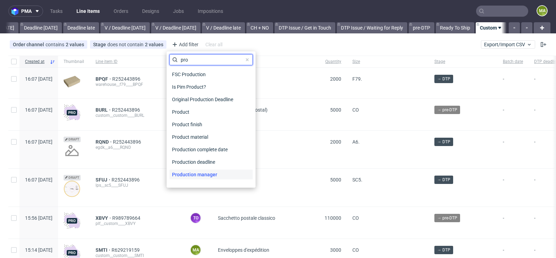
type input "pro"
click at [205, 176] on span "Production manager" at bounding box center [194, 174] width 51 height 10
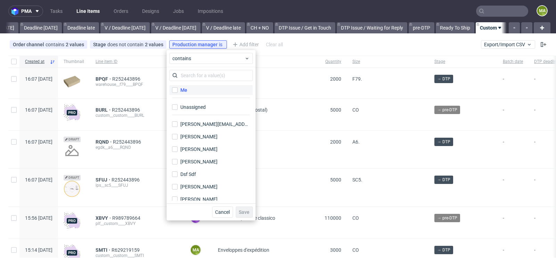
click at [200, 92] on label "Me" at bounding box center [210, 90] width 83 height 10
click at [177, 92] on input "Me" at bounding box center [175, 90] width 6 height 6
checkbox input "true"
click at [247, 214] on span "Save" at bounding box center [244, 211] width 11 height 5
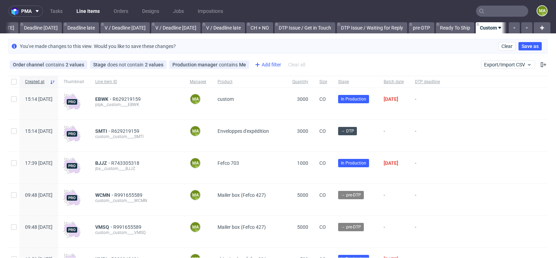
click at [267, 66] on div "Add filter" at bounding box center [267, 64] width 31 height 11
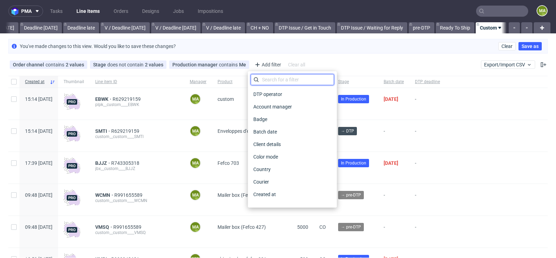
click at [267, 81] on input "text" at bounding box center [291, 79] width 83 height 11
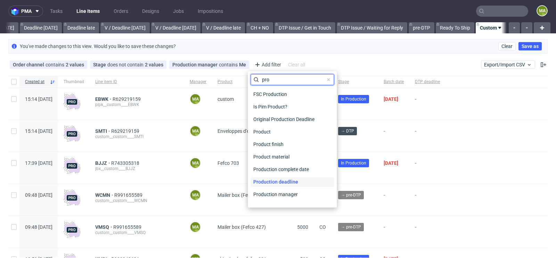
type input "pro"
click at [296, 184] on span "Production deadline" at bounding box center [275, 182] width 50 height 10
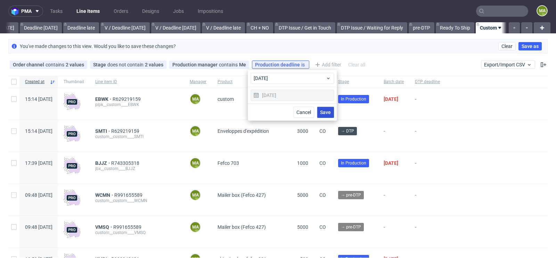
click at [326, 110] on span "Save" at bounding box center [325, 112] width 11 height 5
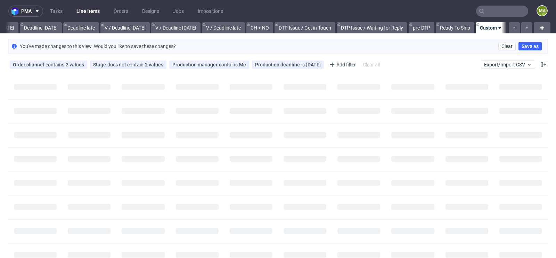
scroll to position [0, 779]
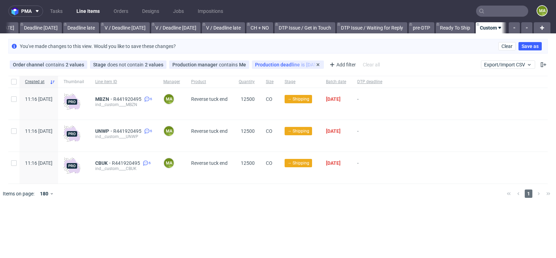
click at [313, 67] on div "Production deadline is today" at bounding box center [288, 64] width 72 height 8
click at [315, 65] on icon at bounding box center [318, 65] width 6 height 6
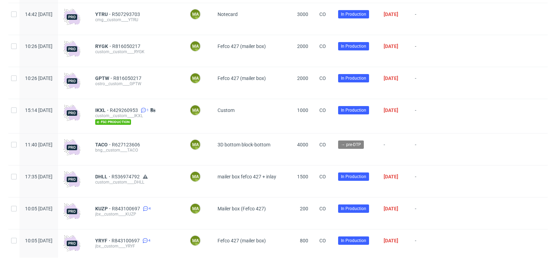
scroll to position [723, 0]
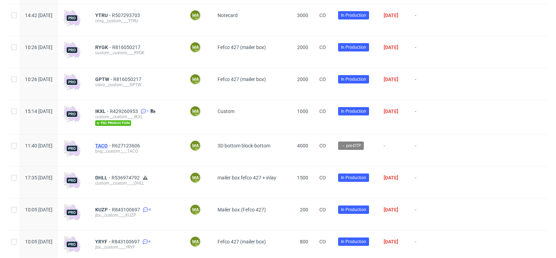
click at [112, 147] on span "TACO" at bounding box center [103, 146] width 17 height 6
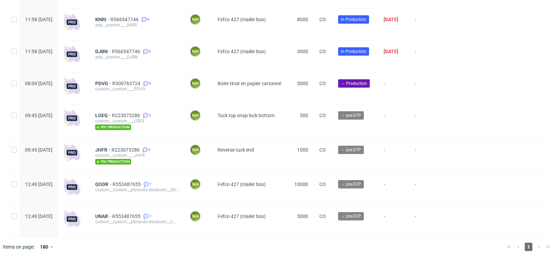
scroll to position [1817, 0]
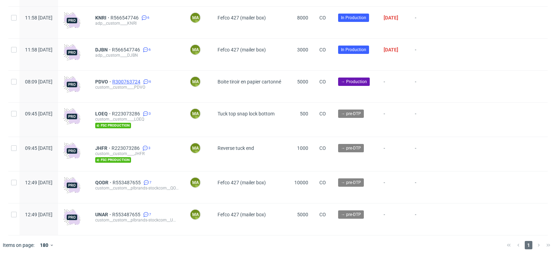
click at [142, 81] on span "R300763724" at bounding box center [127, 82] width 30 height 6
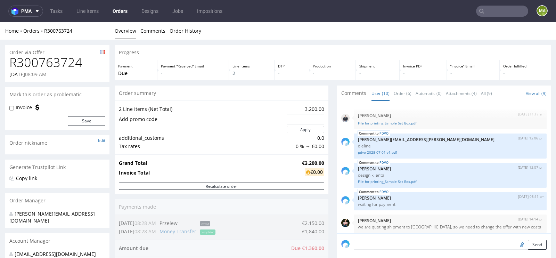
scroll to position [123, 0]
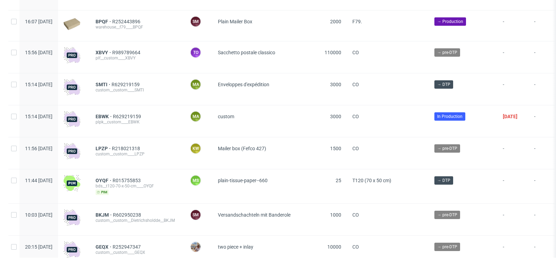
scroll to position [166, 0]
